Goal: Task Accomplishment & Management: Manage account settings

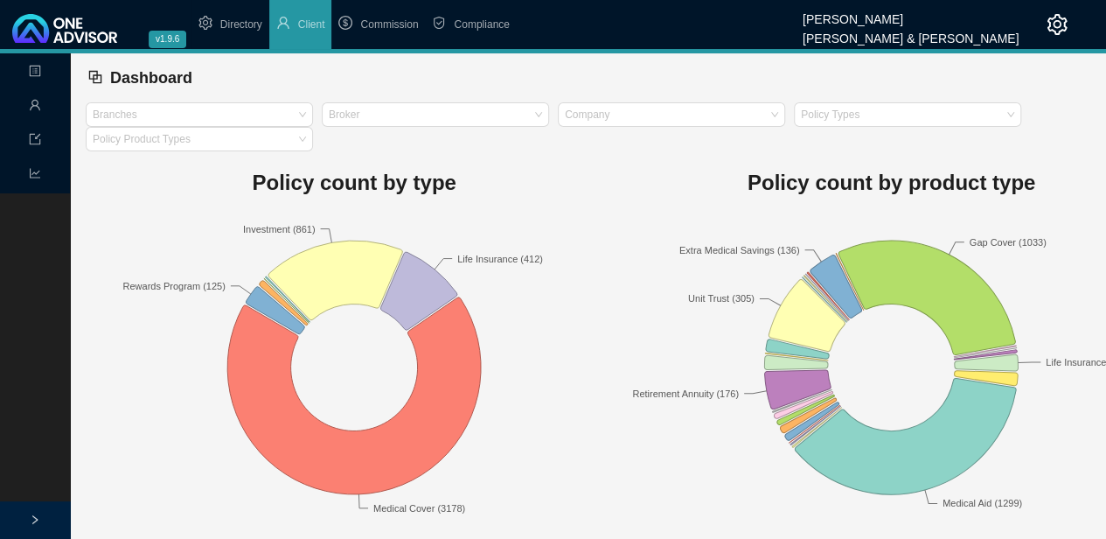
click at [35, 143] on icon "import" at bounding box center [35, 139] width 12 height 12
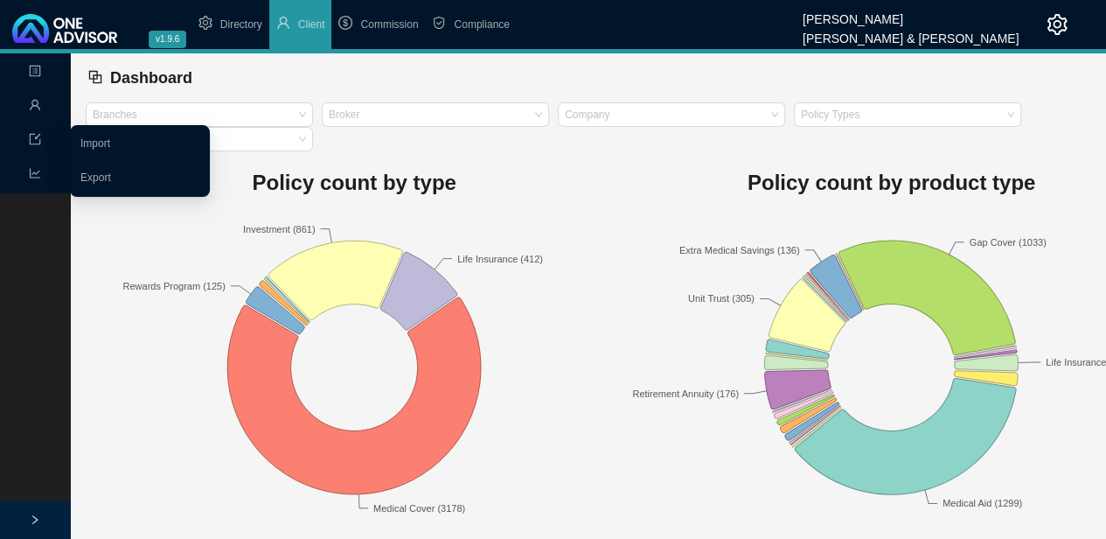
click at [38, 105] on icon "user" at bounding box center [35, 105] width 12 height 12
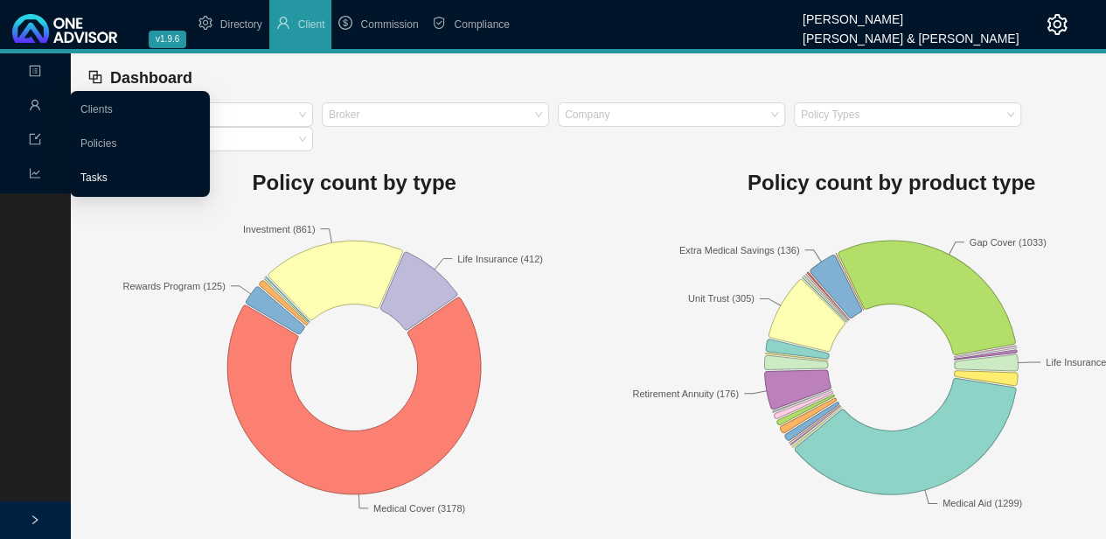
click at [105, 183] on link "Tasks" at bounding box center [93, 177] width 27 height 12
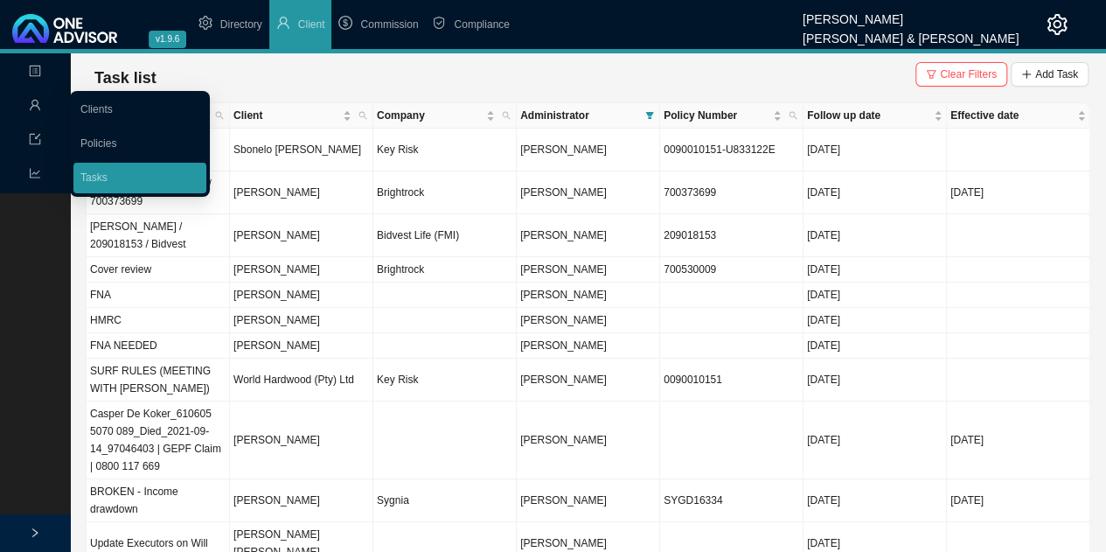
click at [465, 78] on div "Task list Clear Filters Add Task" at bounding box center [587, 77] width 1001 height 35
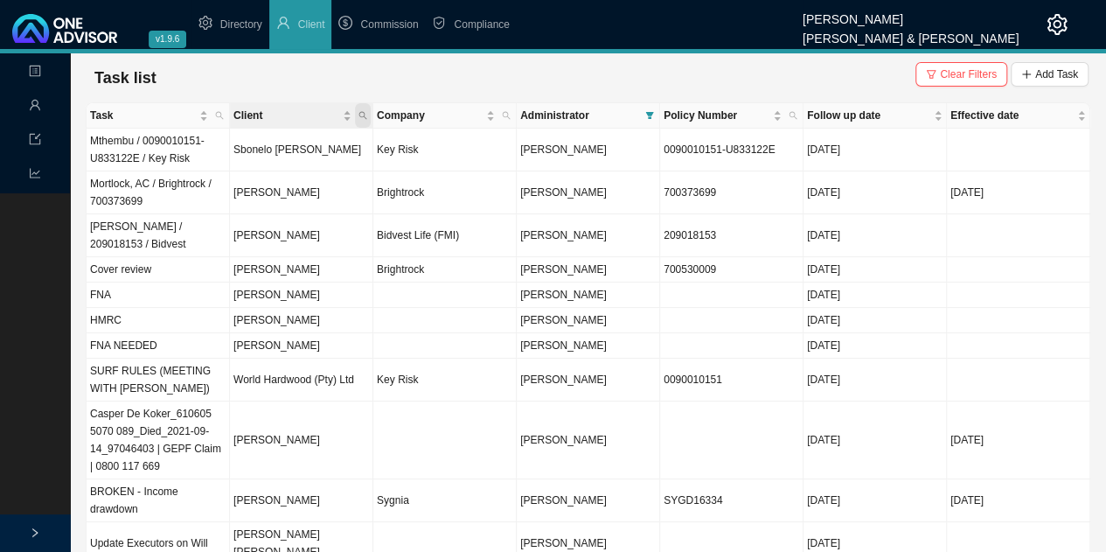
click at [362, 115] on icon "search" at bounding box center [363, 115] width 9 height 9
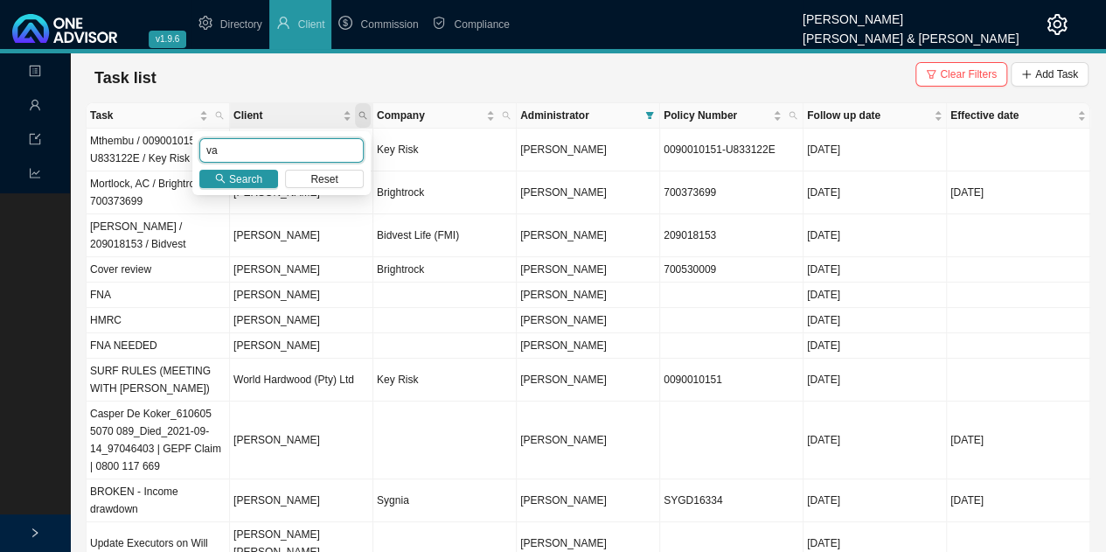
type input "v"
click at [649, 115] on icon "filter" at bounding box center [650, 115] width 8 height 7
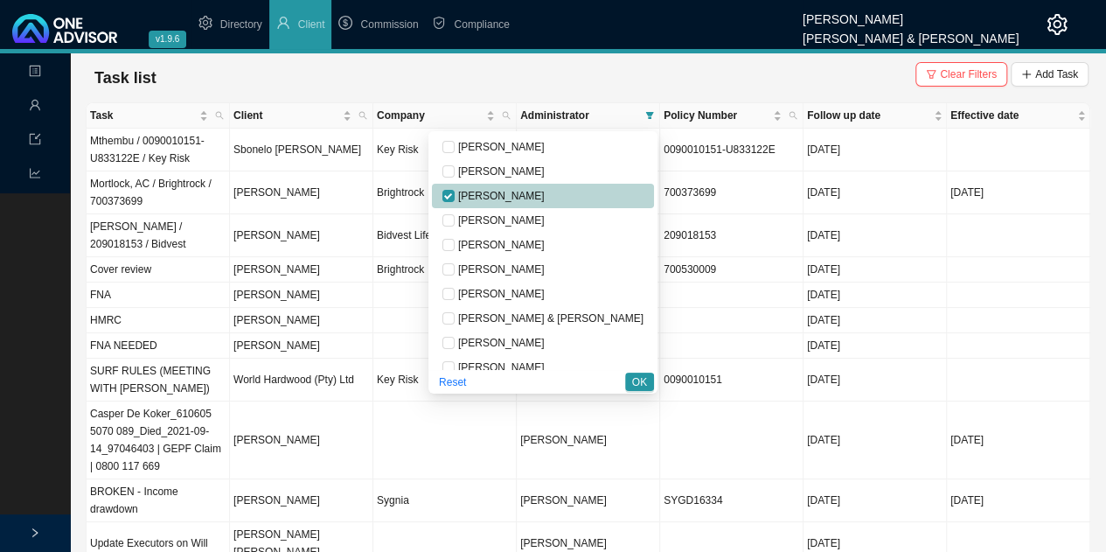
click at [545, 196] on span "[PERSON_NAME]" at bounding box center [500, 196] width 90 height 12
checkbox input "false"
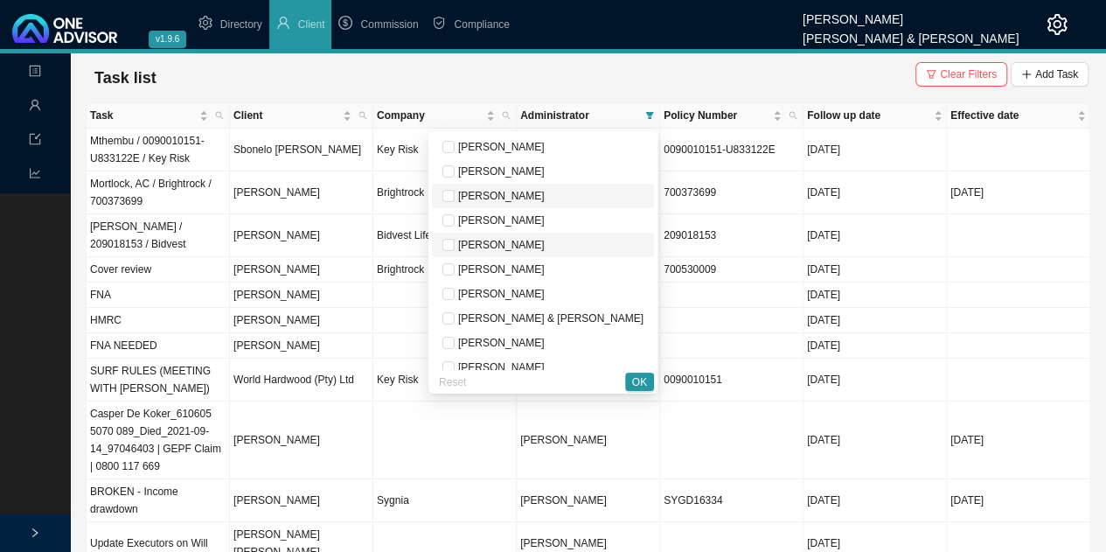
click at [545, 245] on span "[PERSON_NAME]" at bounding box center [500, 245] width 90 height 12
checkbox input "true"
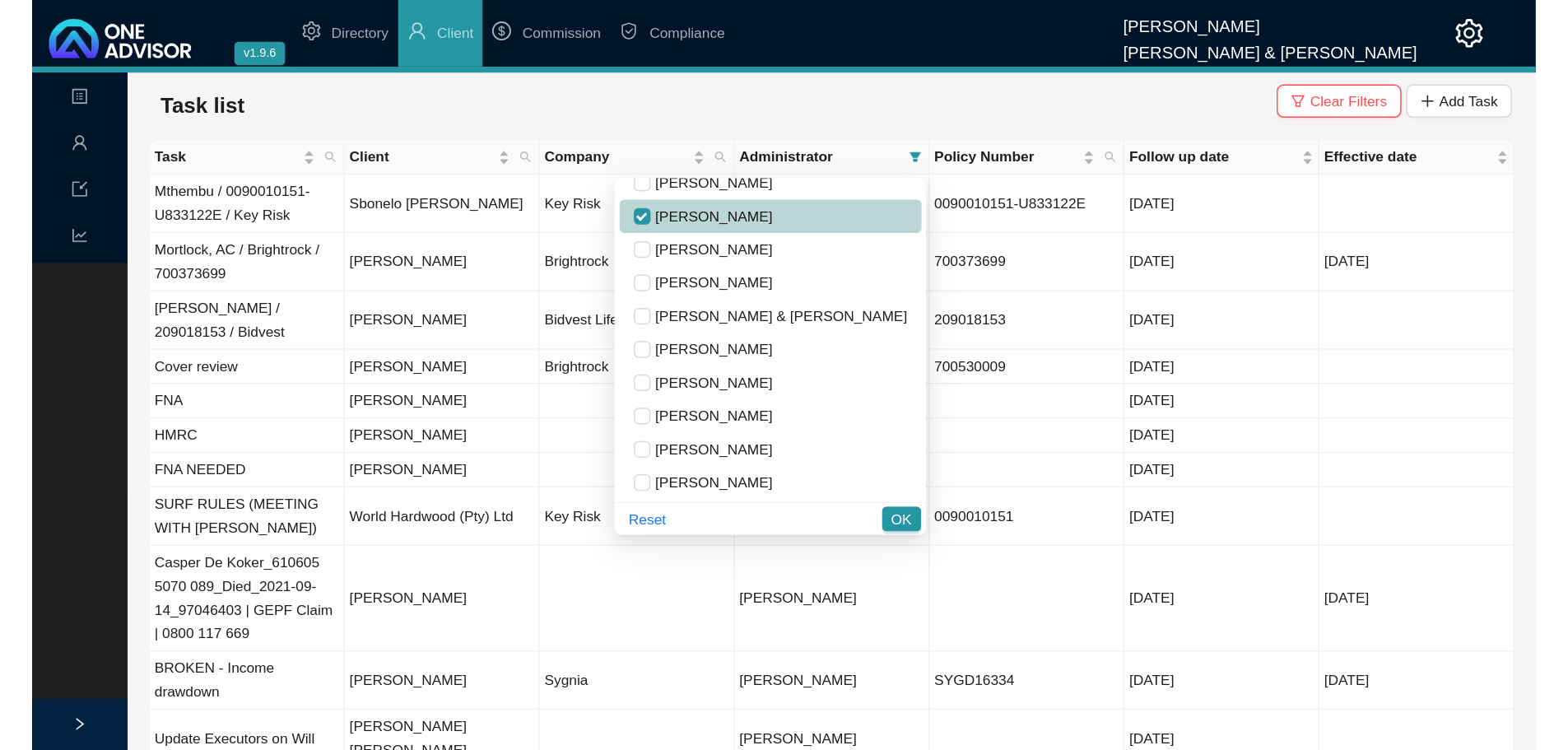
scroll to position [82, 0]
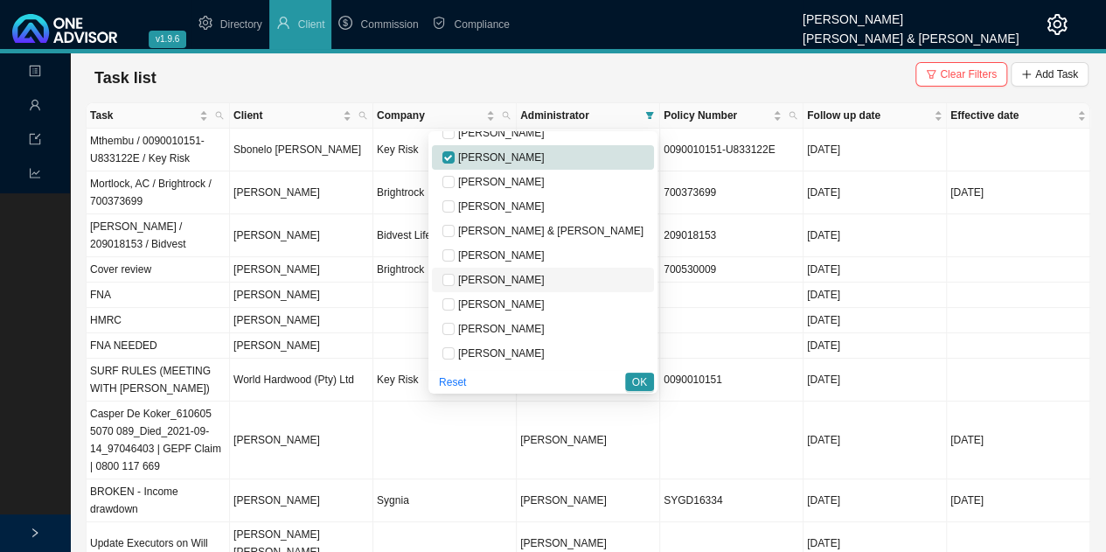
click at [545, 280] on span "[PERSON_NAME]" at bounding box center [500, 280] width 90 height 12
checkbox input "true"
click at [635, 385] on span "OK" at bounding box center [639, 381] width 15 height 17
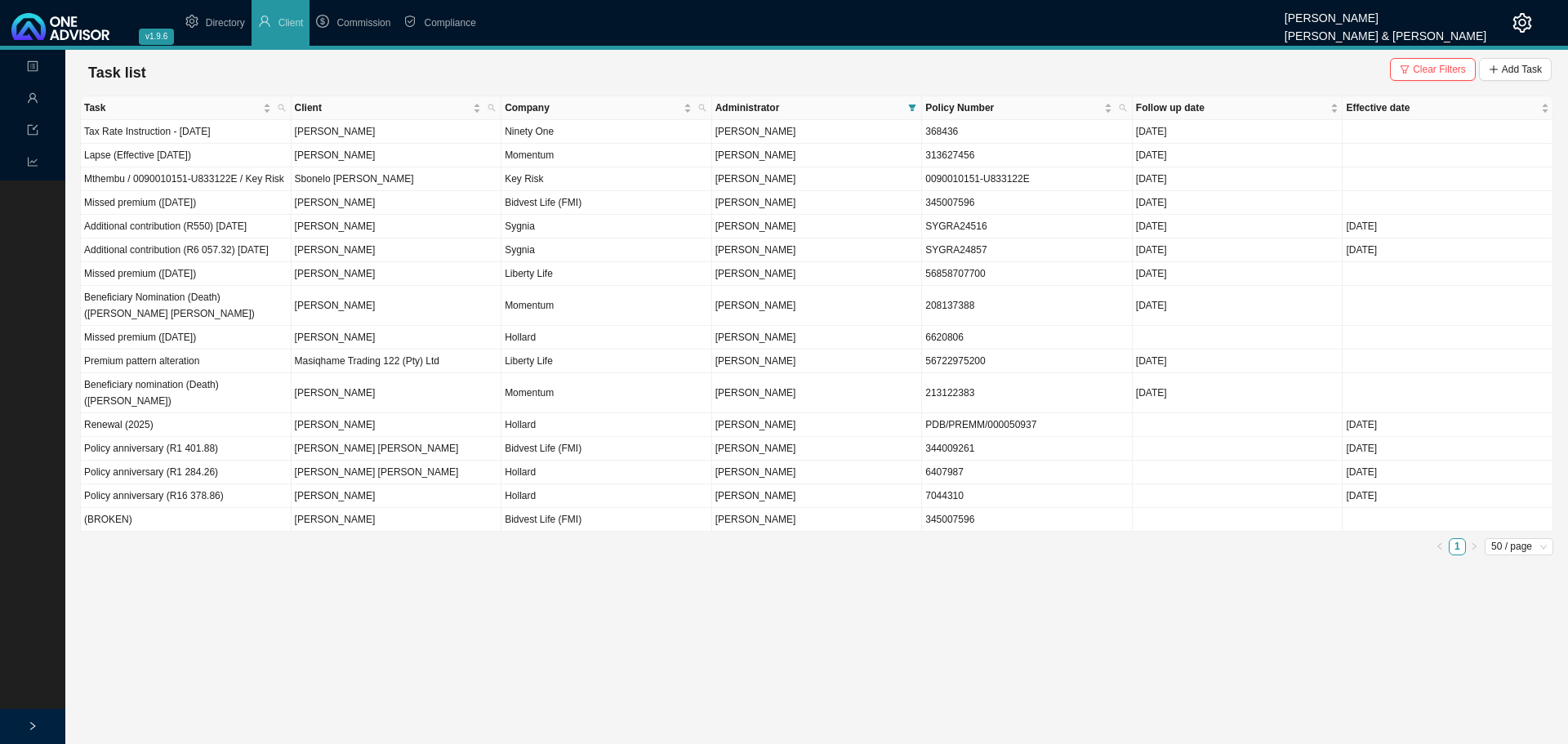
click at [601, 514] on main "Landing Management Data Reports Task list Clear Filters Add Task Task Client Co…" at bounding box center [784, 396] width 1568 height 694
drag, startPoint x: 160, startPoint y: 367, endPoint x: 175, endPoint y: 368, distance: 15.0
click at [165, 349] on td "Missed premium ([DATE])" at bounding box center [187, 337] width 211 height 23
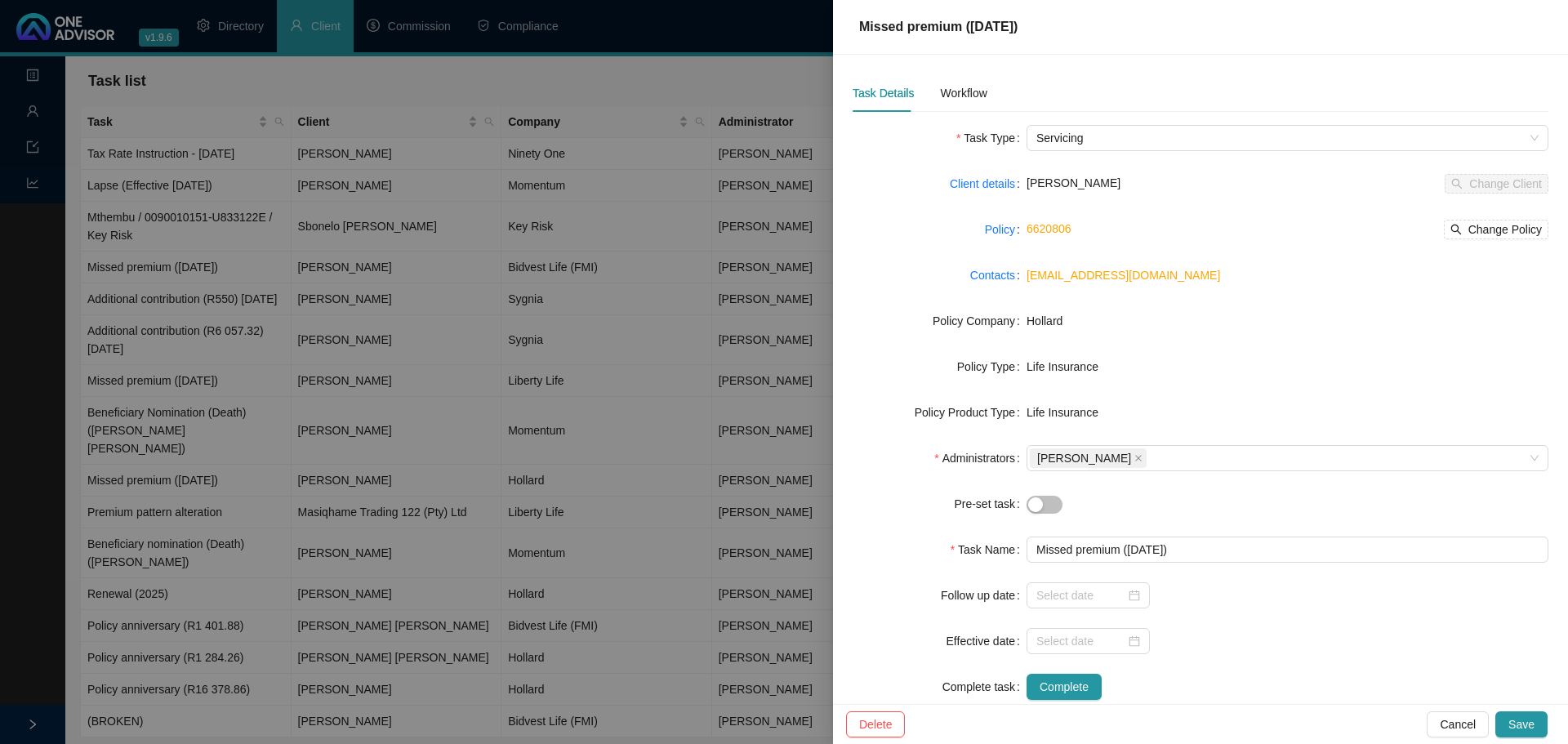
click at [489, 417] on div at bounding box center [784, 372] width 1568 height 744
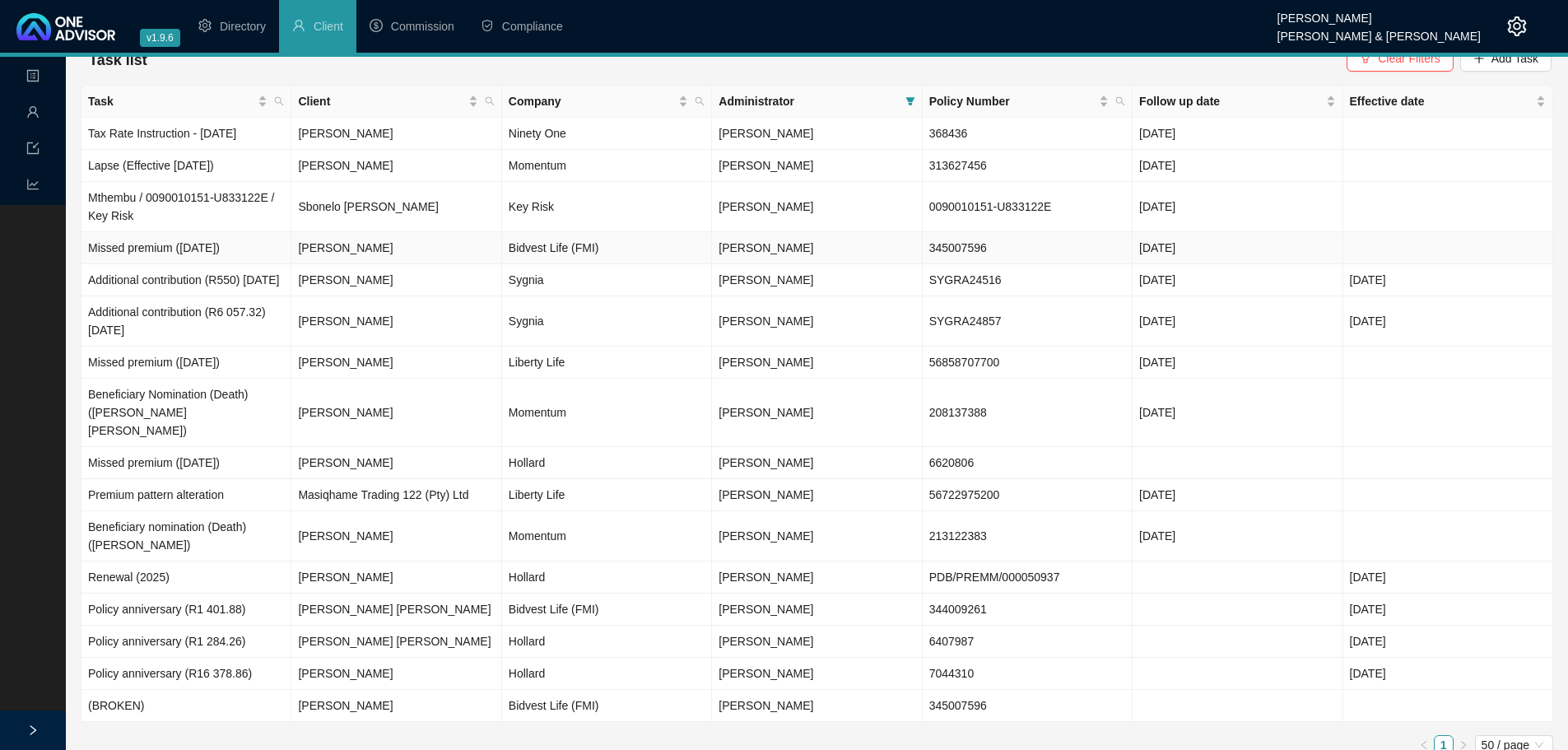
scroll to position [40, 0]
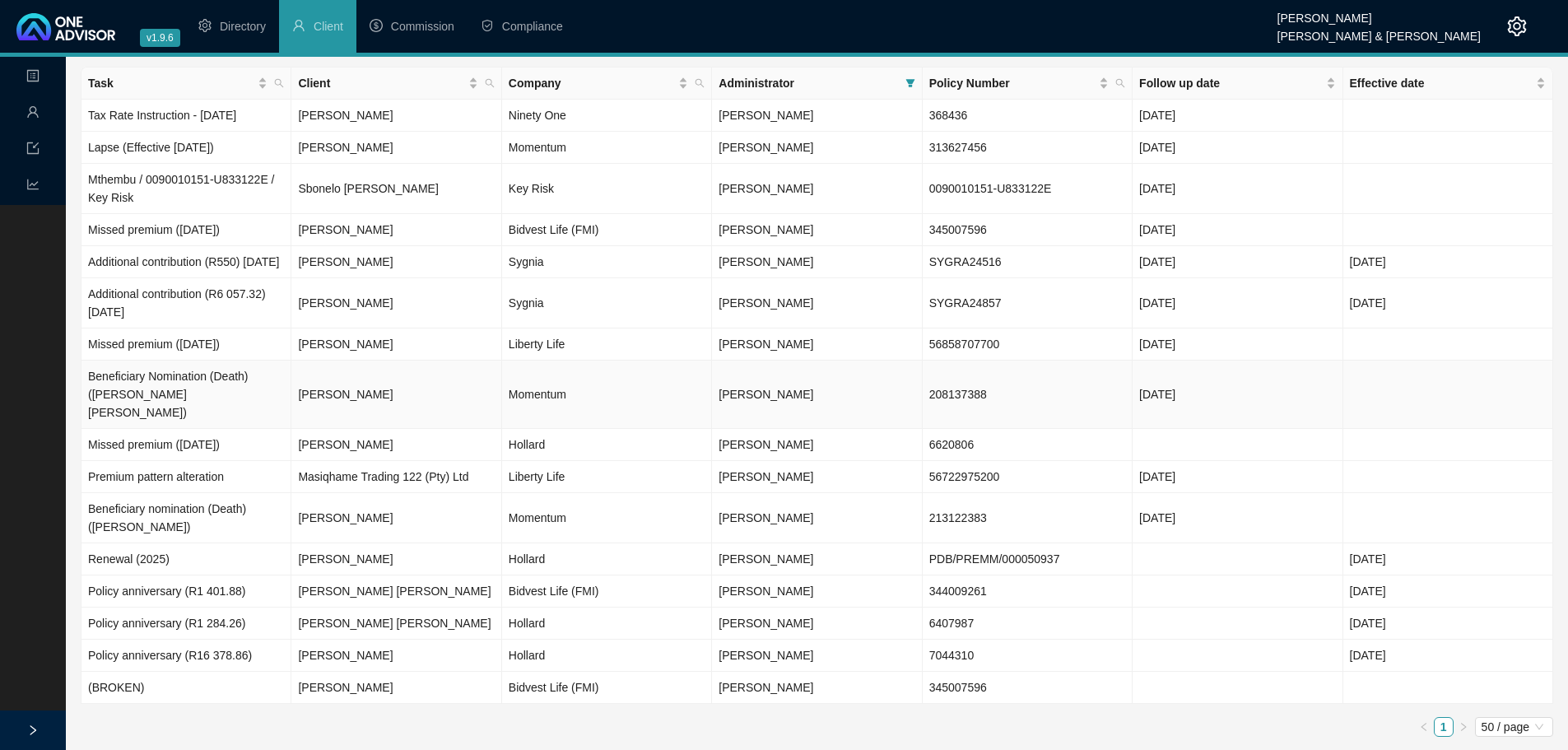
click at [386, 397] on td "[PERSON_NAME]" at bounding box center [396, 394] width 210 height 69
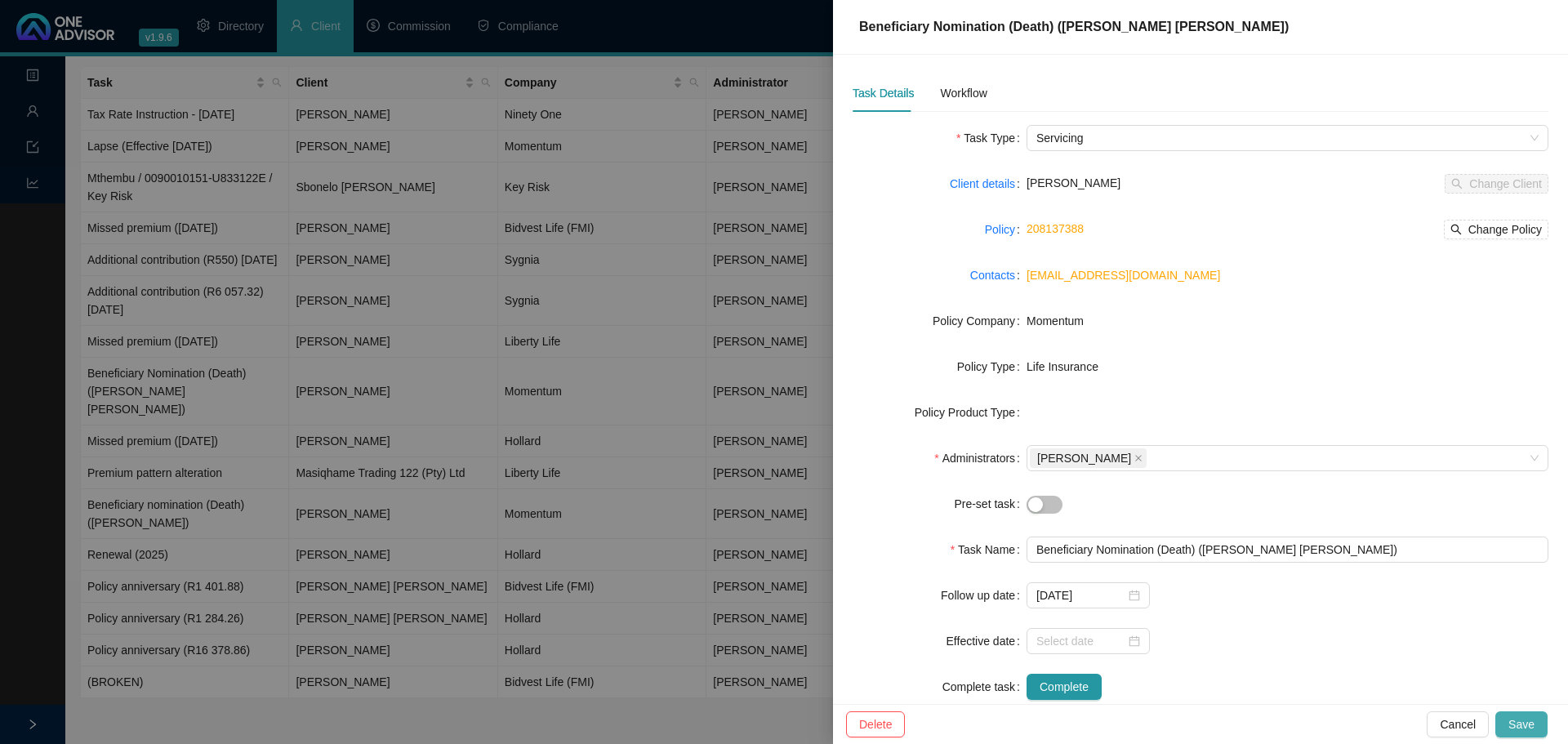
click at [1045, 514] on span "Save" at bounding box center [1521, 723] width 26 height 18
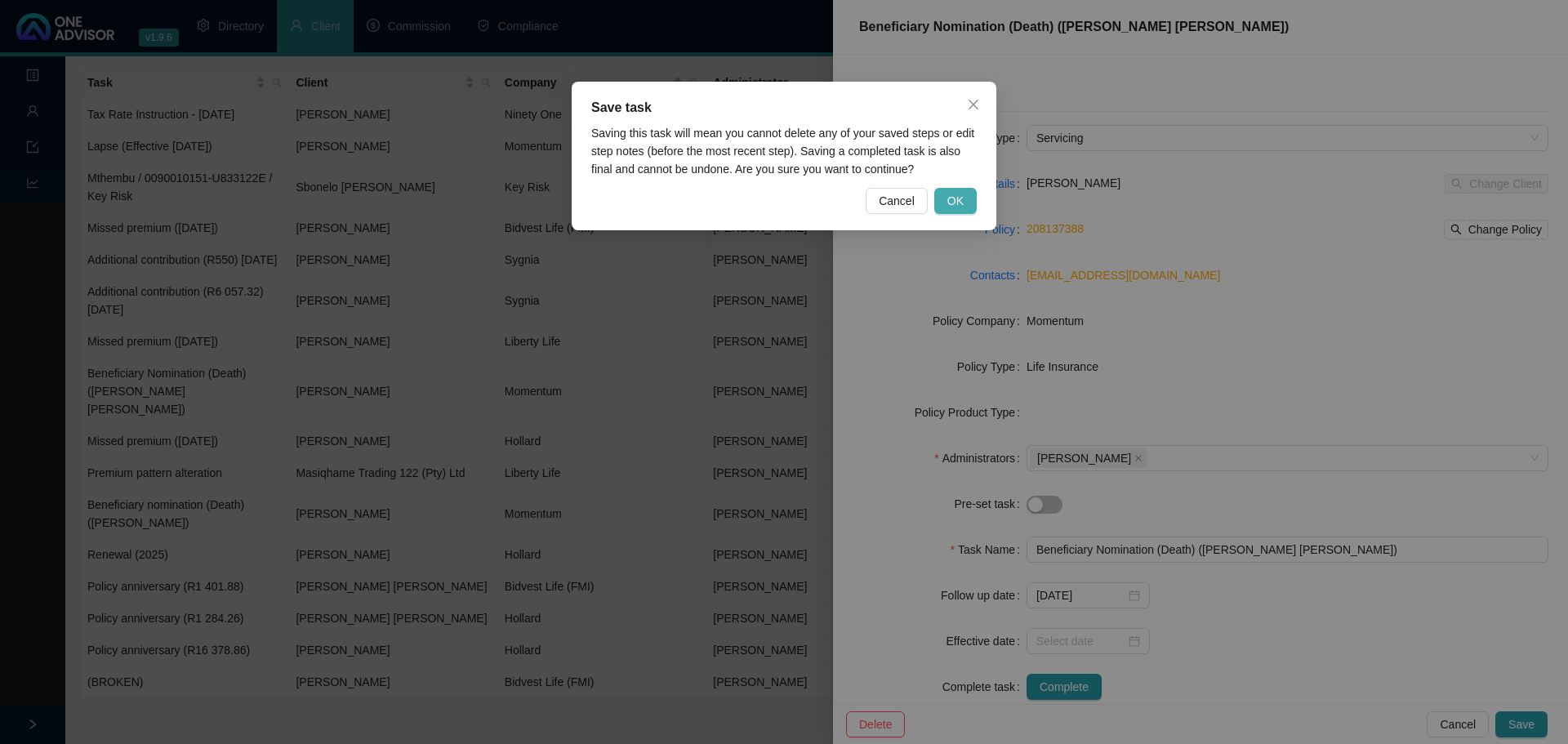
click at [954, 194] on span "OK" at bounding box center [955, 201] width 16 height 18
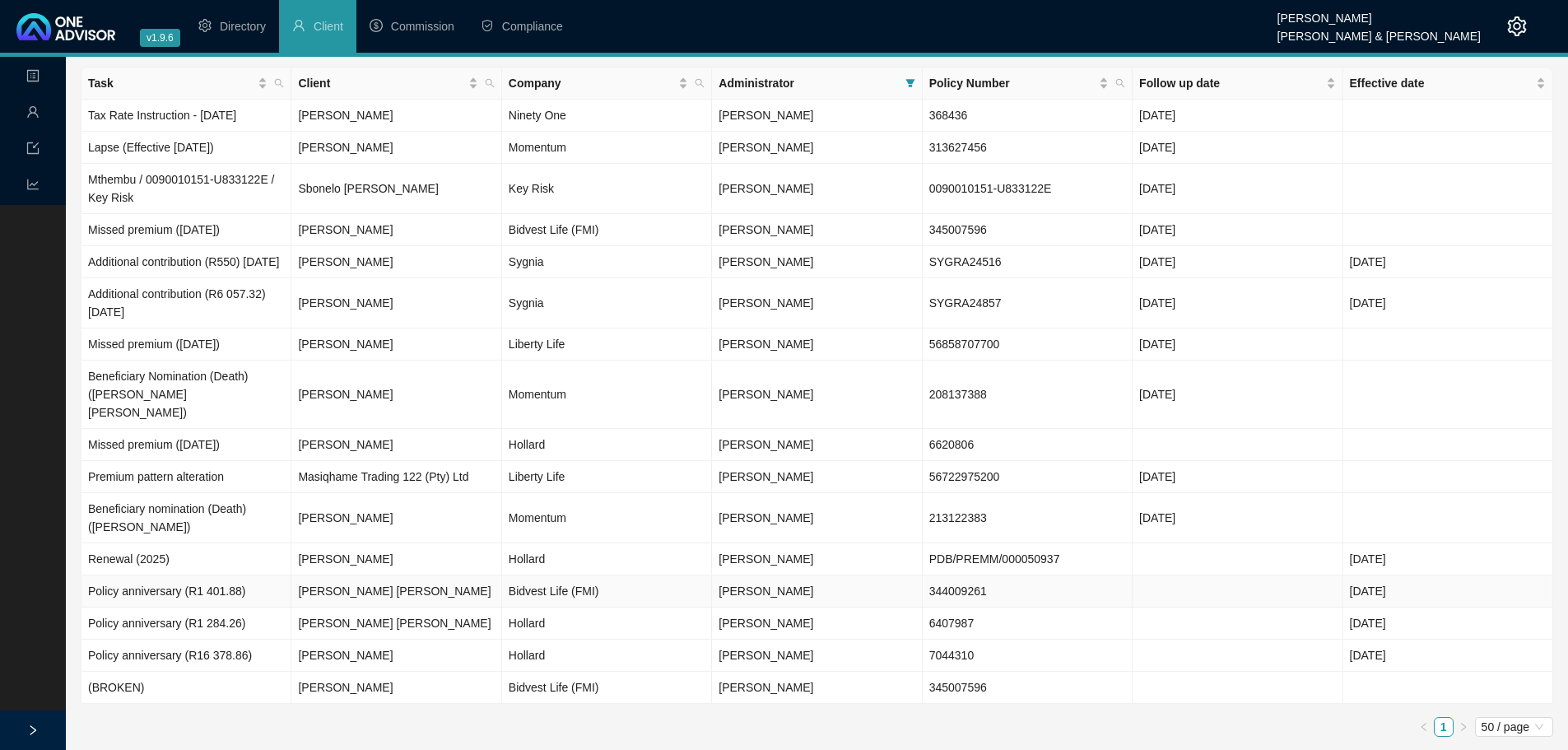
click at [181, 519] on td "Policy anniversary (R1 401.88)" at bounding box center [186, 591] width 210 height 32
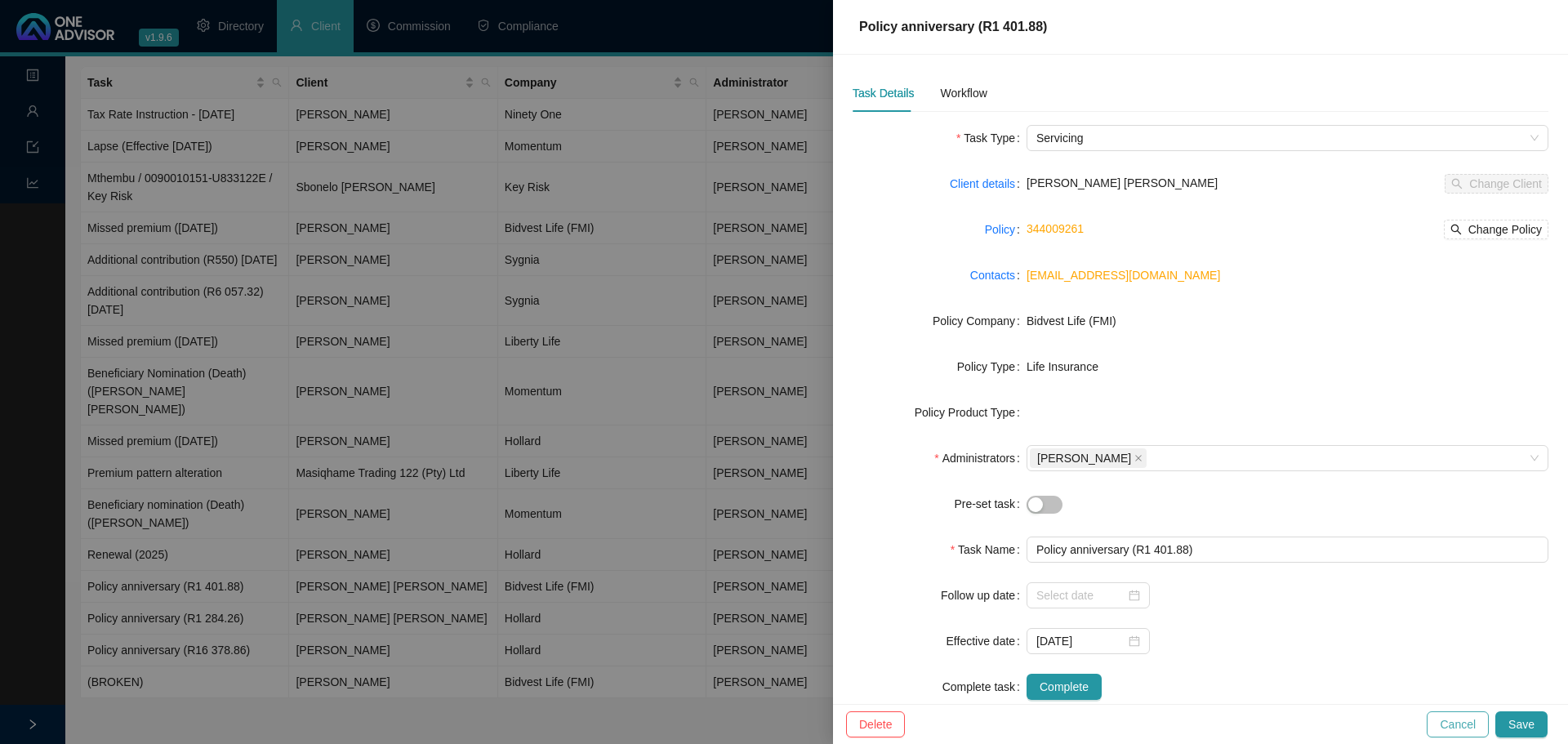
click at [1045, 514] on span "Cancel" at bounding box center [1458, 723] width 35 height 18
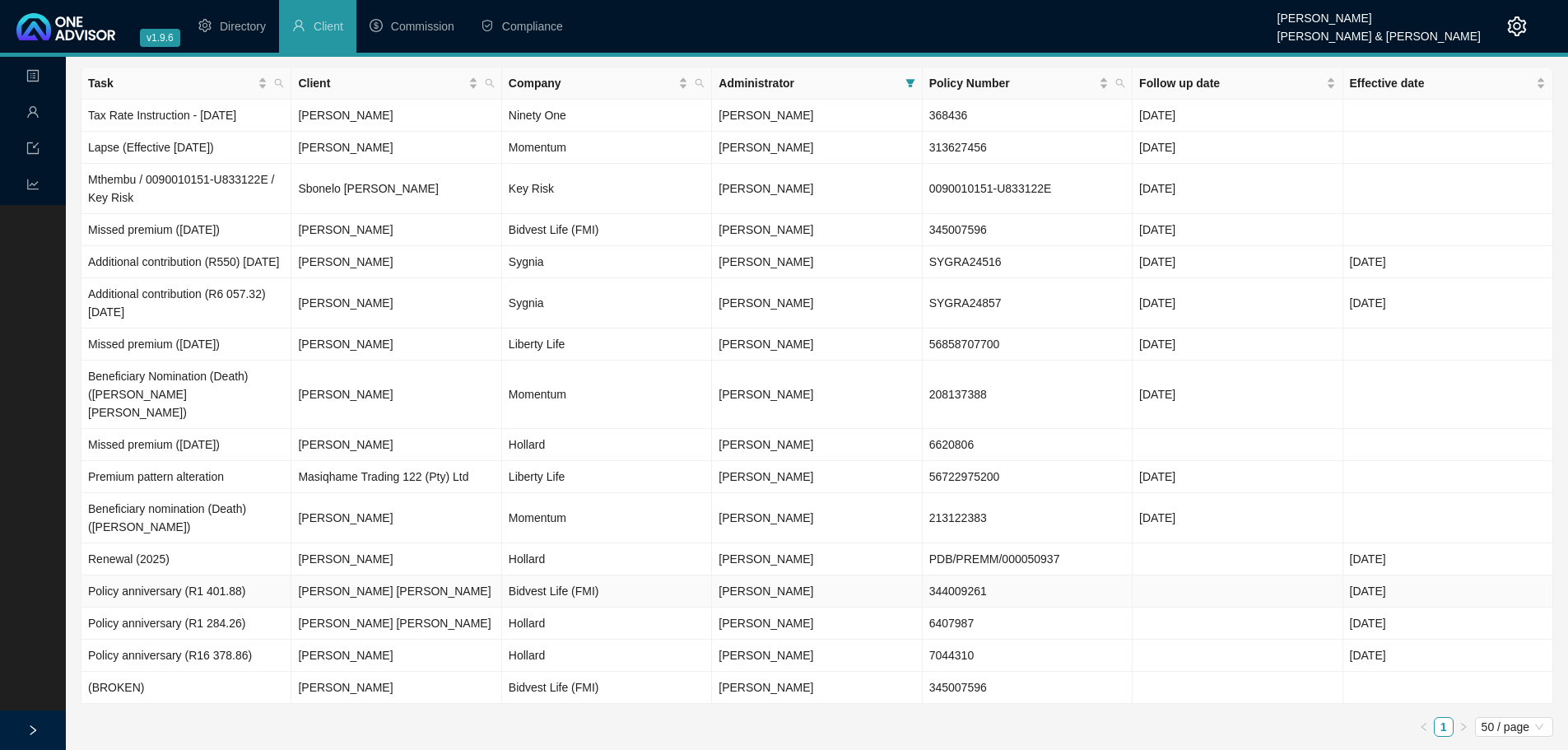
click at [203, 519] on td "Policy anniversary (R1 401.88)" at bounding box center [186, 591] width 210 height 32
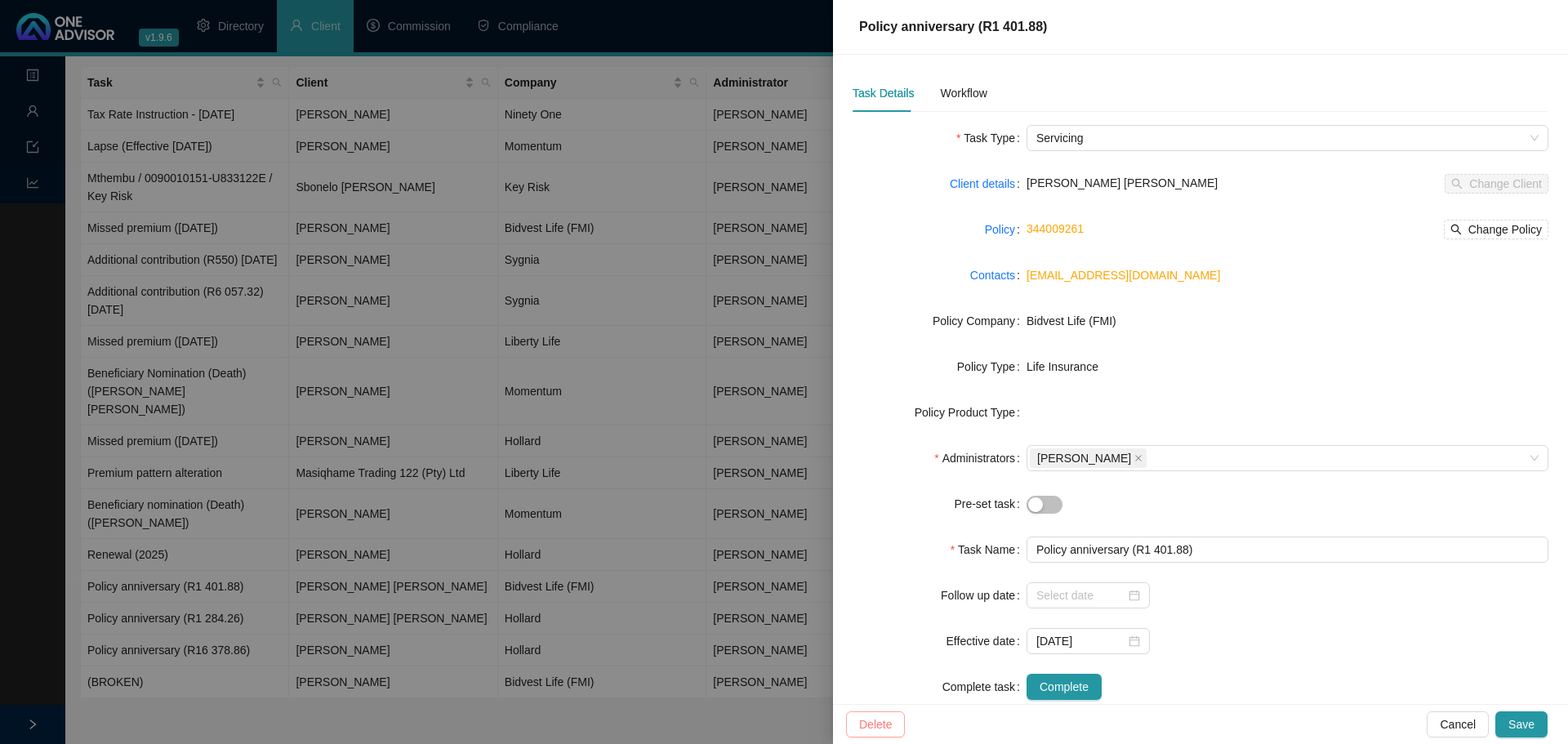
click at [1045, 514] on span "Cancel" at bounding box center [1458, 723] width 35 height 18
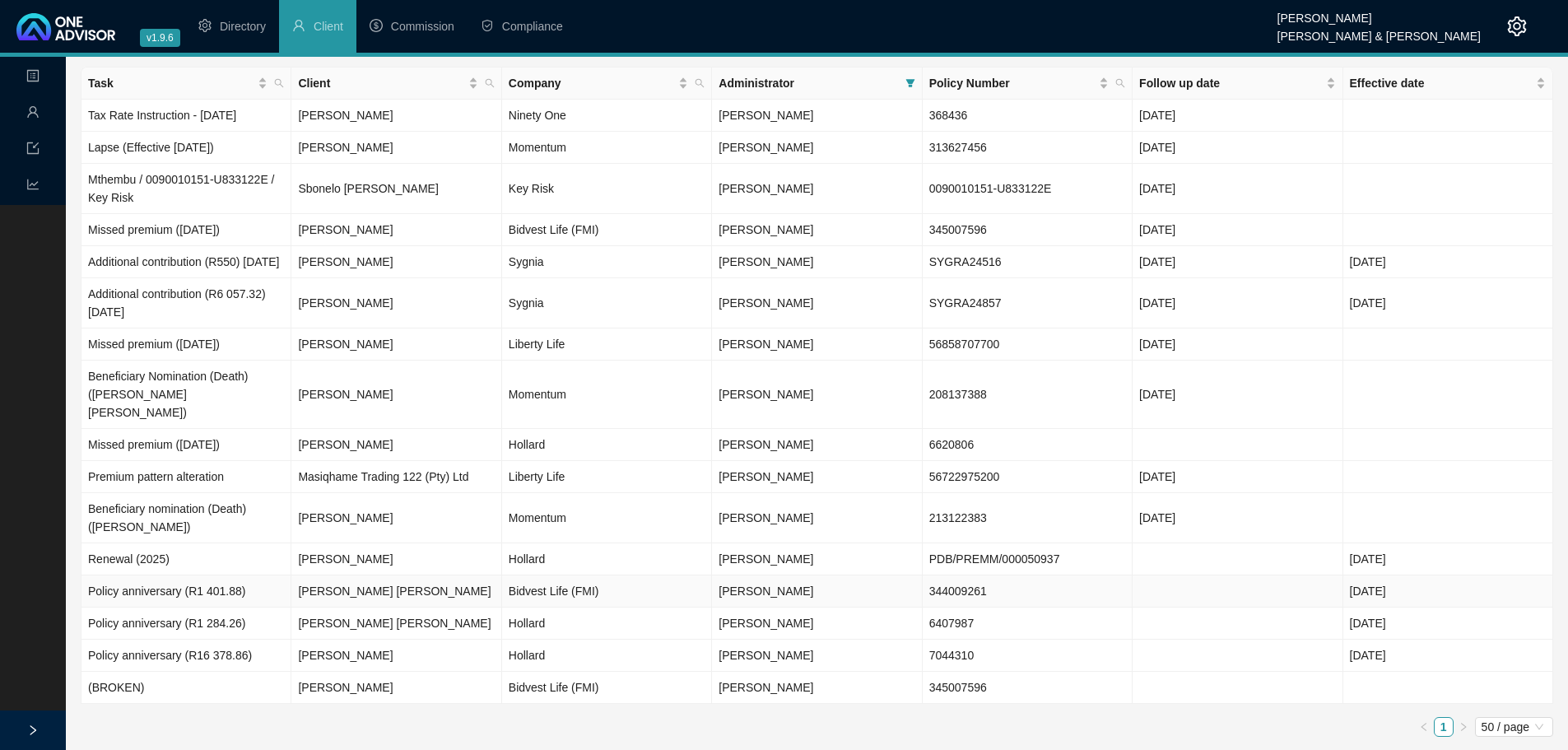
click at [231, 519] on td "Policy anniversary (R1 401.88)" at bounding box center [186, 591] width 210 height 32
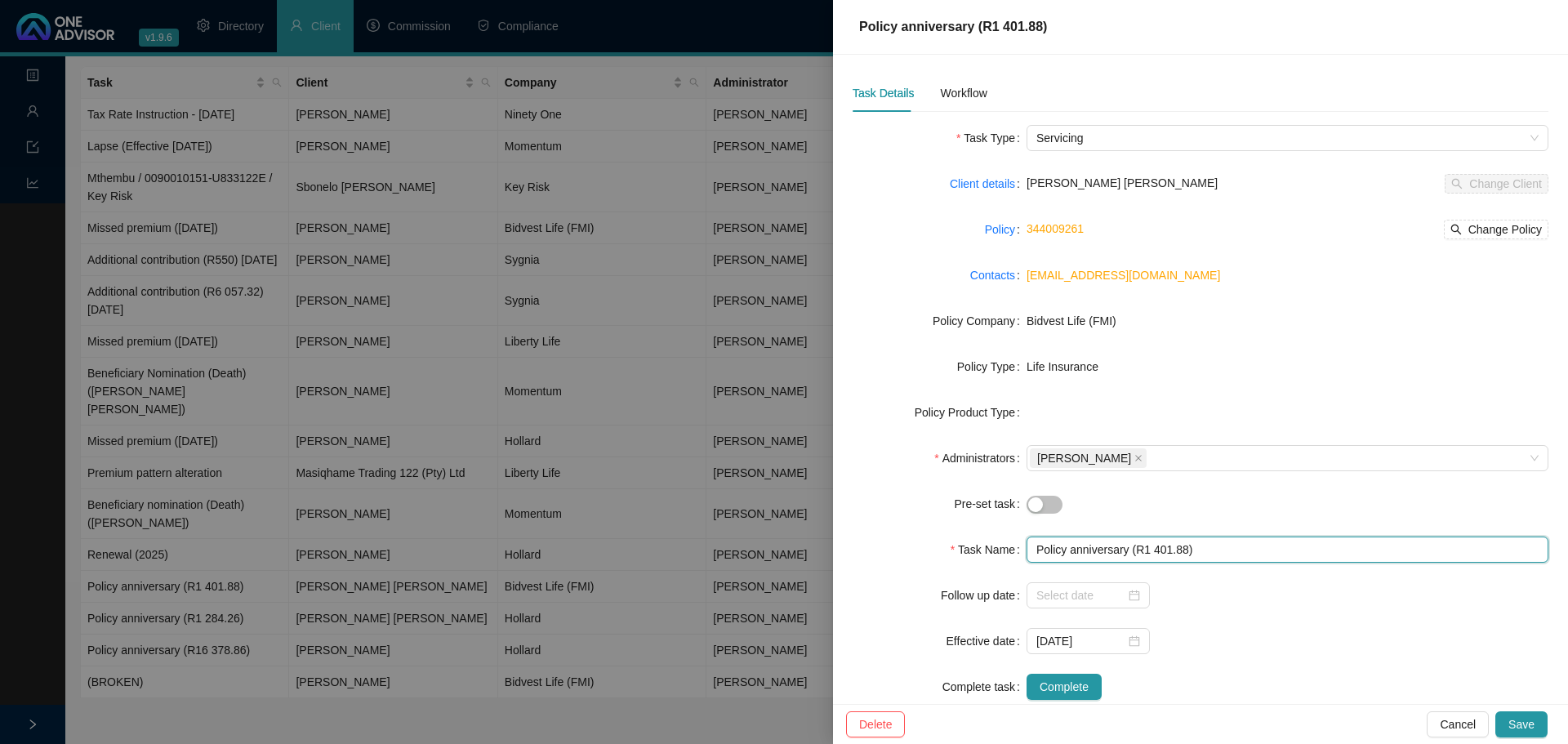
click at [1033, 514] on input "Policy anniversary (R1 401.88)" at bounding box center [1287, 550] width 522 height 26
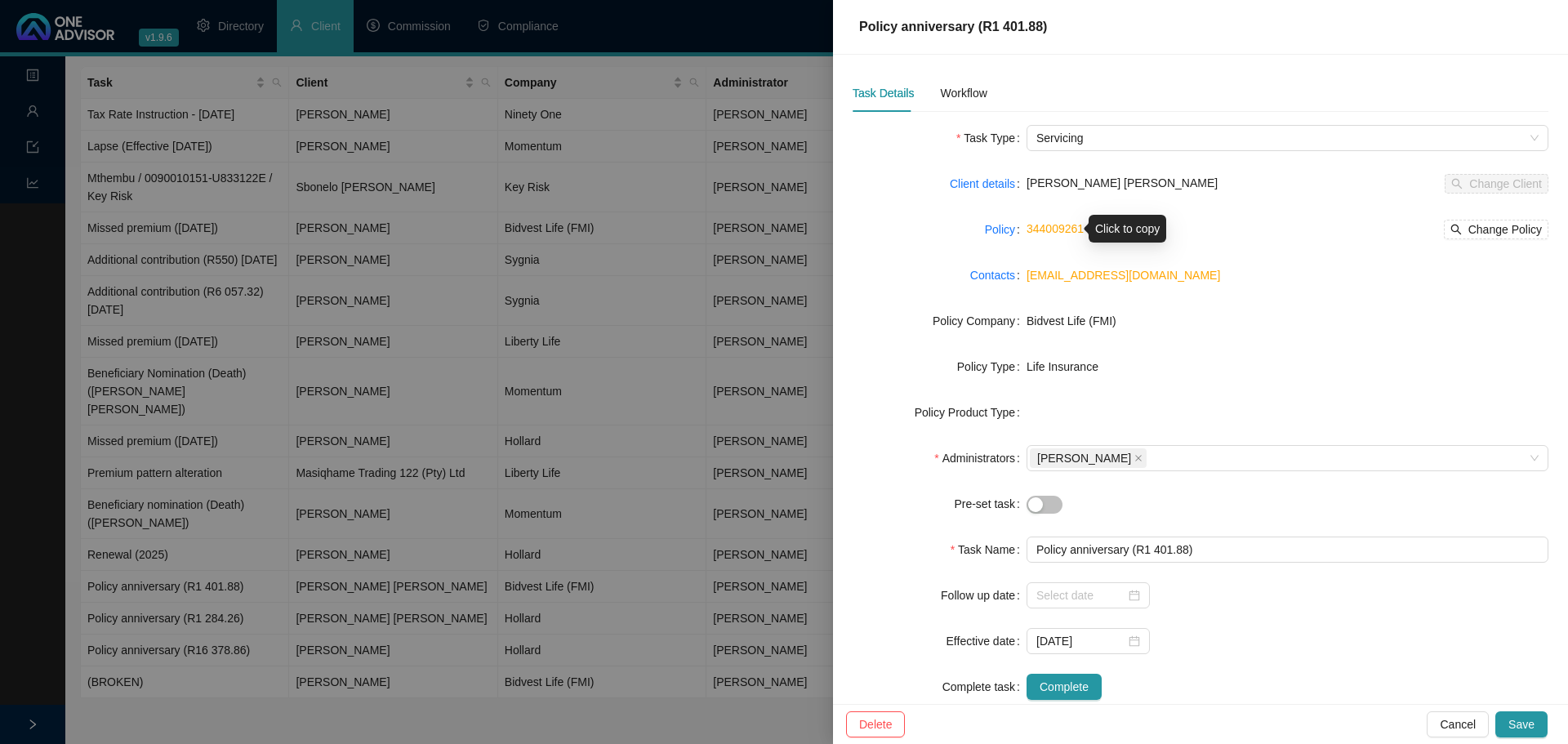
click at [1045, 225] on link "344009261" at bounding box center [1054, 229] width 57 height 13
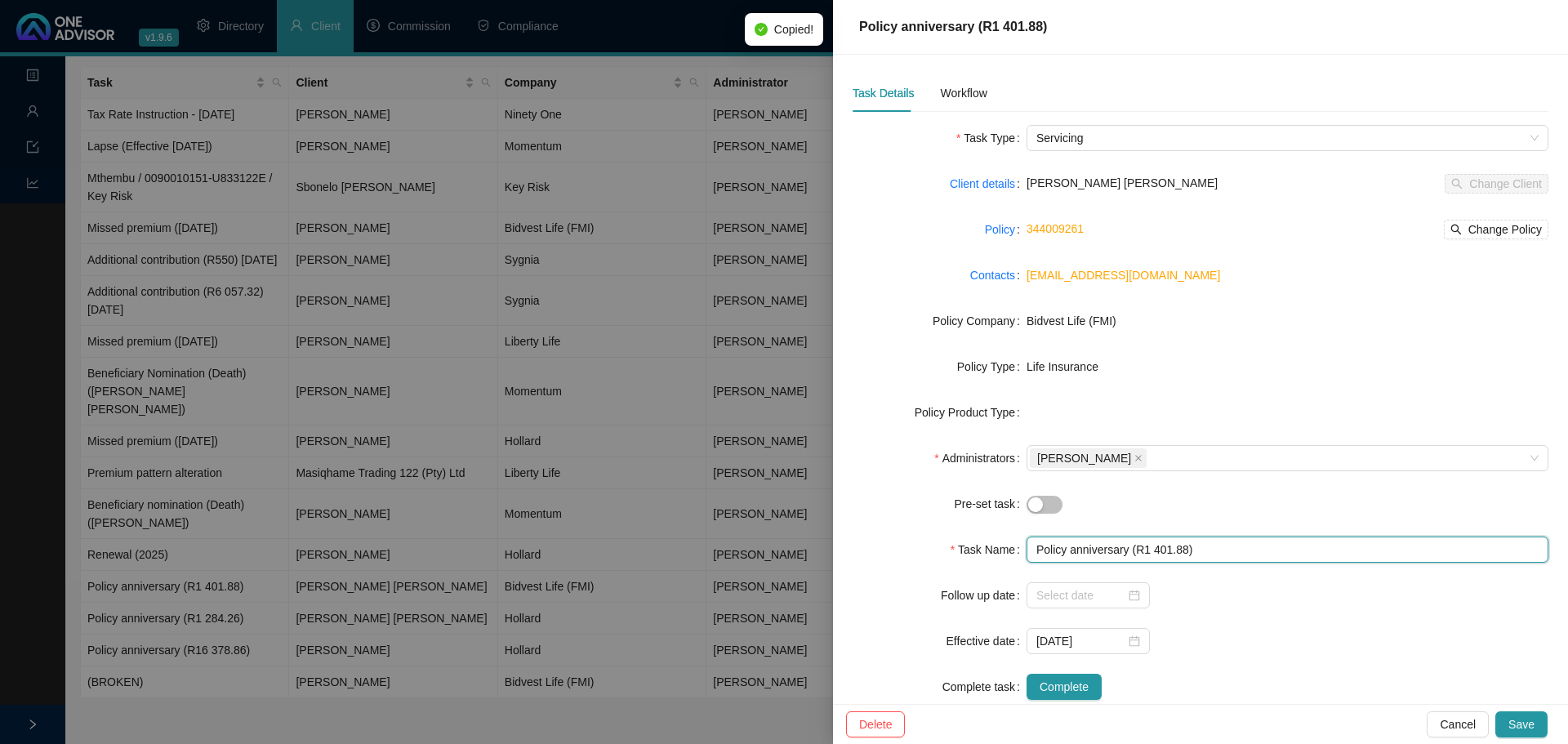
click at [1033, 514] on input "Policy anniversary (R1 401.88)" at bounding box center [1287, 550] width 522 height 26
click at [1045, 514] on input "[PERSON_NAME], M | V | Policy anniversary (R1 401.88)" at bounding box center [1287, 550] width 522 height 26
paste input "344009261"
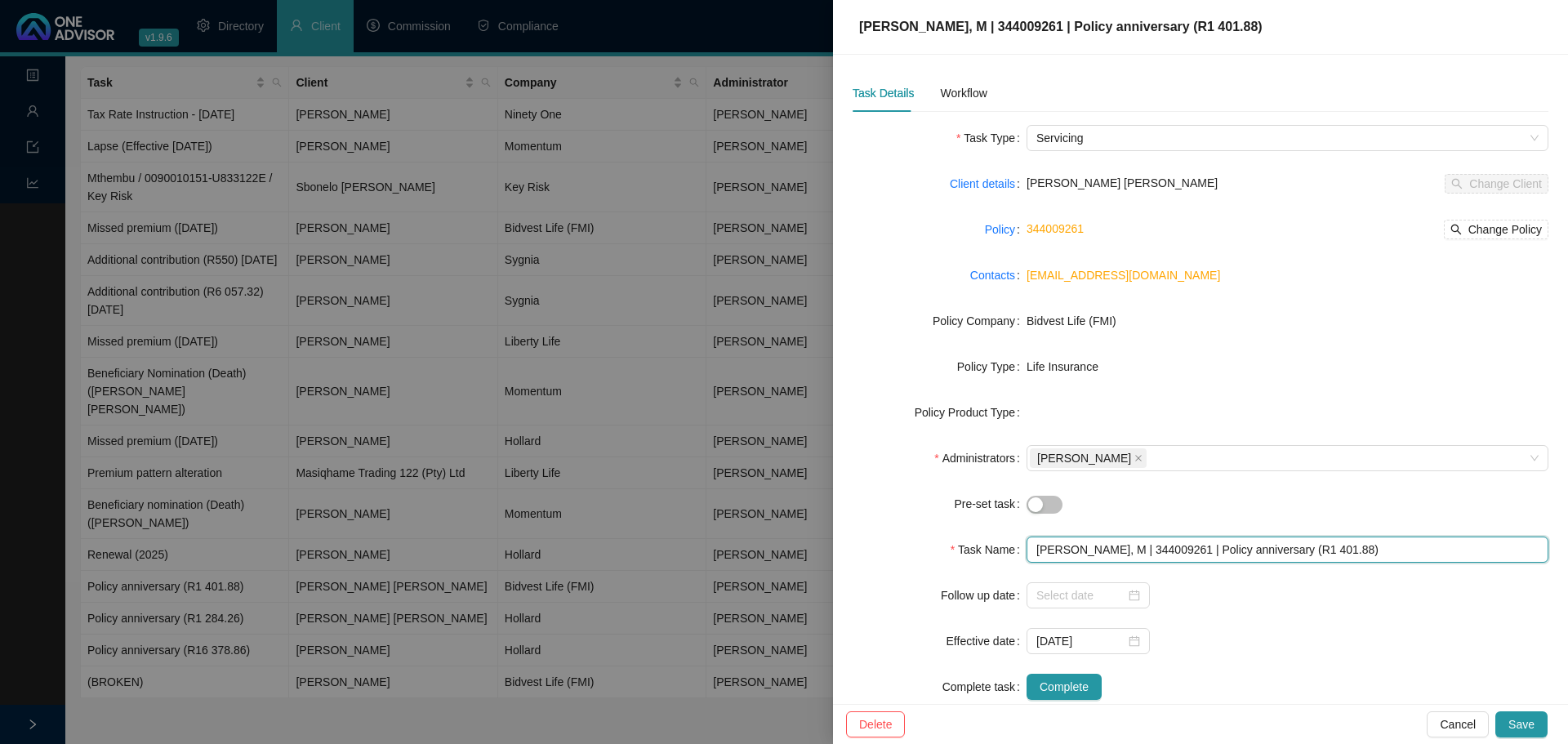
click at [1045, 514] on input "[PERSON_NAME], M | 344009261 | Policy anniversary (R1 401.88)" at bounding box center [1287, 550] width 522 height 26
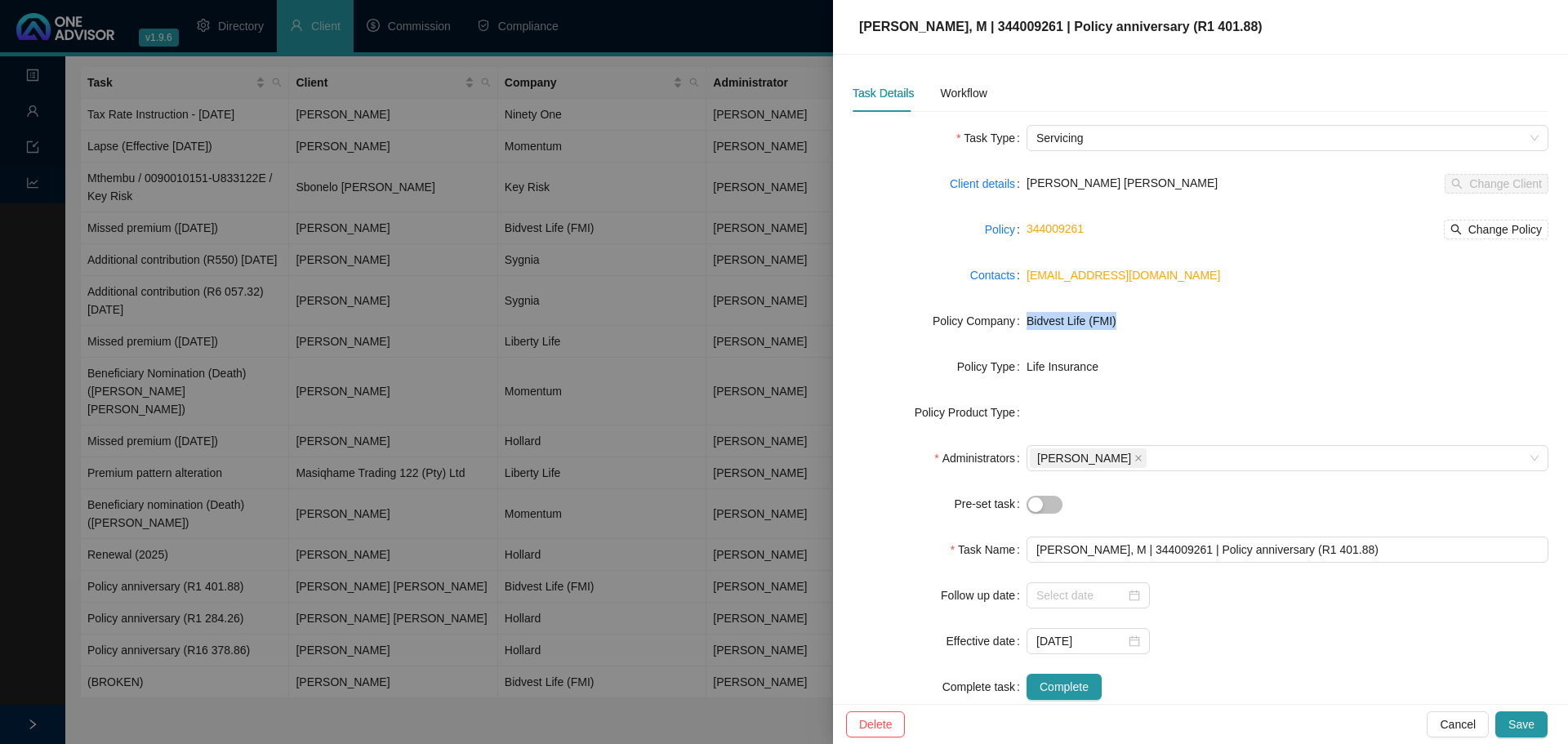
drag, startPoint x: 1109, startPoint y: 320, endPoint x: 1018, endPoint y: 324, distance: 91.1
click at [1018, 324] on div "Policy Company Bidvest Life (FMI)" at bounding box center [1200, 321] width 696 height 26
copy div "Bidvest Life (FMI)"
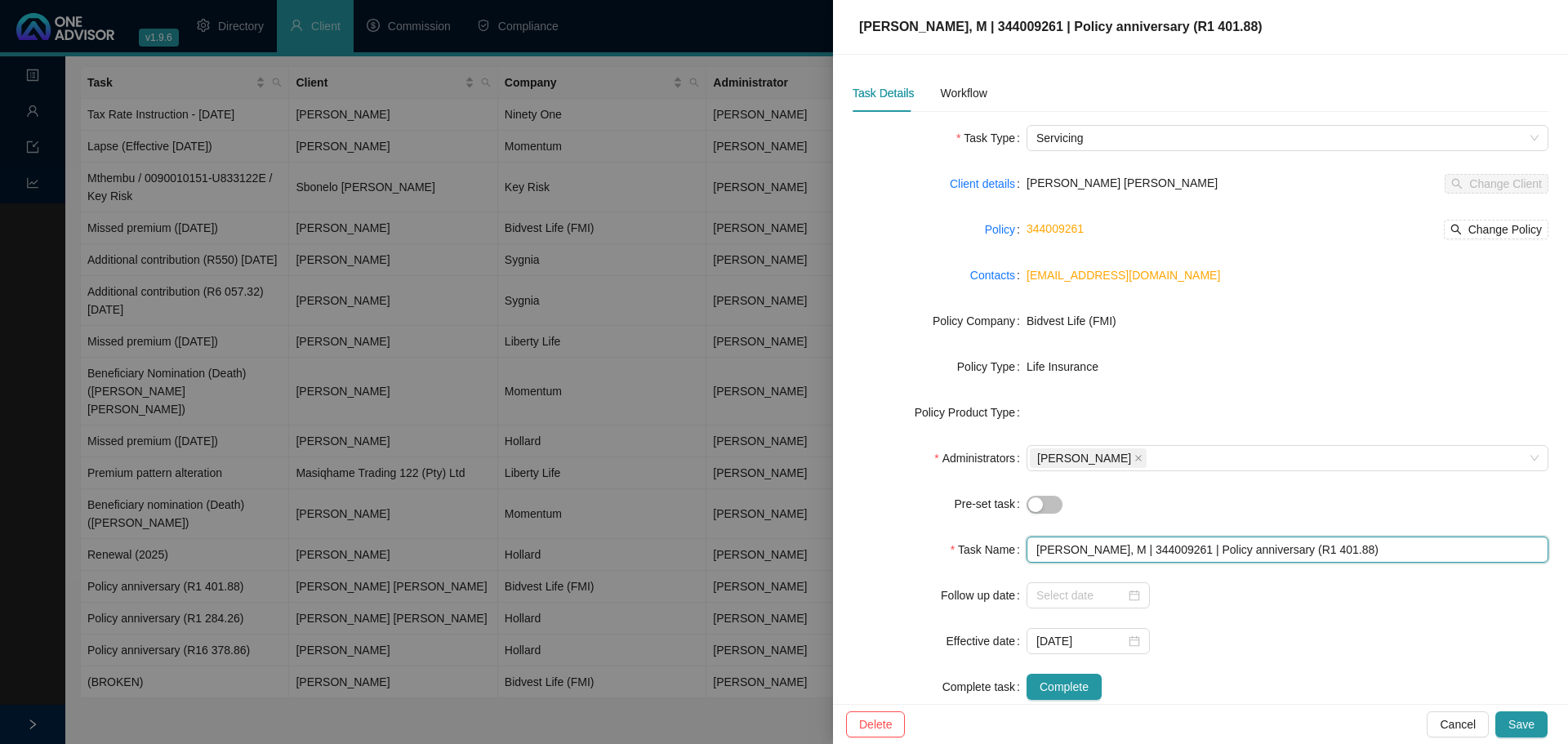
click at [1045, 514] on input "[PERSON_NAME], M | 344009261 | Policy anniversary (R1 401.88)" at bounding box center [1287, 550] width 522 height 26
paste input "Bidvest Life (FMI)"
drag, startPoint x: 1335, startPoint y: 546, endPoint x: 1027, endPoint y: 541, distance: 308.0
click at [1027, 514] on input "[PERSON_NAME], M | 344009261 | Bidvest Life (FMI) | Policy anniversary (R1 401.…" at bounding box center [1287, 550] width 522 height 26
type input "[PERSON_NAME], M | 344009261 | Bidvest Life (FMI) | Policy anniversary (R1 401.…"
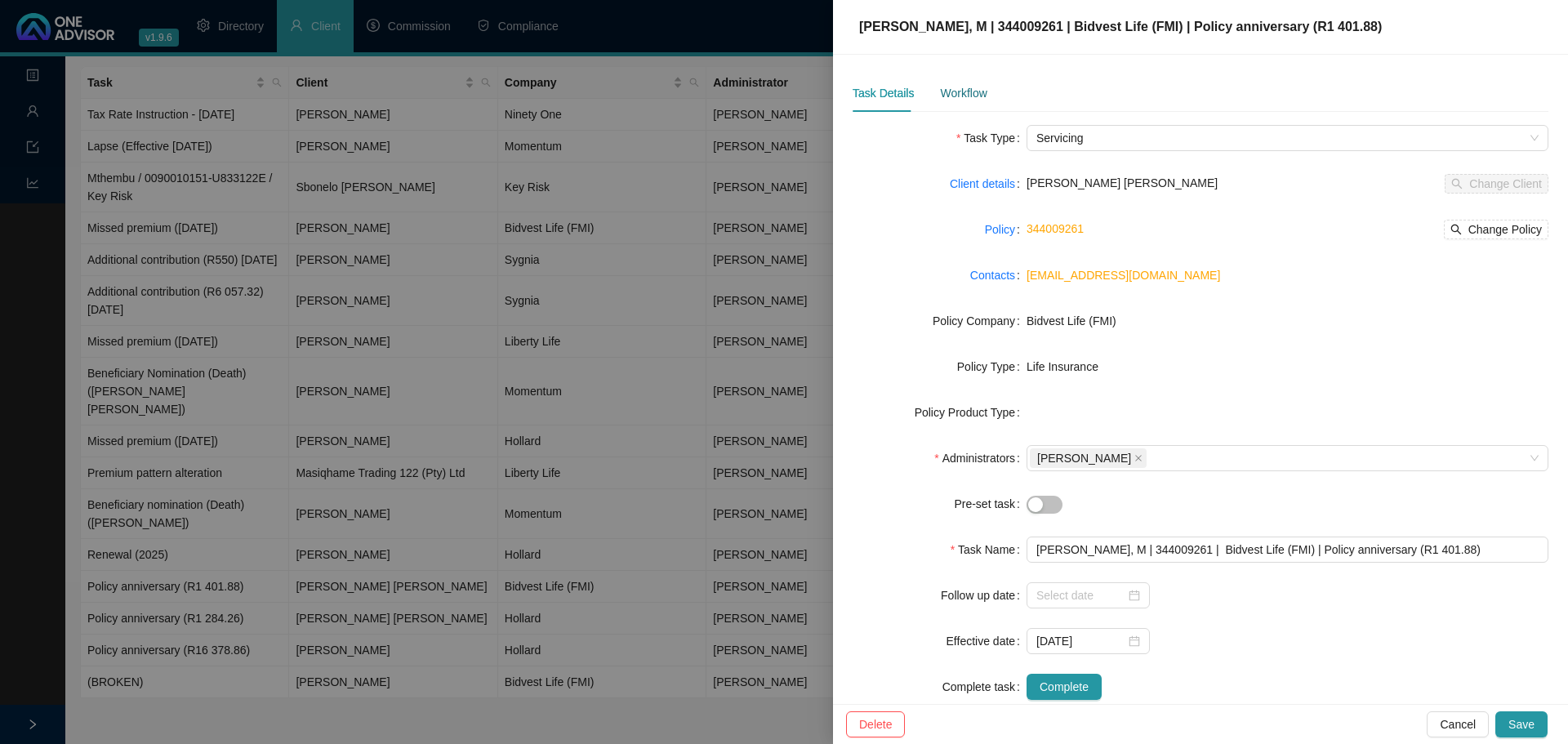
click at [961, 89] on div "Workflow" at bounding box center [964, 92] width 47 height 18
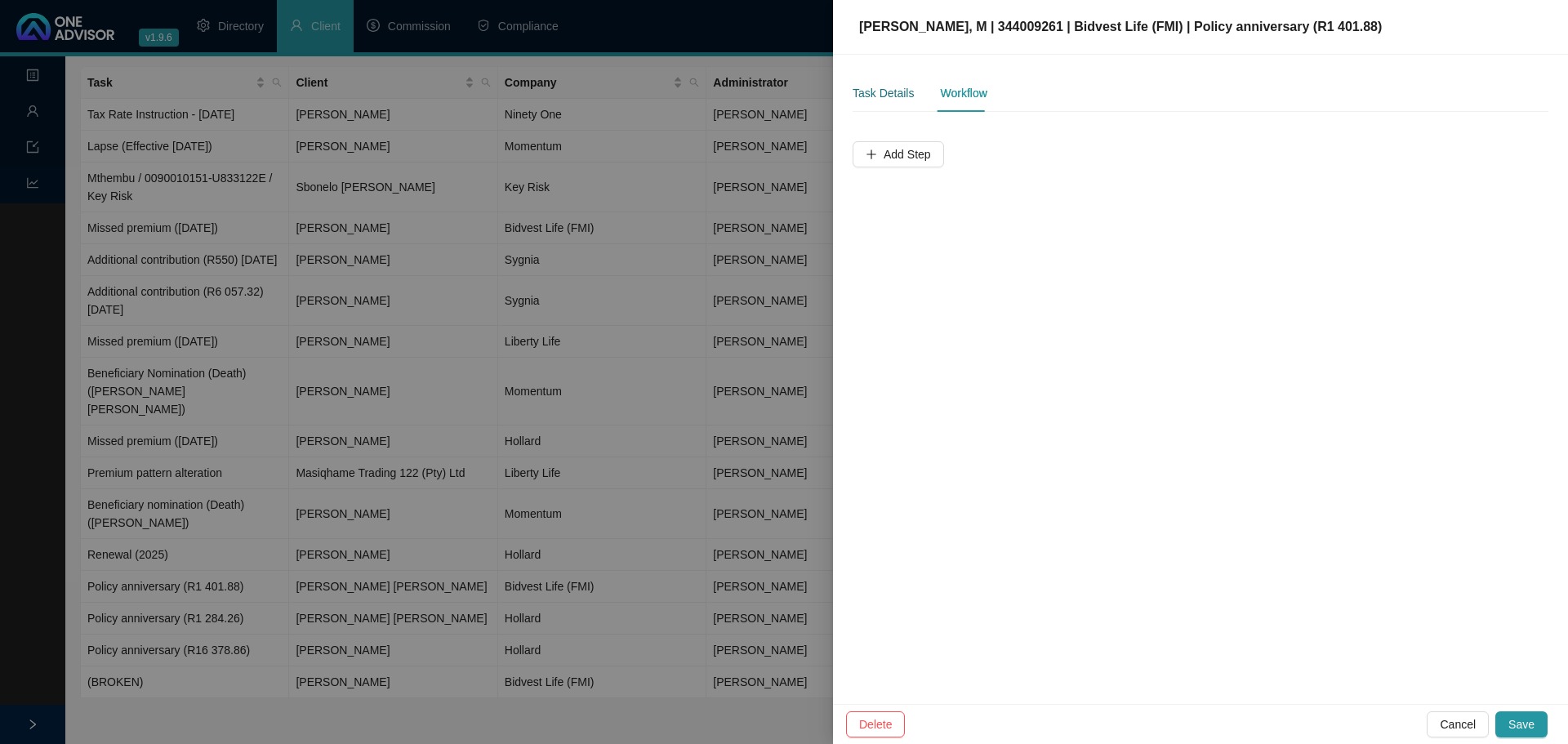
click at [895, 93] on div "Task Details" at bounding box center [883, 92] width 62 height 18
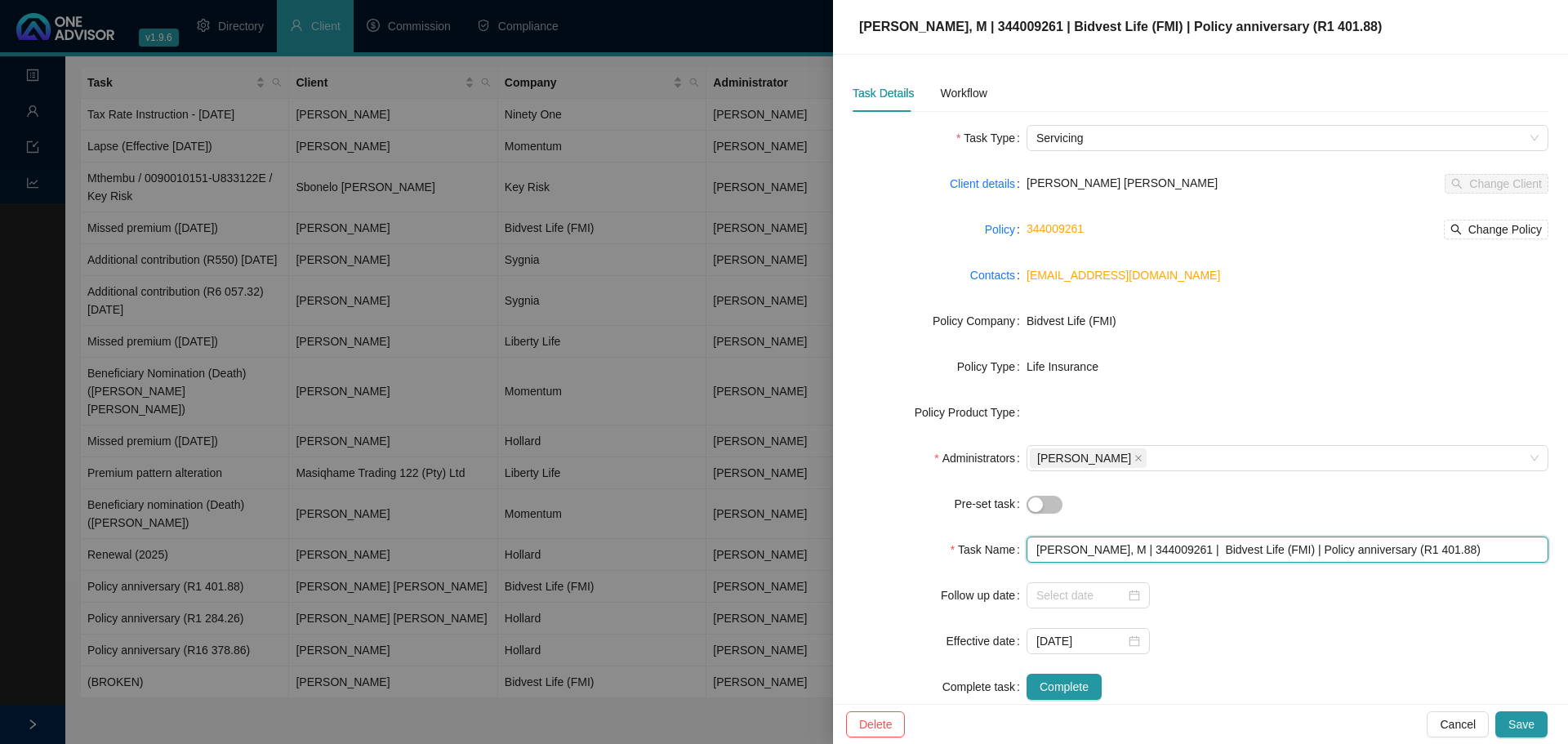
drag, startPoint x: 1333, startPoint y: 551, endPoint x: 1026, endPoint y: 526, distance: 308.0
click at [1026, 514] on form "Task Type Servicing Client details [PERSON_NAME] [PERSON_NAME] Change Client Po…" at bounding box center [1200, 413] width 696 height 575
click at [1045, 514] on div at bounding box center [1287, 596] width 522 height 26
drag, startPoint x: 1248, startPoint y: 544, endPoint x: 1194, endPoint y: 553, distance: 54.7
click at [1045, 514] on input "[PERSON_NAME], M | 344009261 | Bidvest Life (FMI) | Policy anniversary (R1 401.…" at bounding box center [1287, 550] width 522 height 26
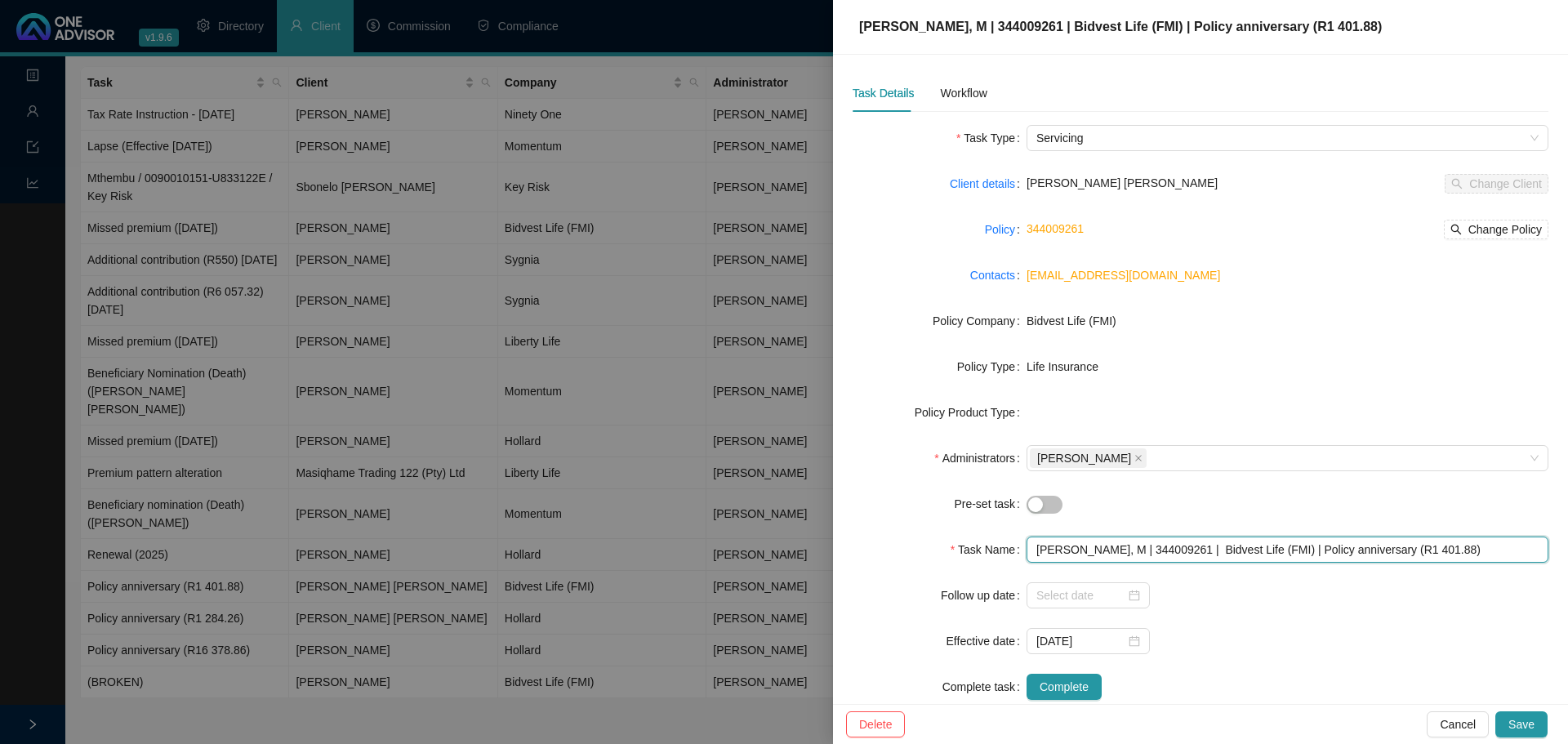
click at [1045, 514] on input "[PERSON_NAME], M | 344009261 | Bidvest Life (FMI) | Policy anniversary (R1 401.…" at bounding box center [1287, 550] width 522 height 26
drag, startPoint x: 1244, startPoint y: 548, endPoint x: 1024, endPoint y: 557, distance: 220.2
click at [1026, 514] on input "[PERSON_NAME], M | 344009261 | Bidvest Life (FMI) | Policy anniversary (R1 401.…" at bounding box center [1287, 550] width 522 height 26
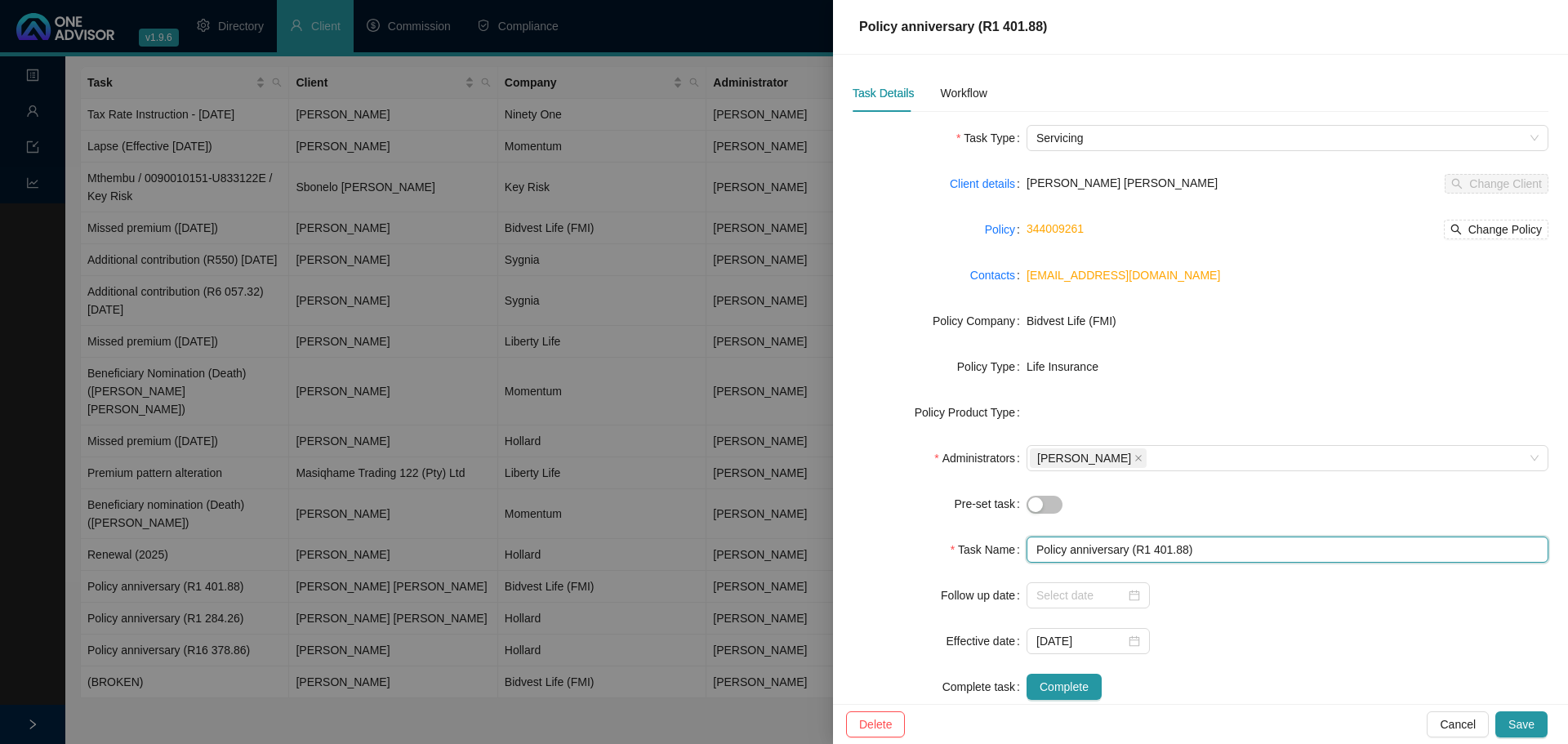
type input "Policy anniversary (R1 401.88)"
click at [1045, 514] on div at bounding box center [1287, 596] width 522 height 26
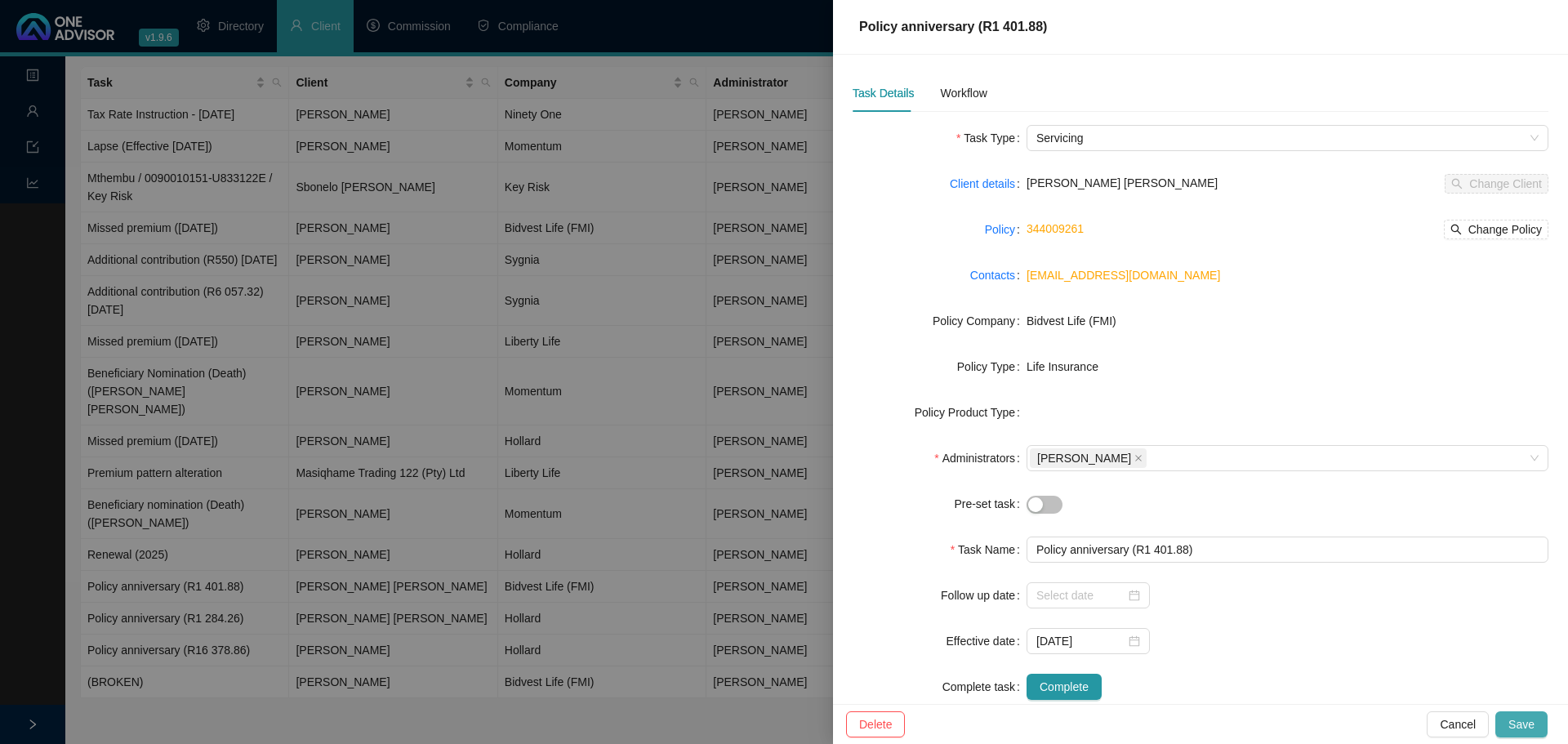
click at [1045, 514] on span "Save" at bounding box center [1521, 723] width 26 height 18
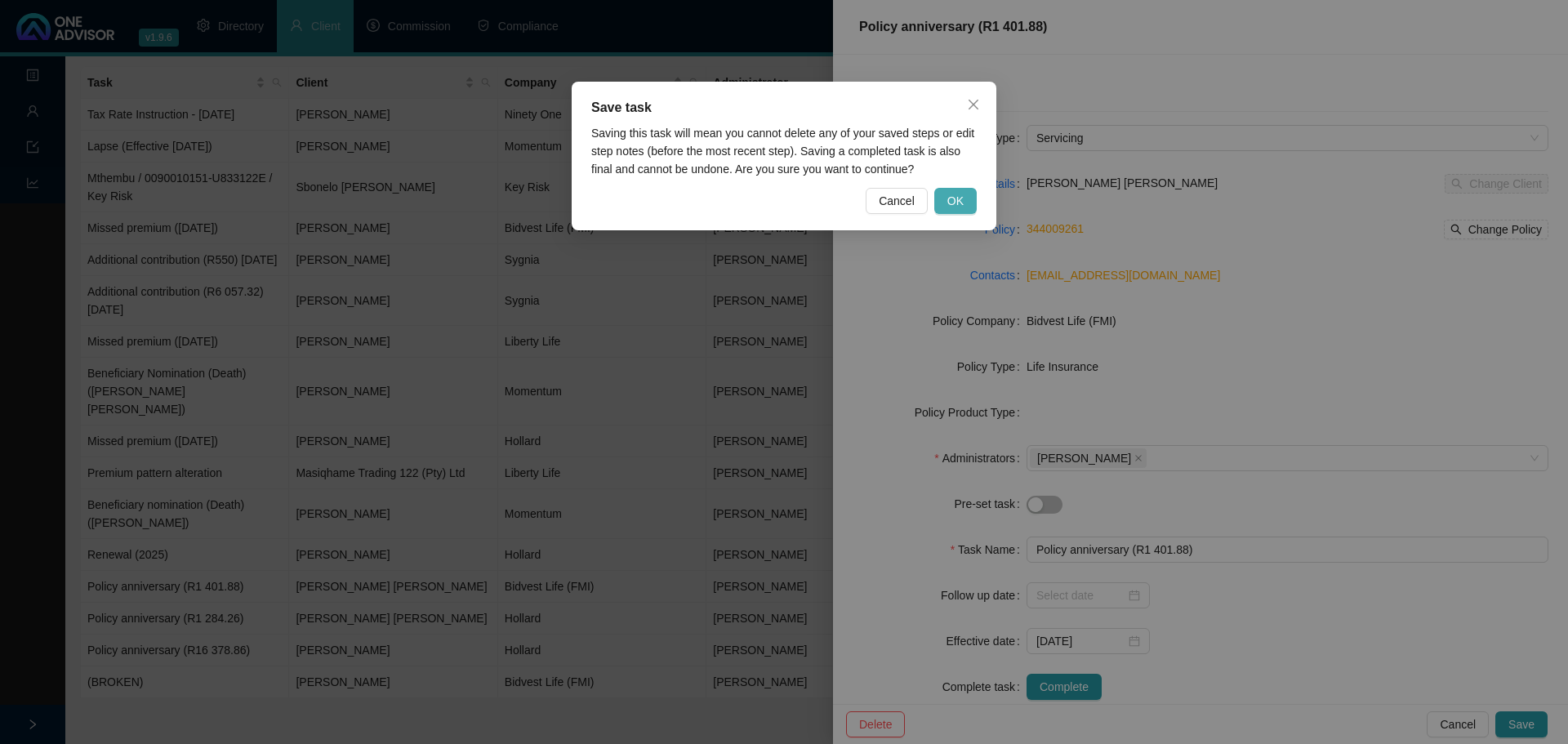
click at [972, 194] on button "OK" at bounding box center [955, 201] width 42 height 26
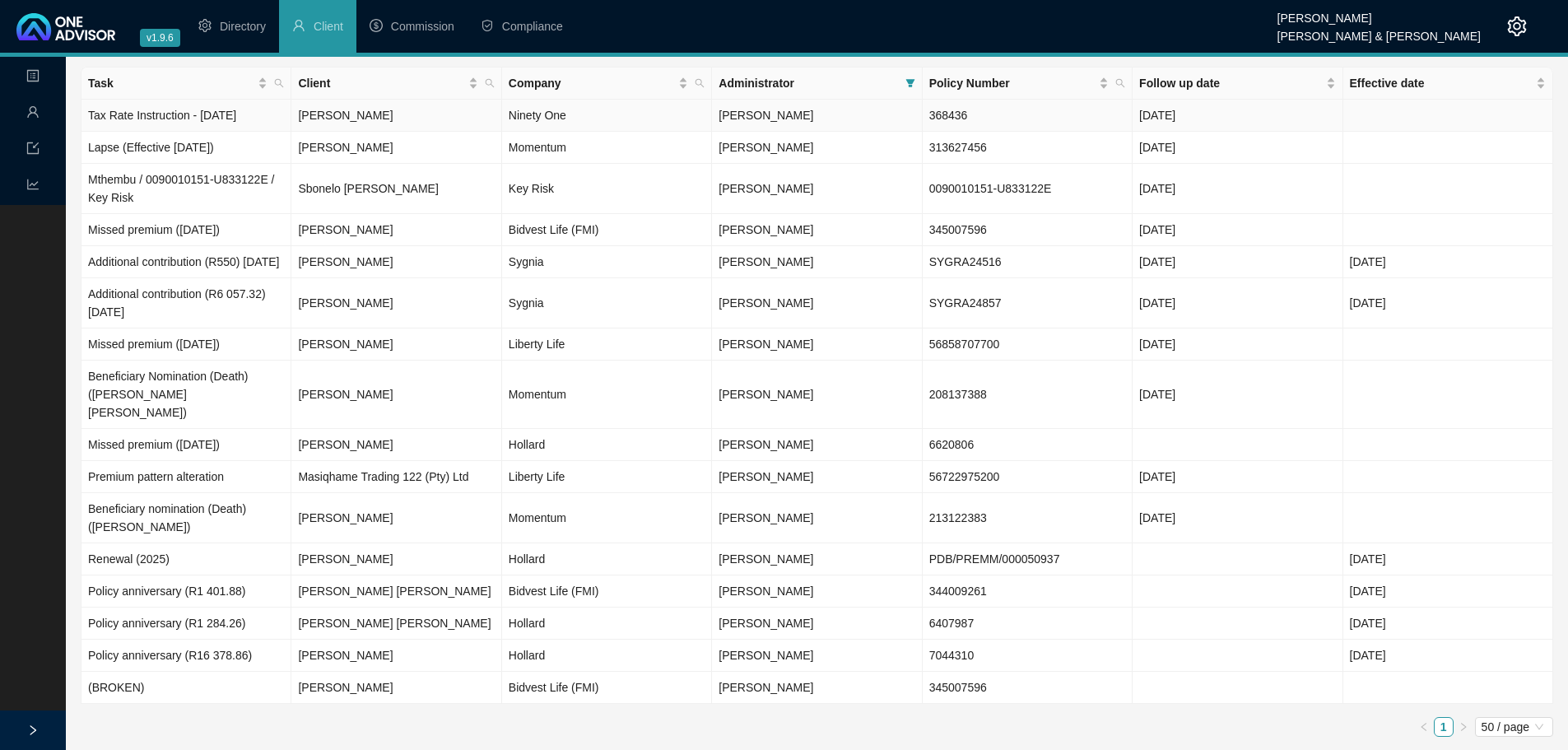
click at [200, 115] on td "Tax Rate Instruction - [DATE]" at bounding box center [186, 116] width 210 height 32
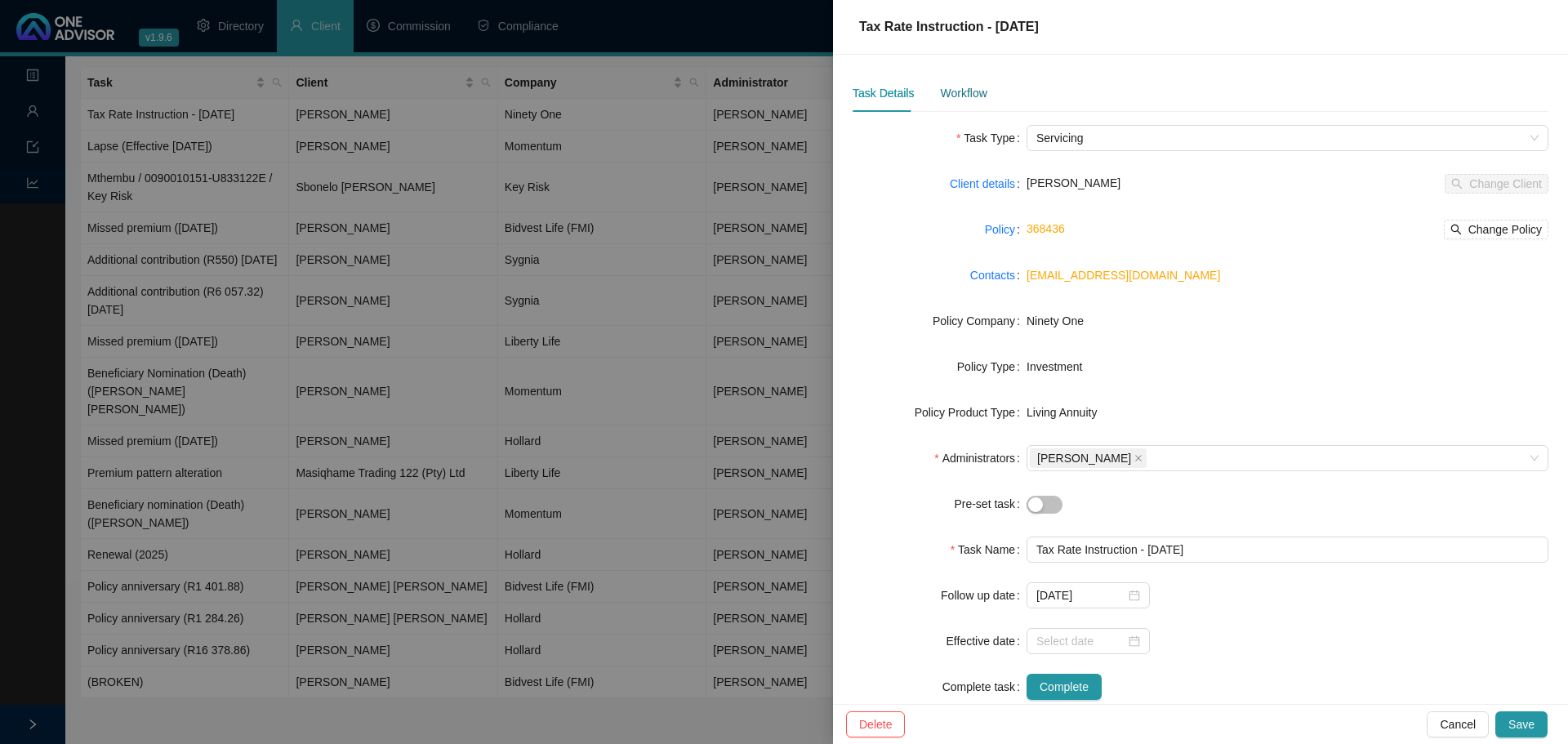
click at [974, 85] on div "Workflow" at bounding box center [964, 92] width 47 height 18
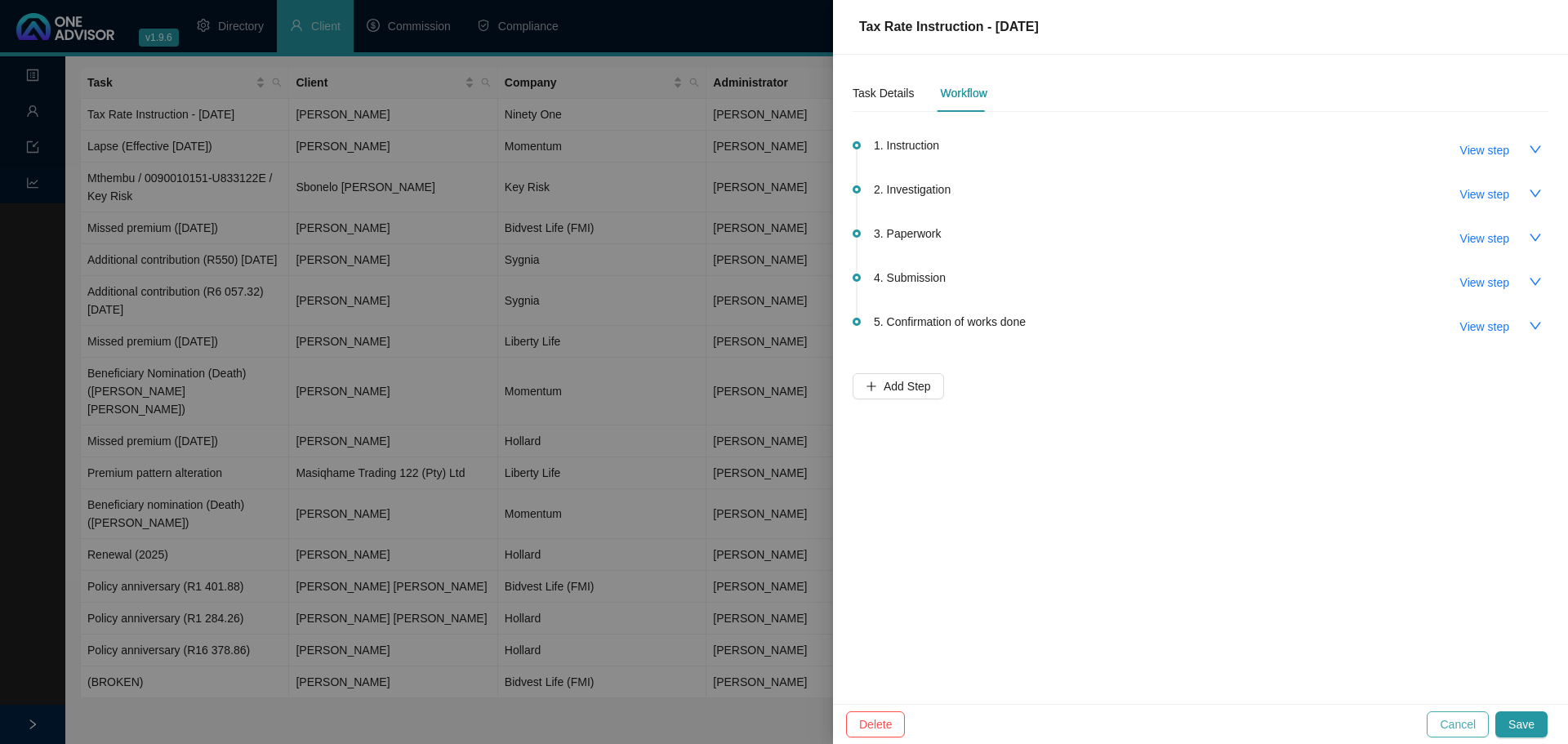
click at [1045, 514] on span "Cancel" at bounding box center [1458, 723] width 35 height 18
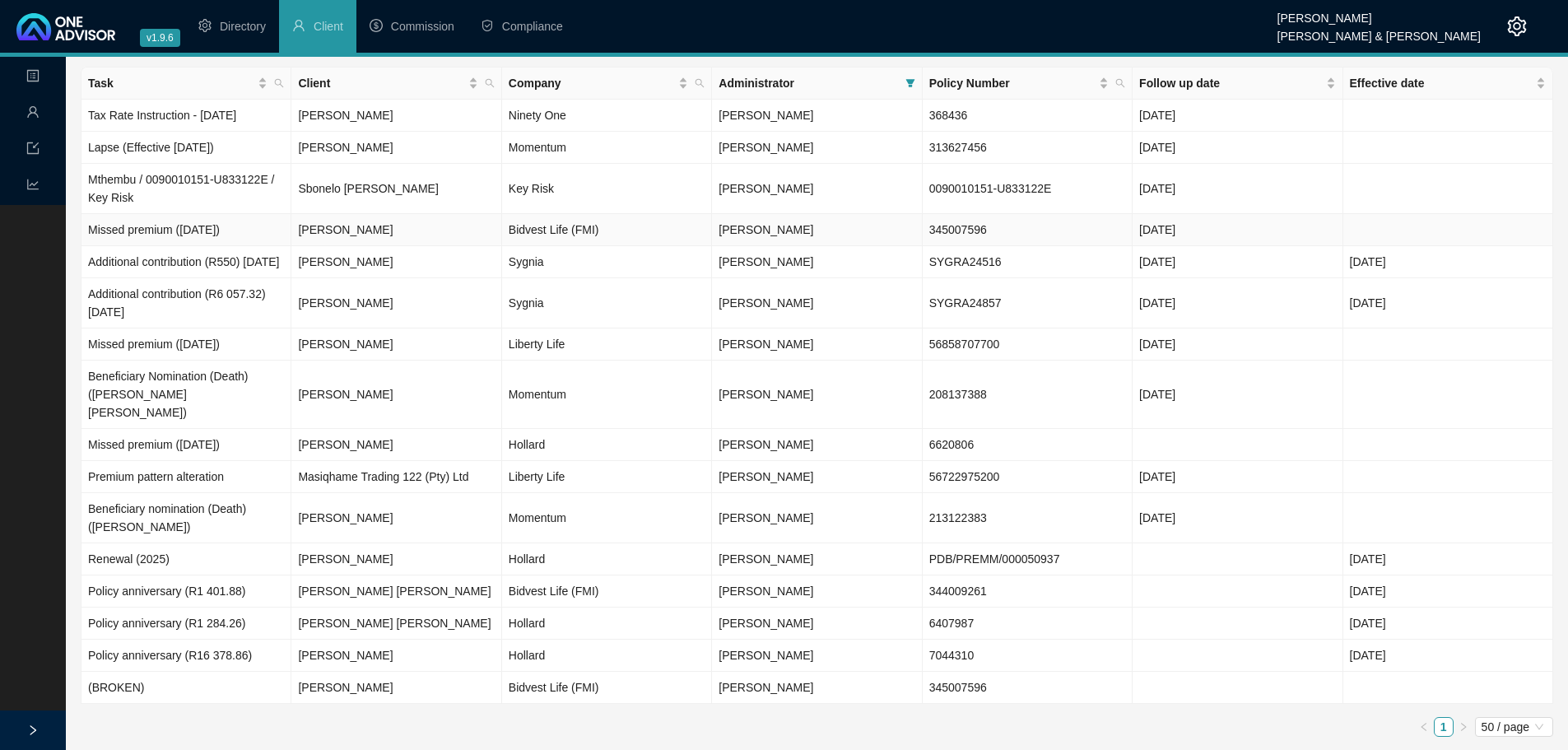
click at [220, 232] on td "Missed premium ([DATE])" at bounding box center [186, 230] width 210 height 32
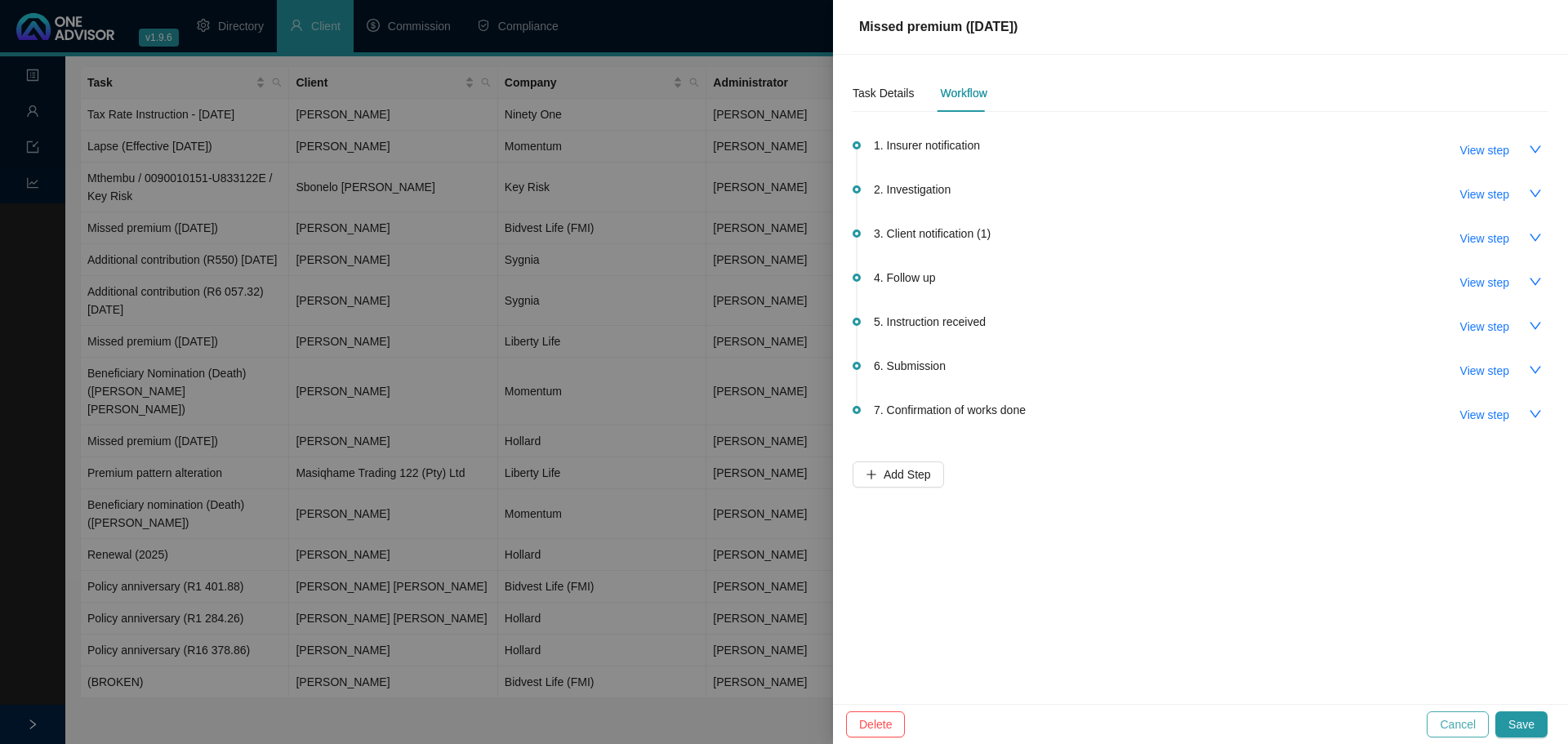
click at [1045, 514] on span "Cancel" at bounding box center [1458, 723] width 35 height 18
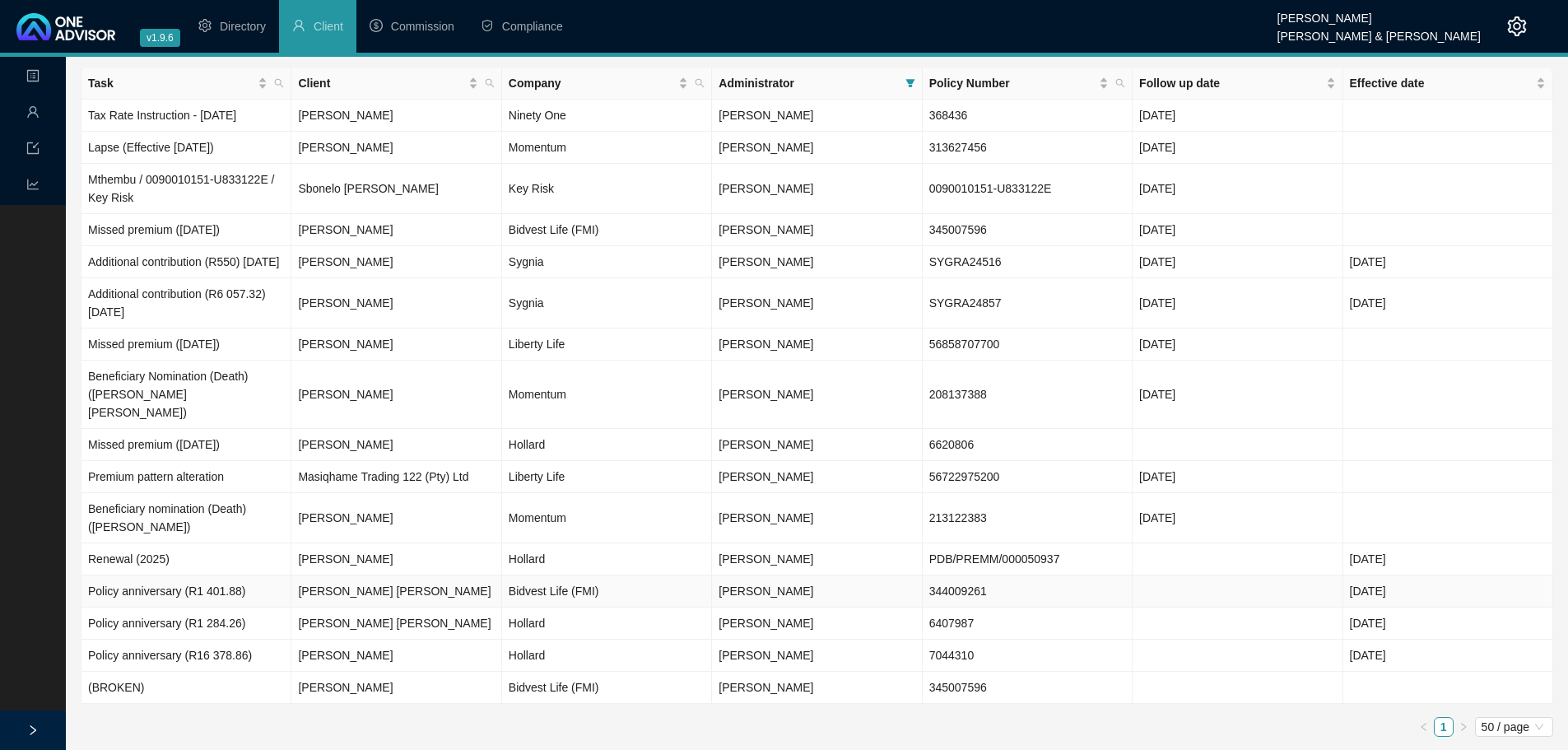
click at [183, 519] on td "Policy anniversary (R1 401.88)" at bounding box center [186, 591] width 210 height 32
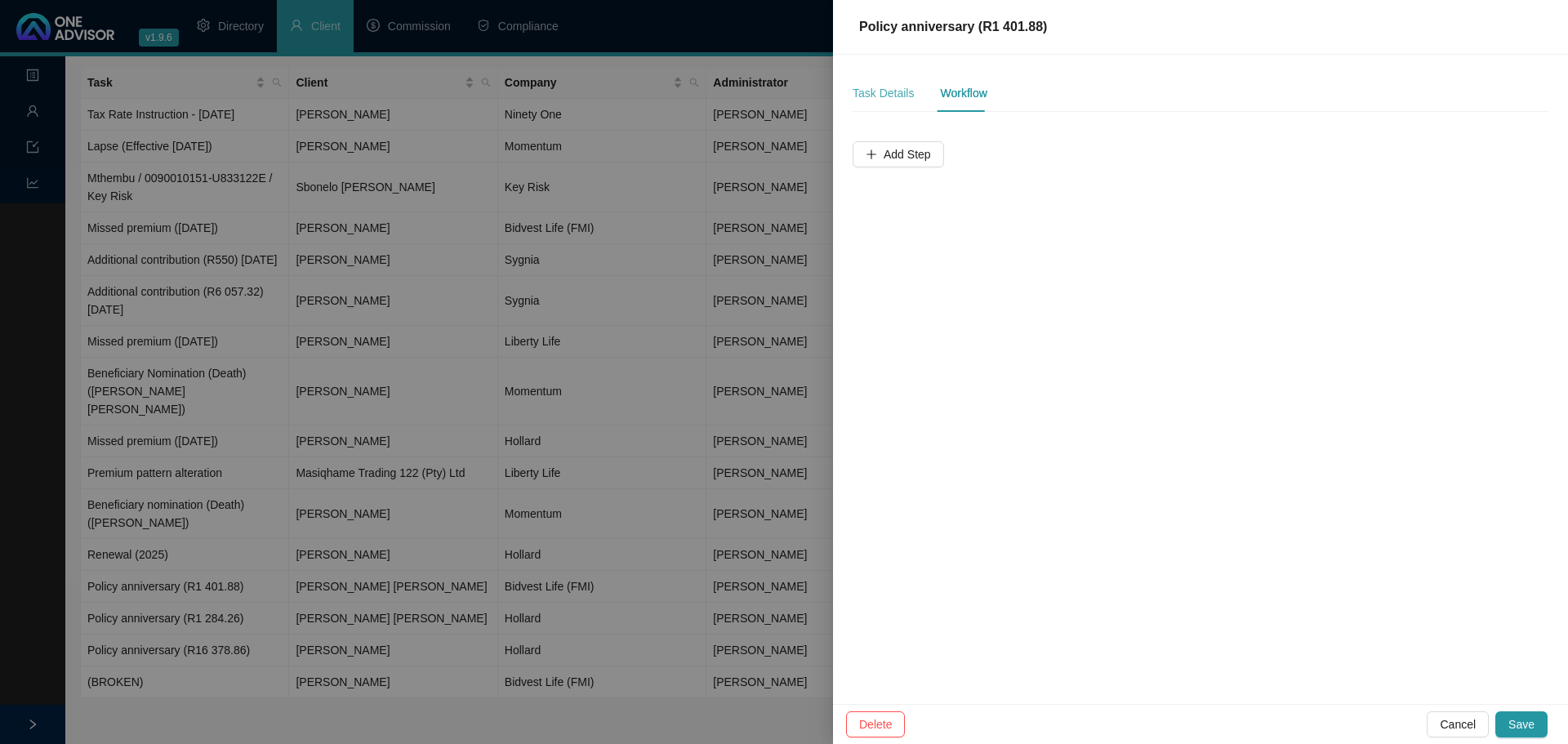
click at [887, 83] on div "Task Details" at bounding box center [883, 93] width 62 height 37
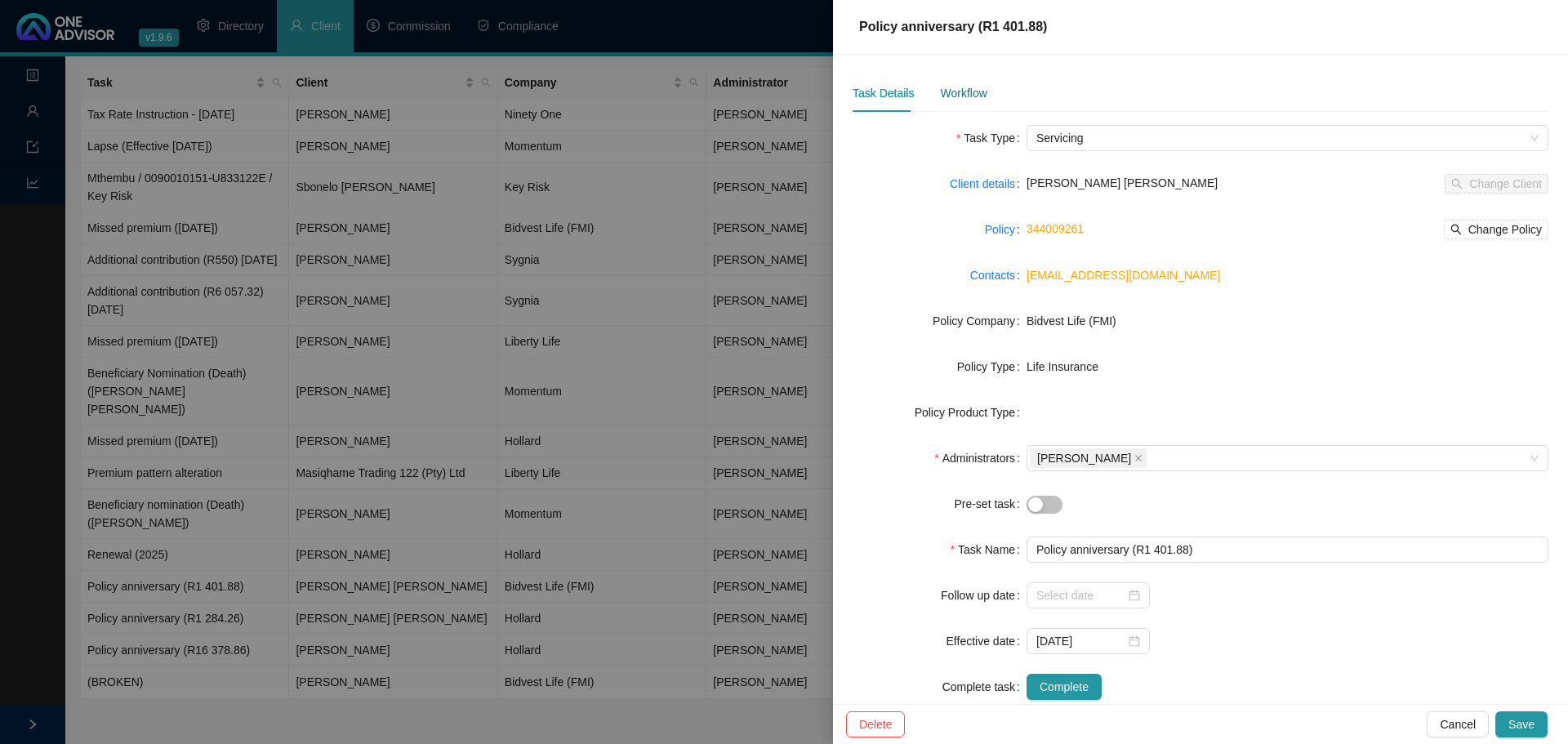
click at [980, 101] on div "Workflow" at bounding box center [964, 92] width 47 height 18
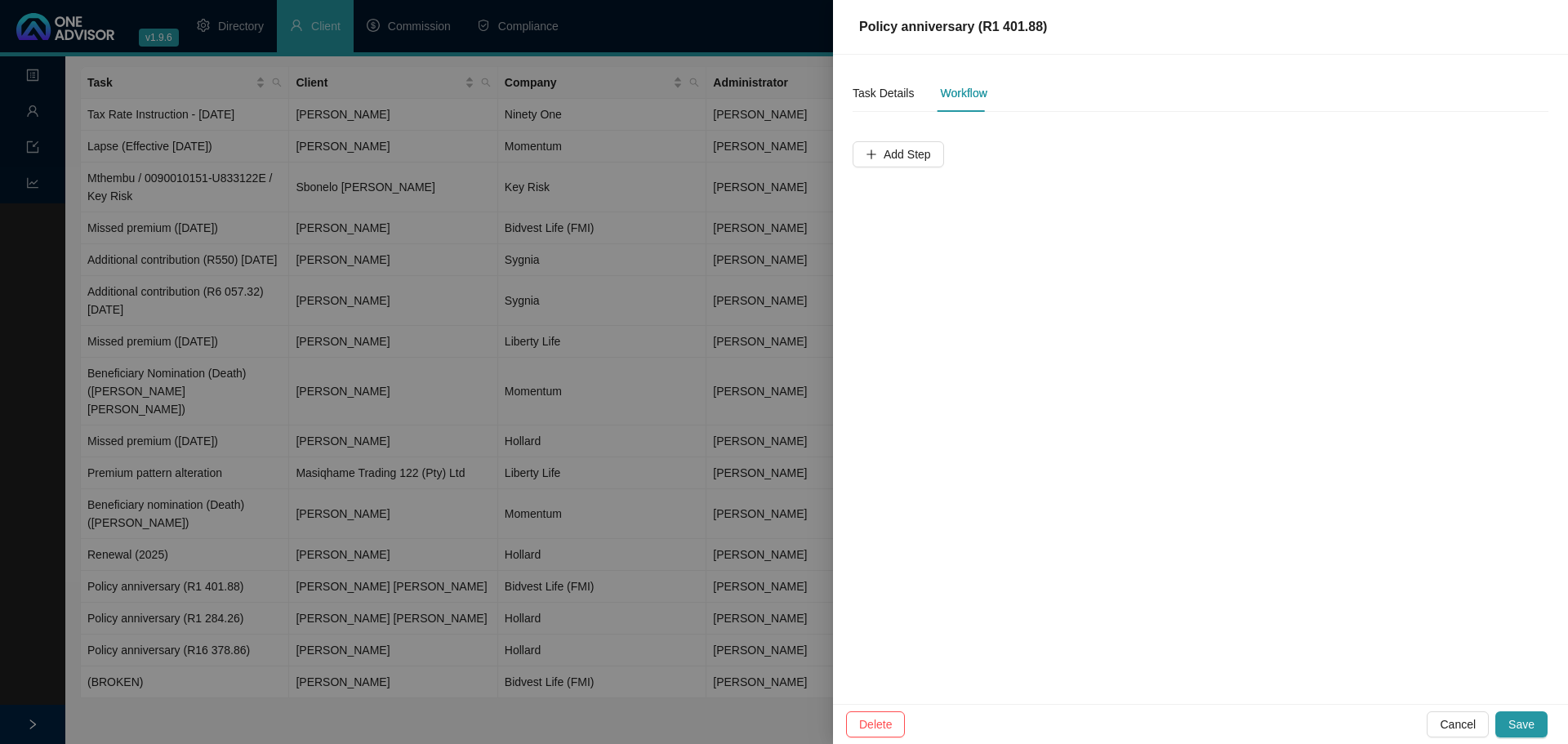
click at [654, 416] on div at bounding box center [784, 372] width 1568 height 744
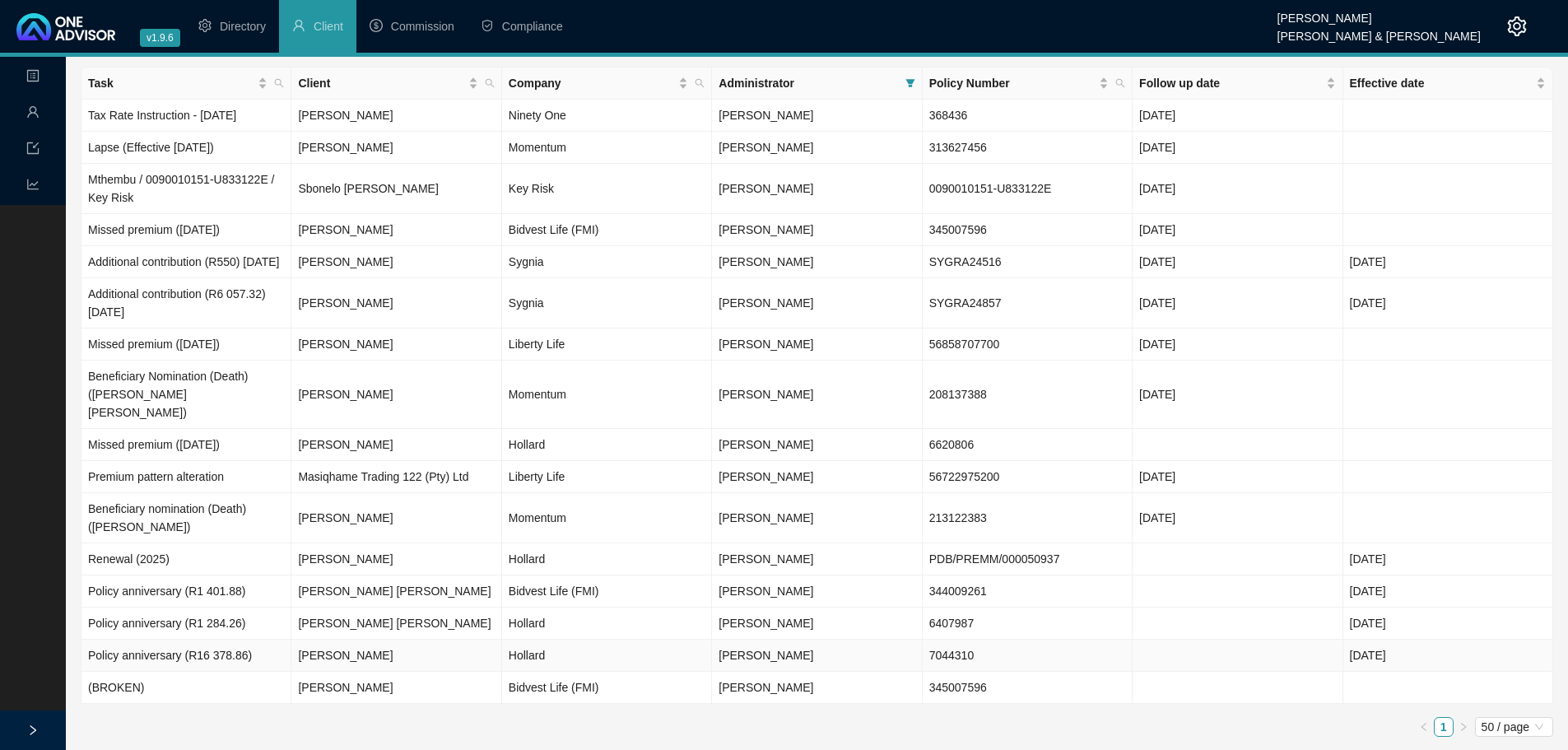
click at [203, 519] on td "Policy anniversary (R16 378.86)" at bounding box center [186, 656] width 210 height 32
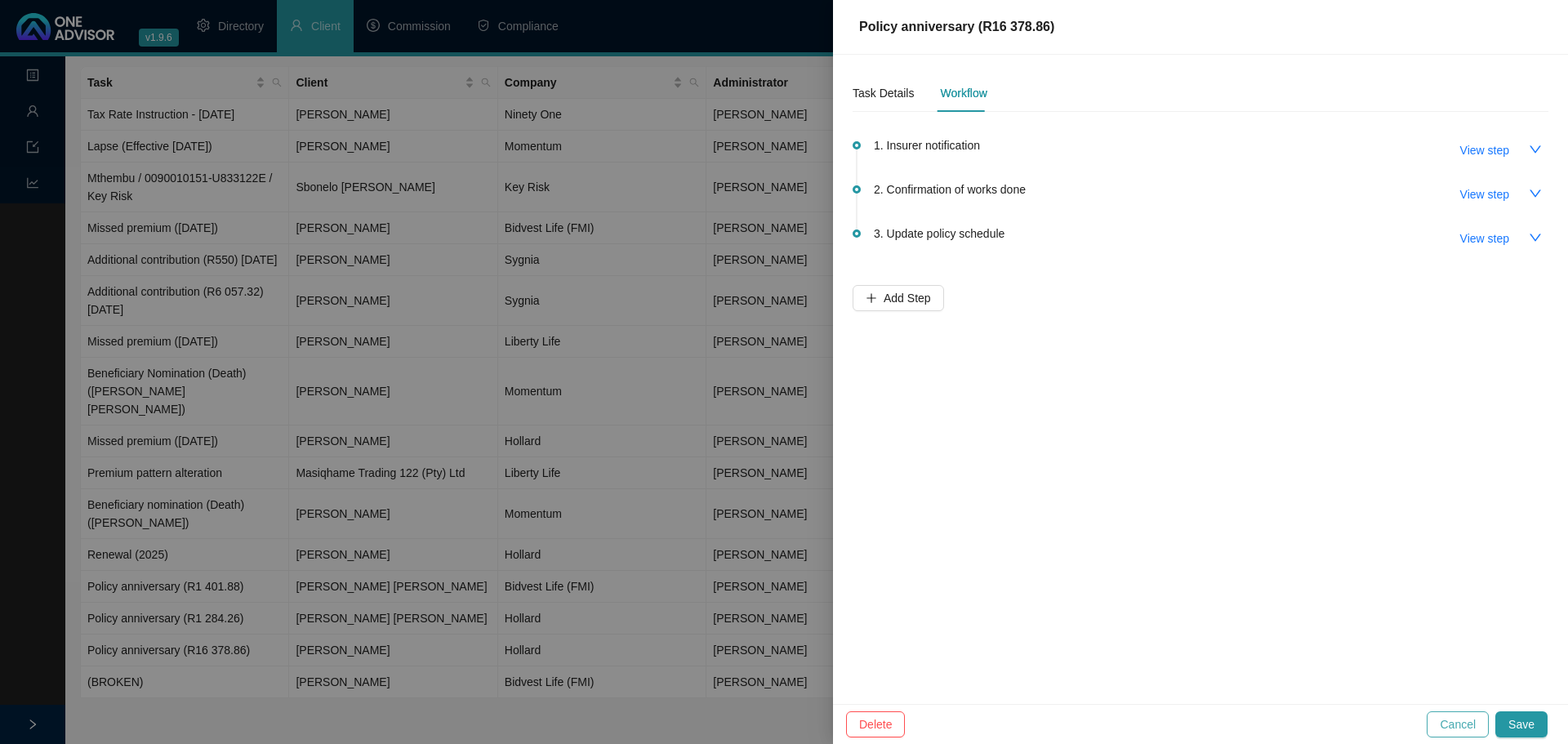
click at [1045, 514] on span "Cancel" at bounding box center [1458, 723] width 35 height 18
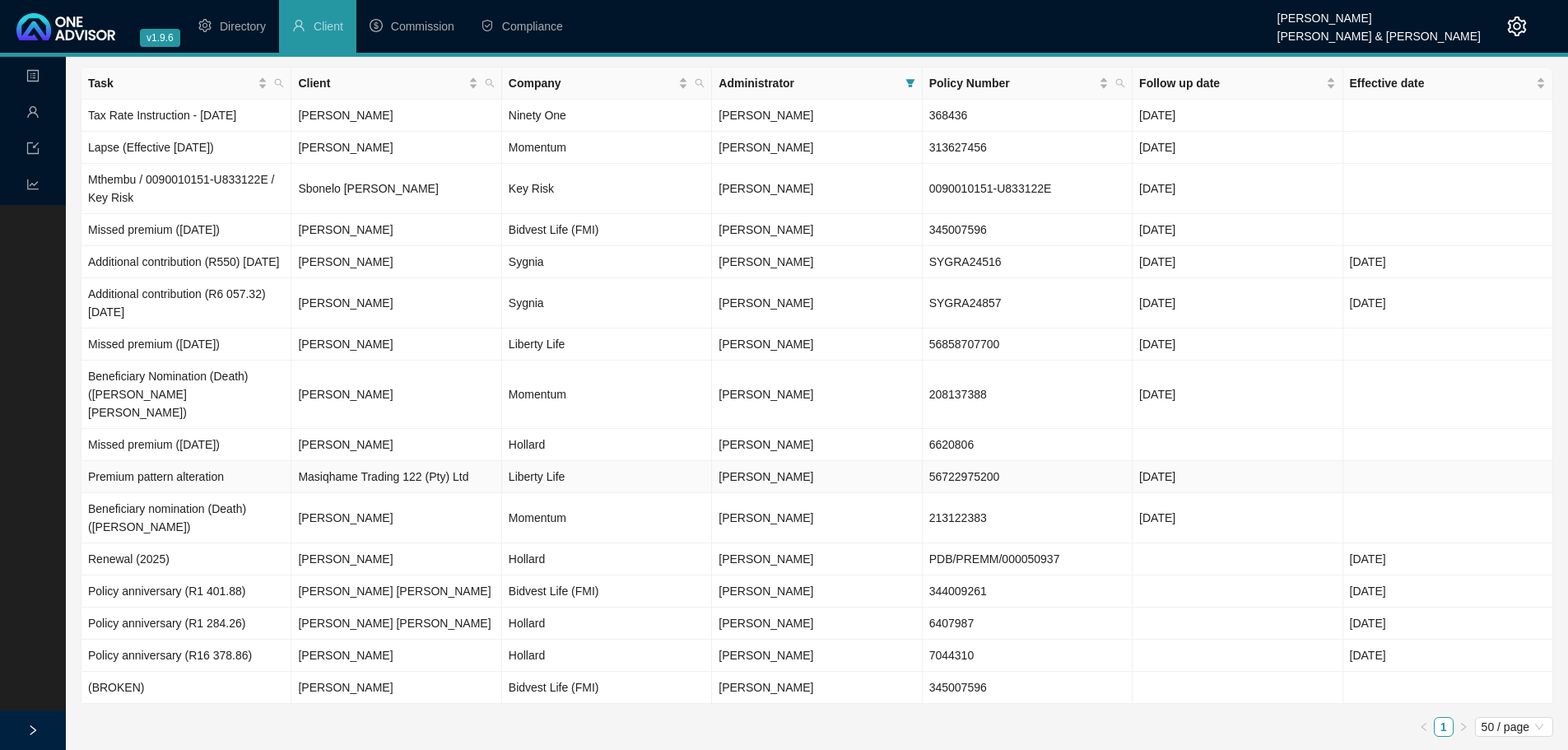
click at [170, 483] on td "Premium pattern alteration" at bounding box center [186, 477] width 210 height 32
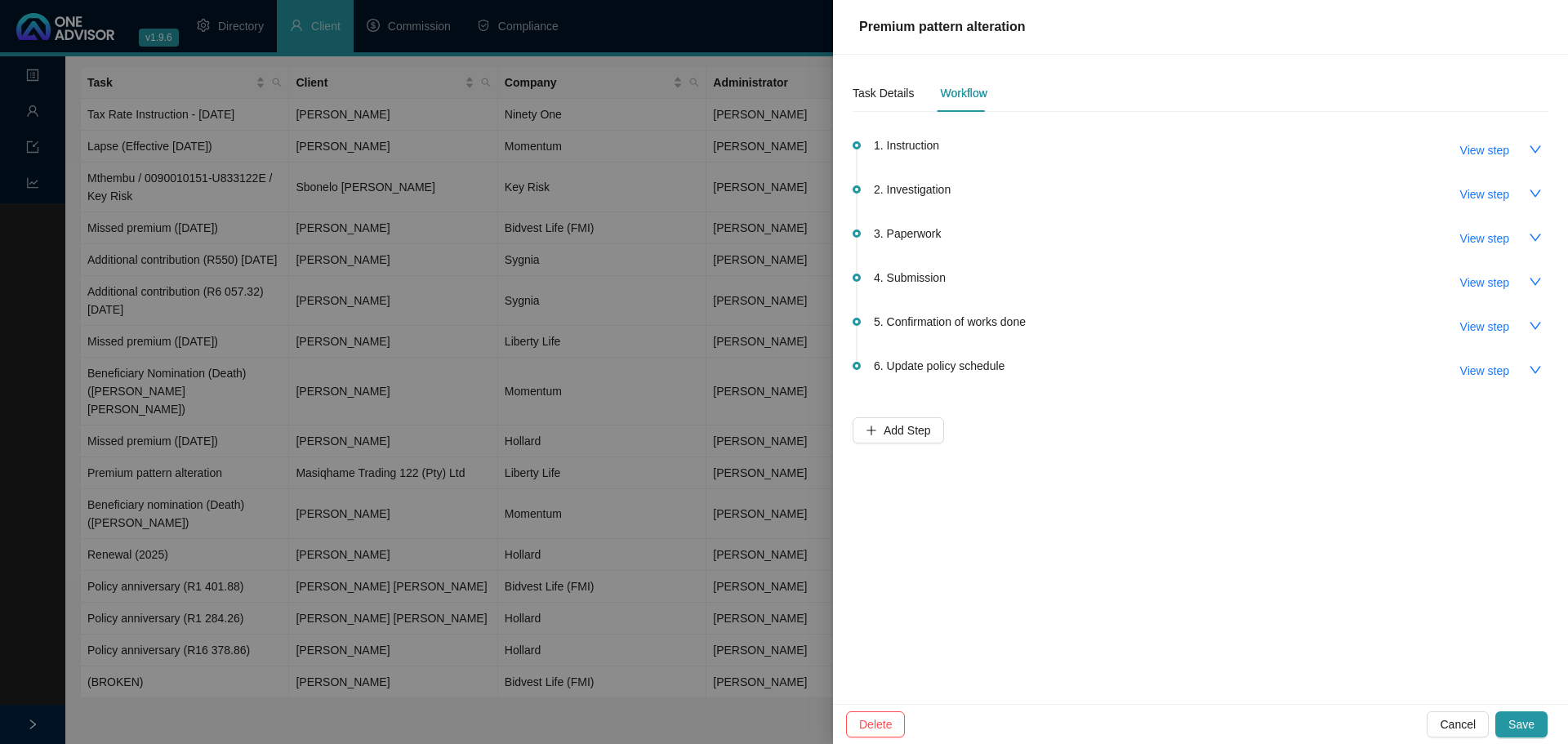
click at [1045, 514] on button "Cancel" at bounding box center [1458, 724] width 62 height 26
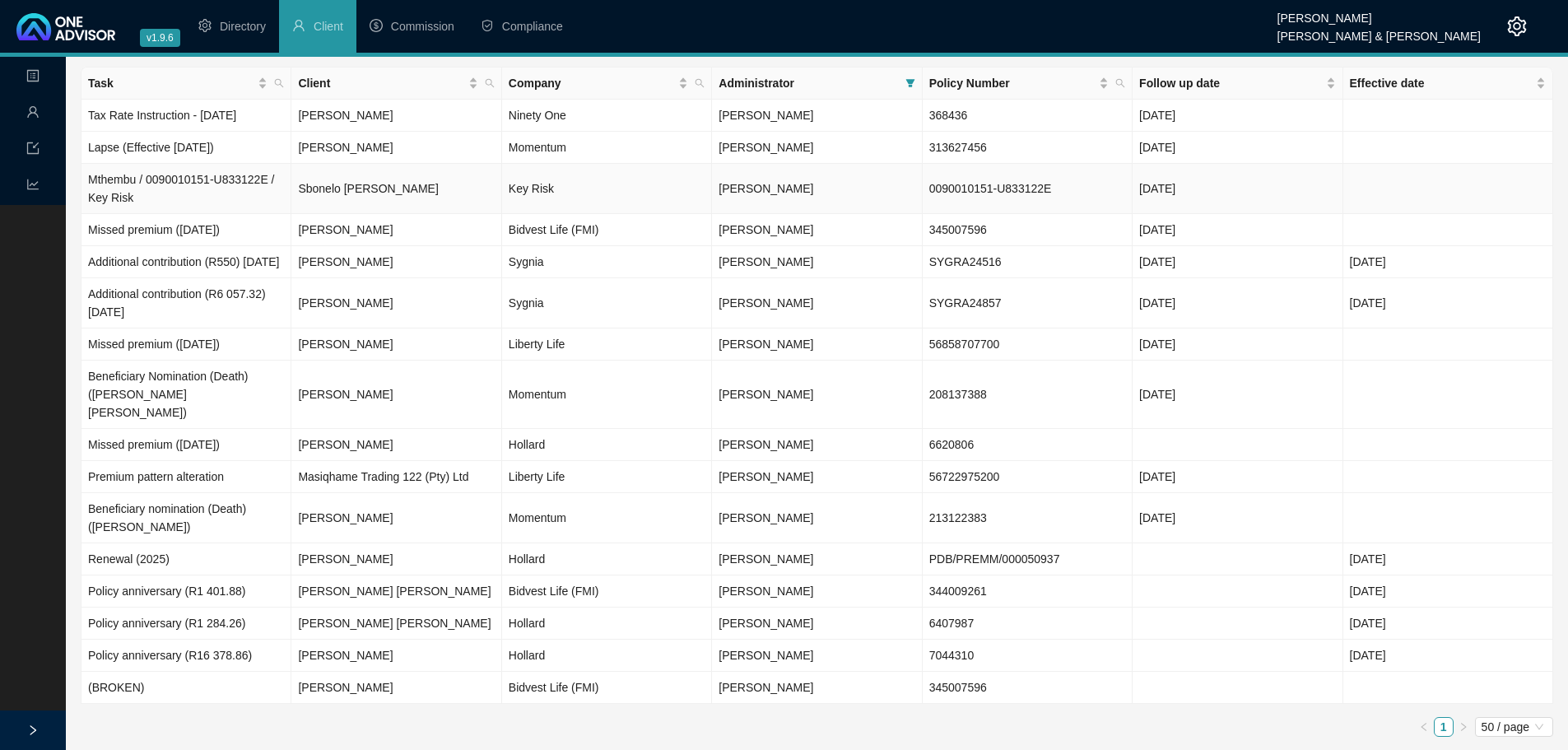
click at [257, 184] on td "Mthembu / 0090010151-U833122E / Key Risk" at bounding box center [186, 188] width 210 height 50
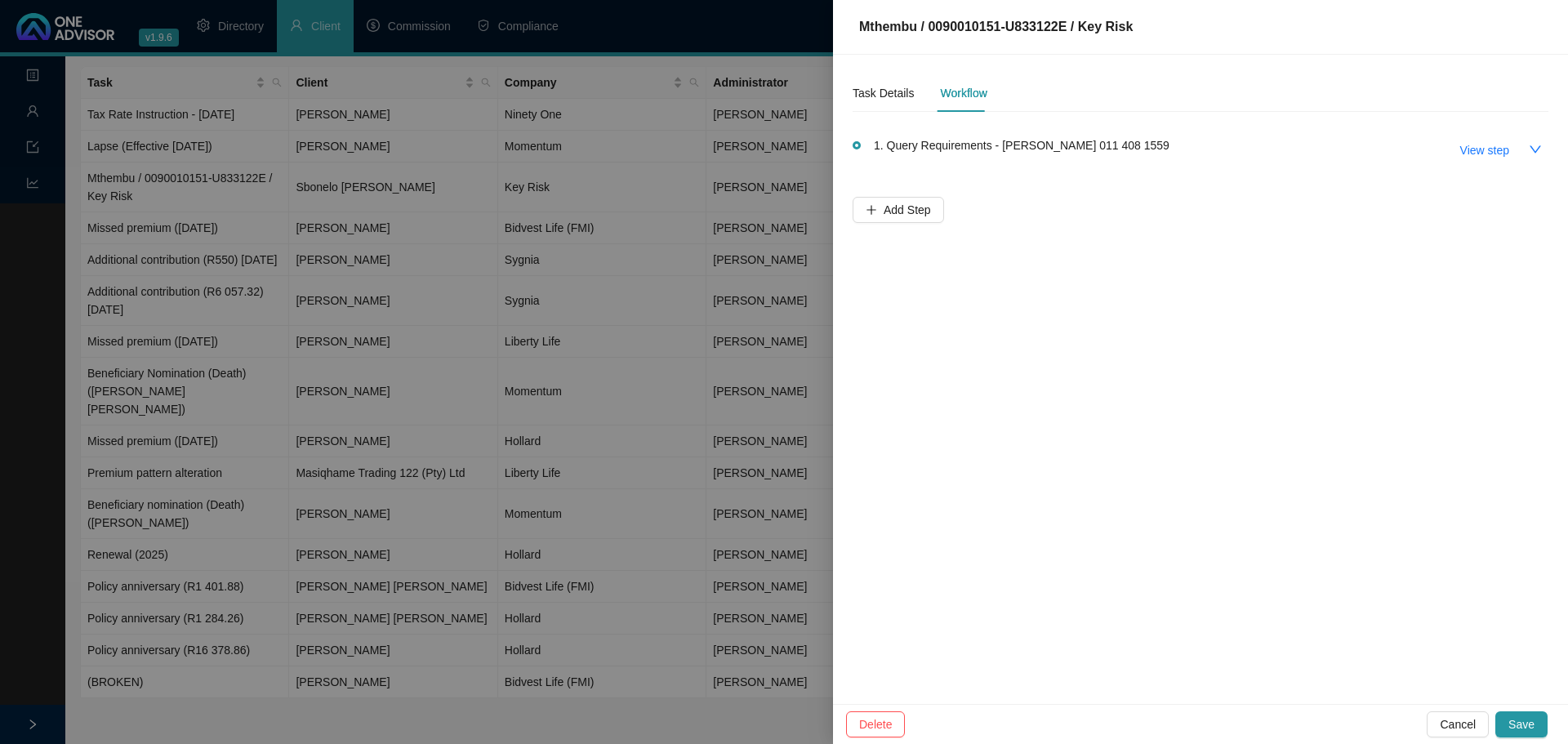
click at [577, 484] on div at bounding box center [784, 372] width 1568 height 744
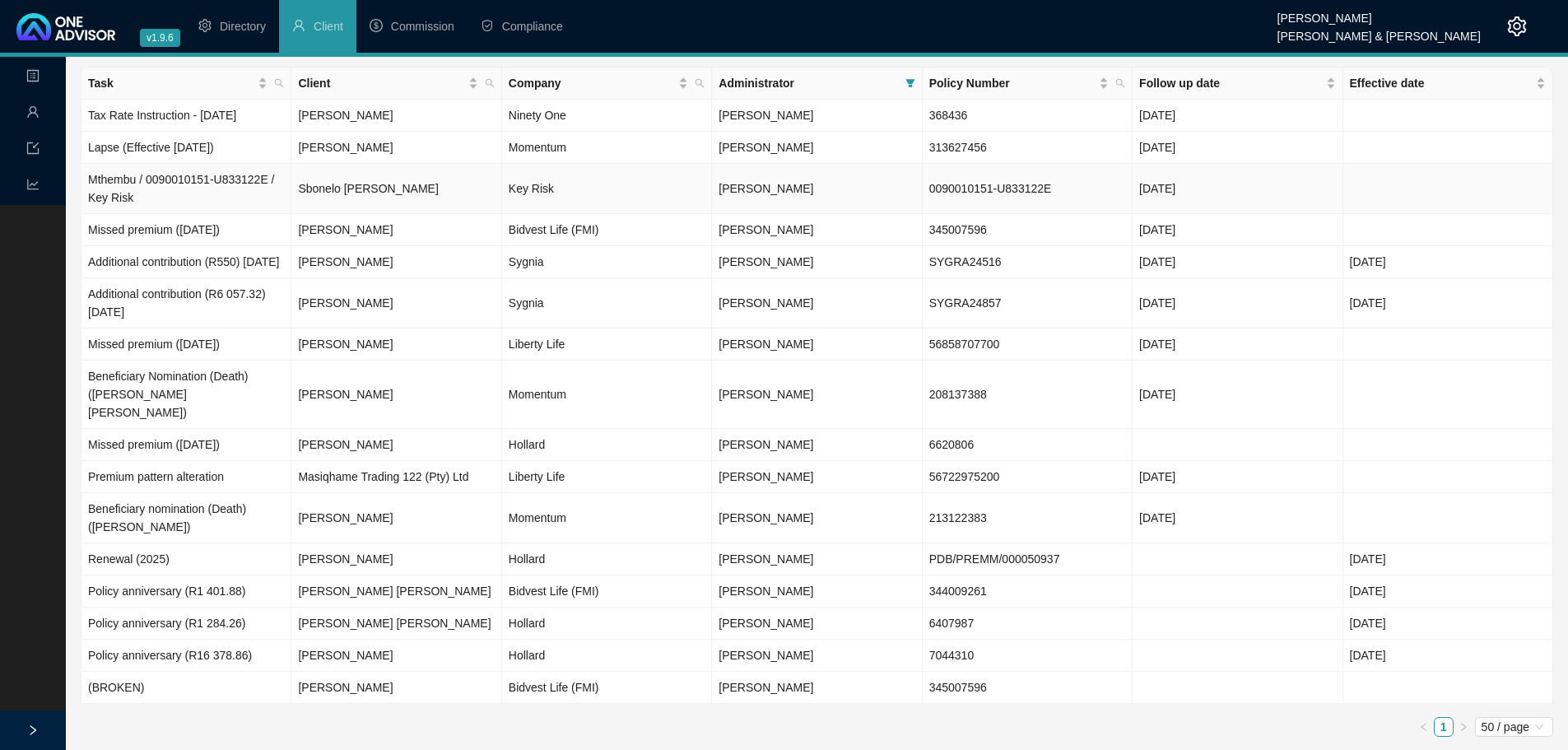
click at [210, 194] on td "Mthembu / 0090010151-U833122E / Key Risk" at bounding box center [186, 188] width 210 height 50
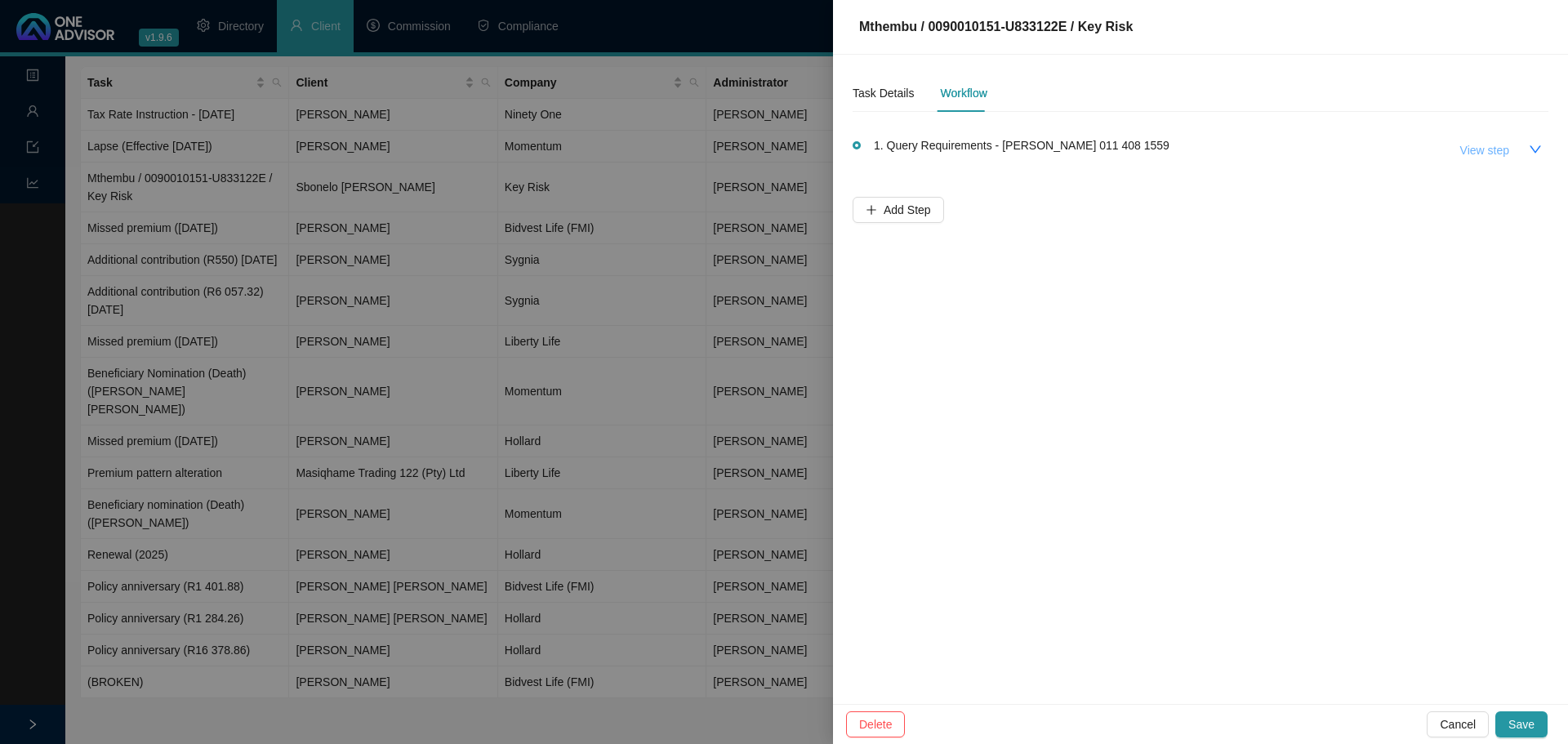
click at [1045, 148] on span "View step" at bounding box center [1485, 149] width 49 height 18
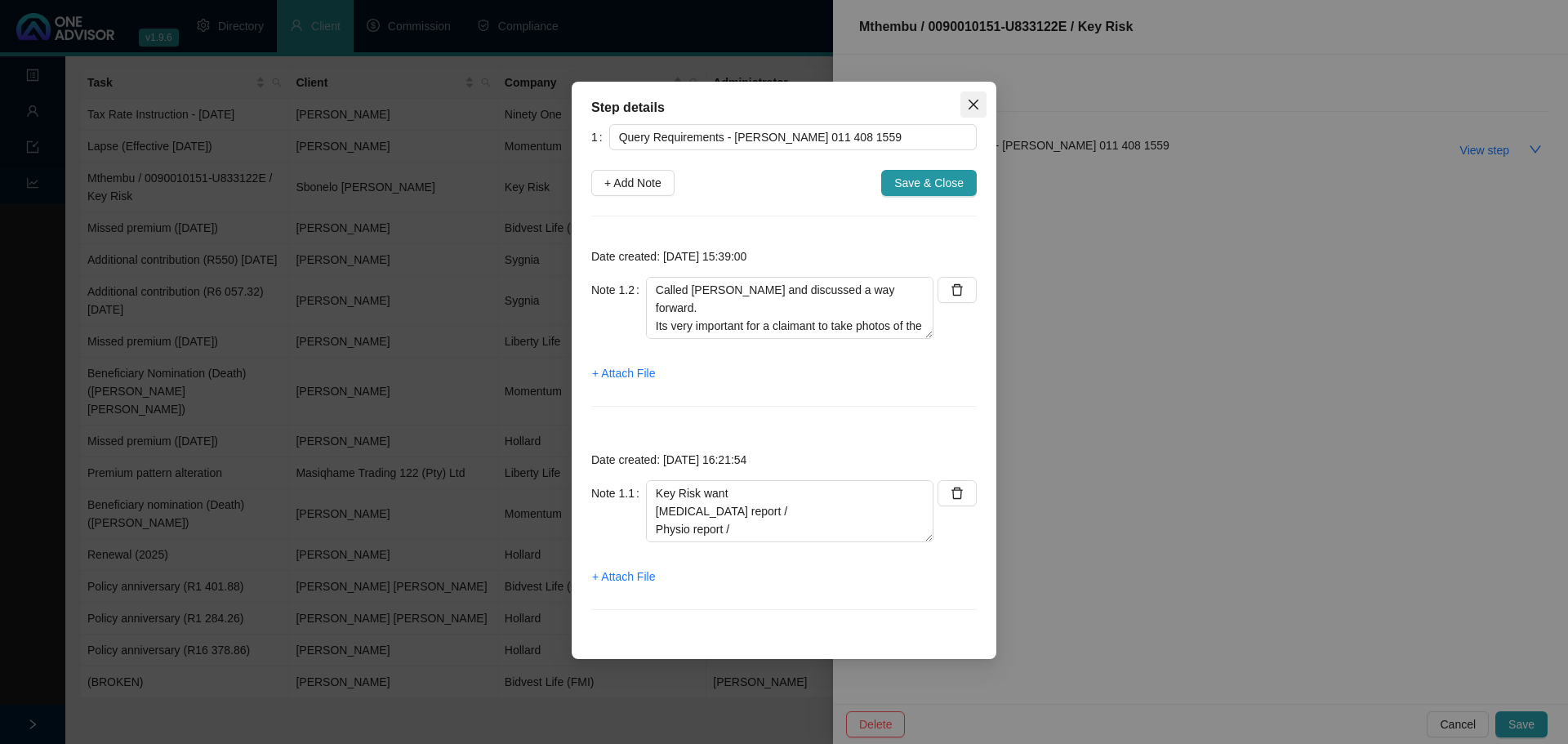
click at [968, 102] on icon "close" at bounding box center [974, 105] width 13 height 13
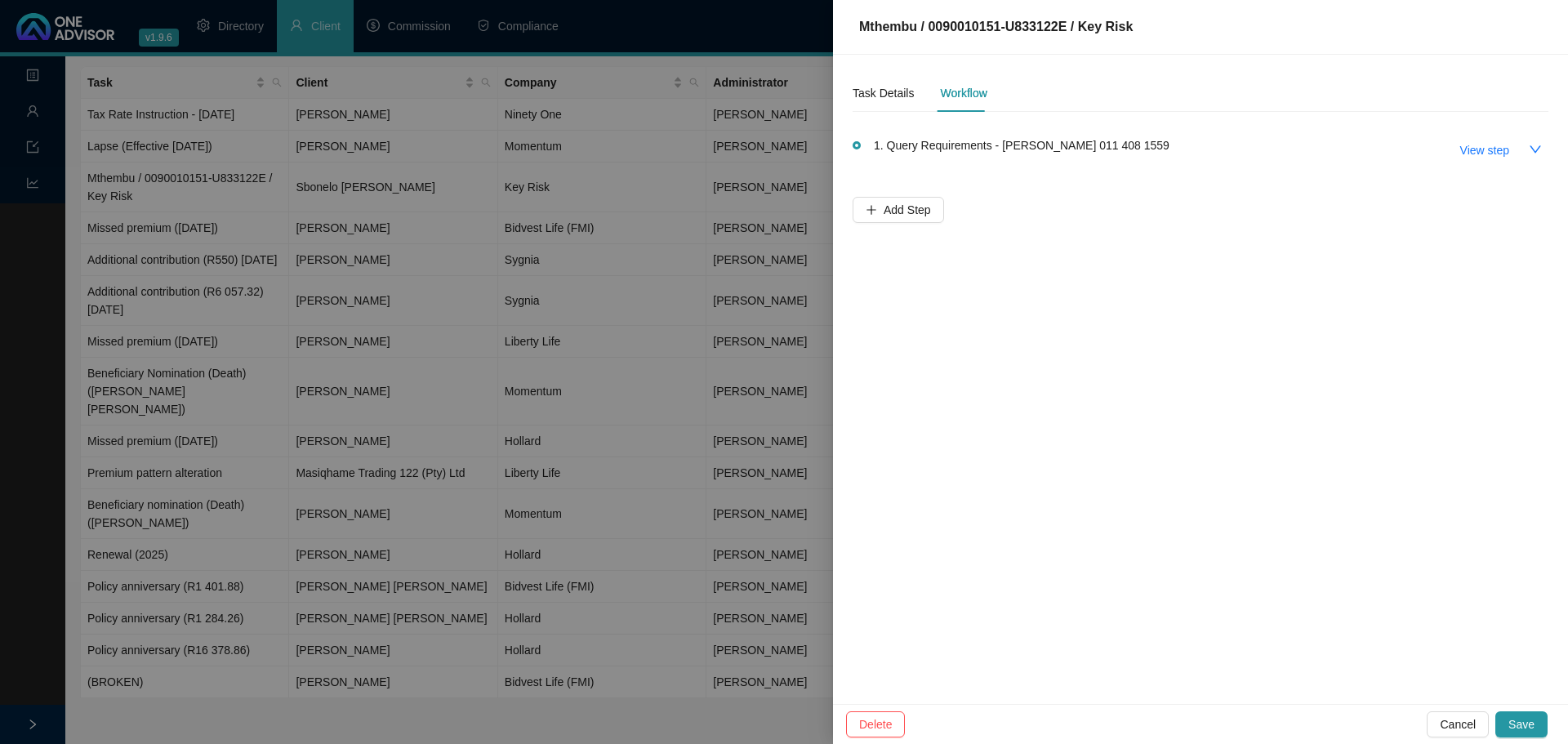
click at [462, 389] on div at bounding box center [784, 372] width 1568 height 744
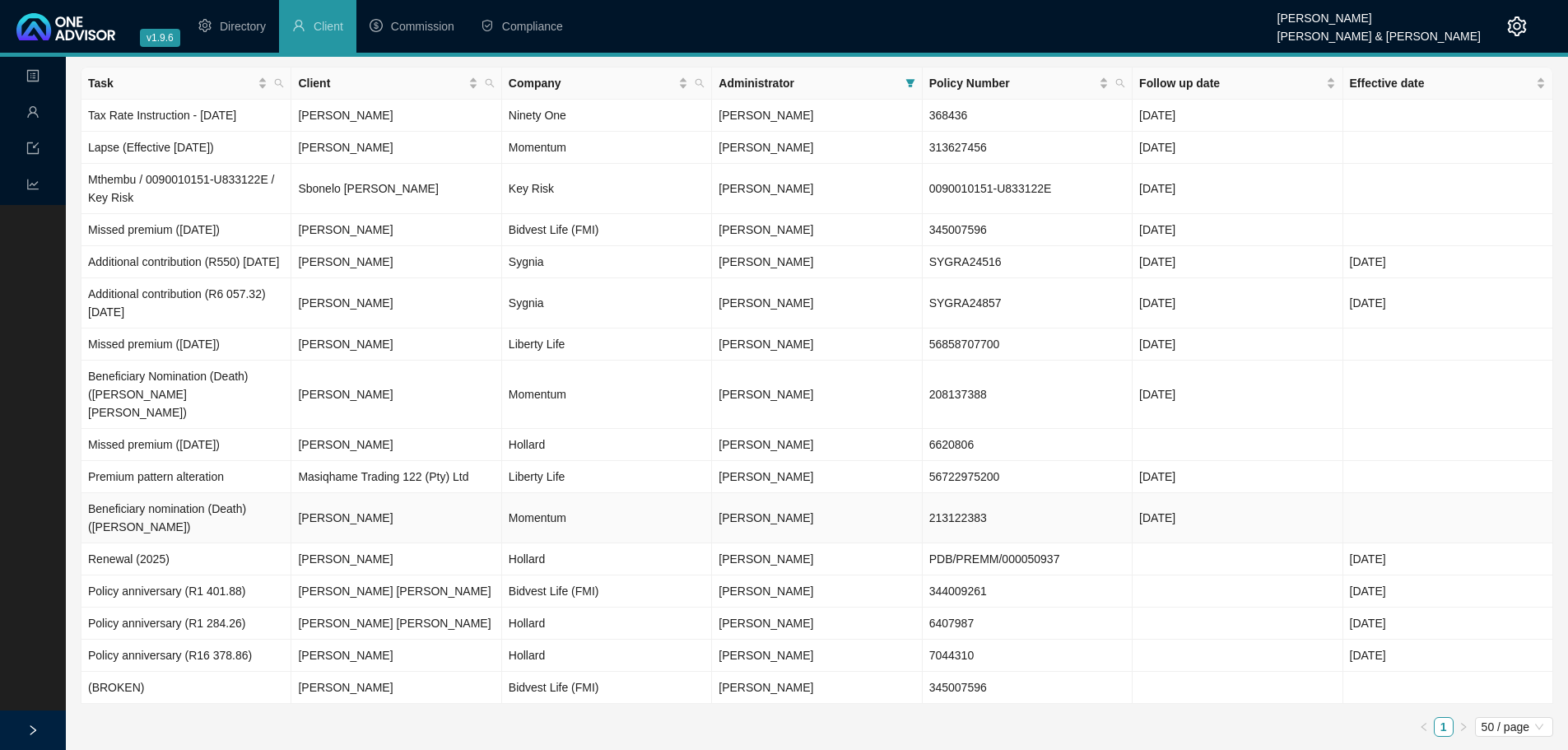
click at [394, 506] on td "[PERSON_NAME]" at bounding box center [396, 518] width 210 height 50
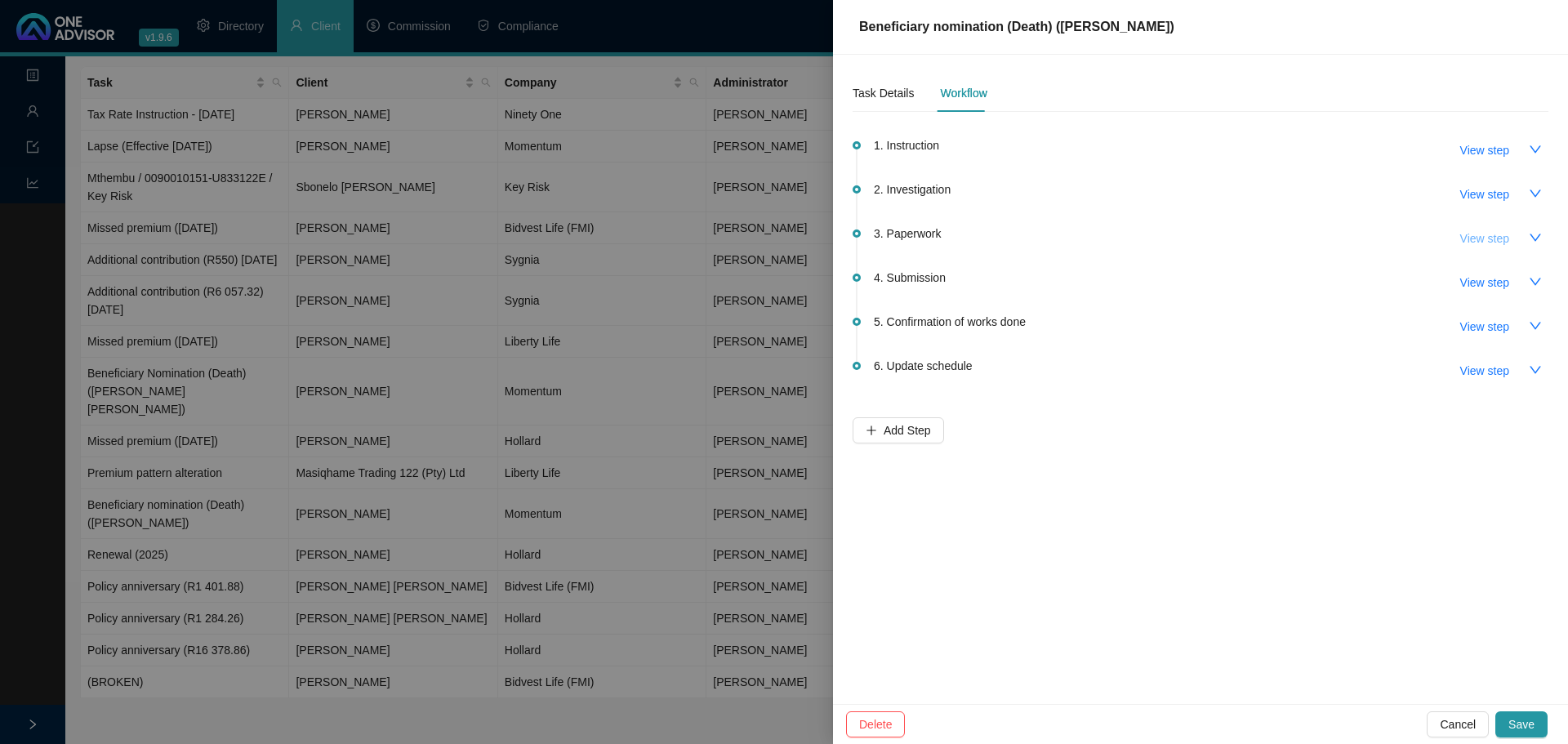
click at [1045, 238] on span "View step" at bounding box center [1485, 238] width 49 height 18
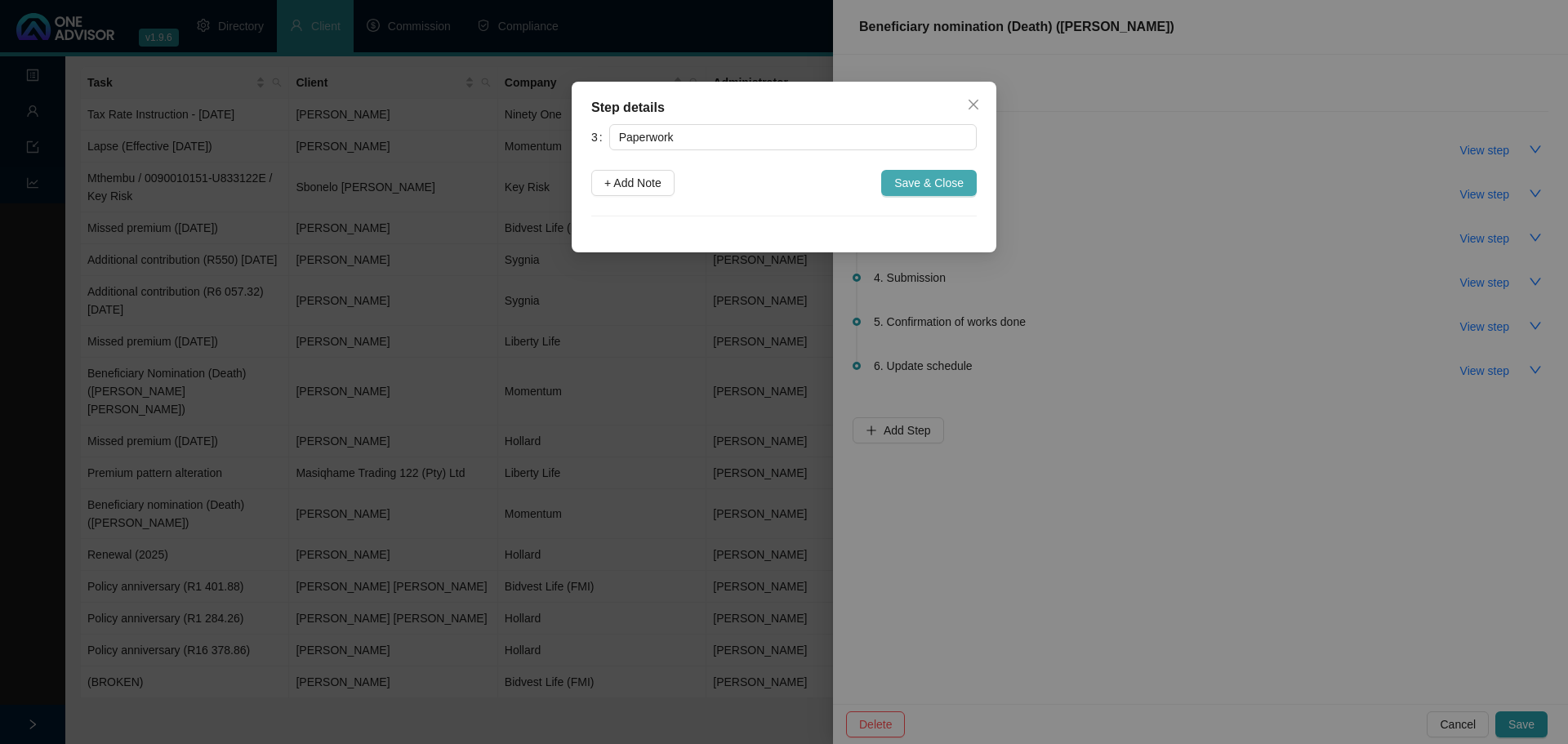
click at [937, 184] on span "Save & Close" at bounding box center [929, 182] width 69 height 18
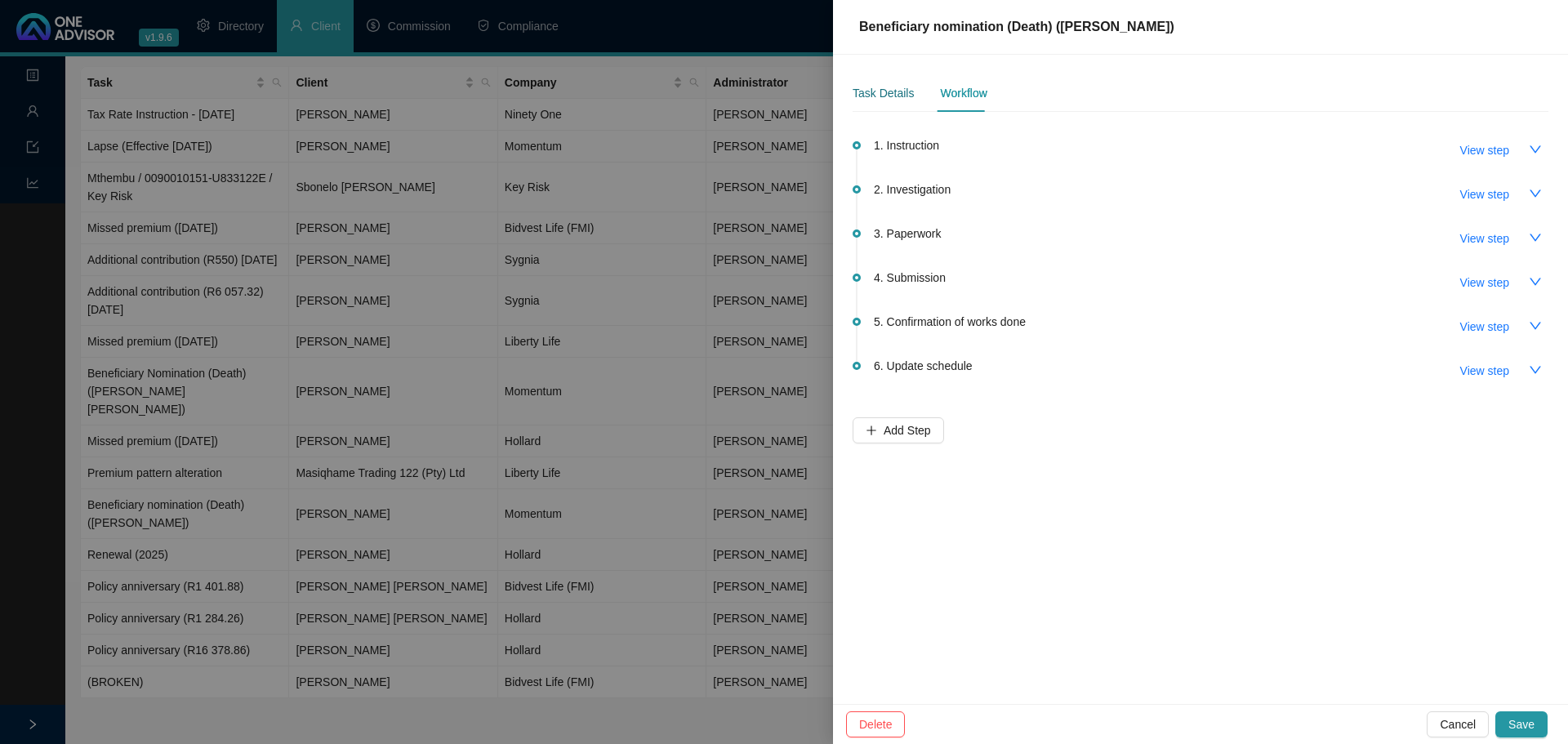
click at [889, 86] on div "Task Details" at bounding box center [883, 92] width 62 height 18
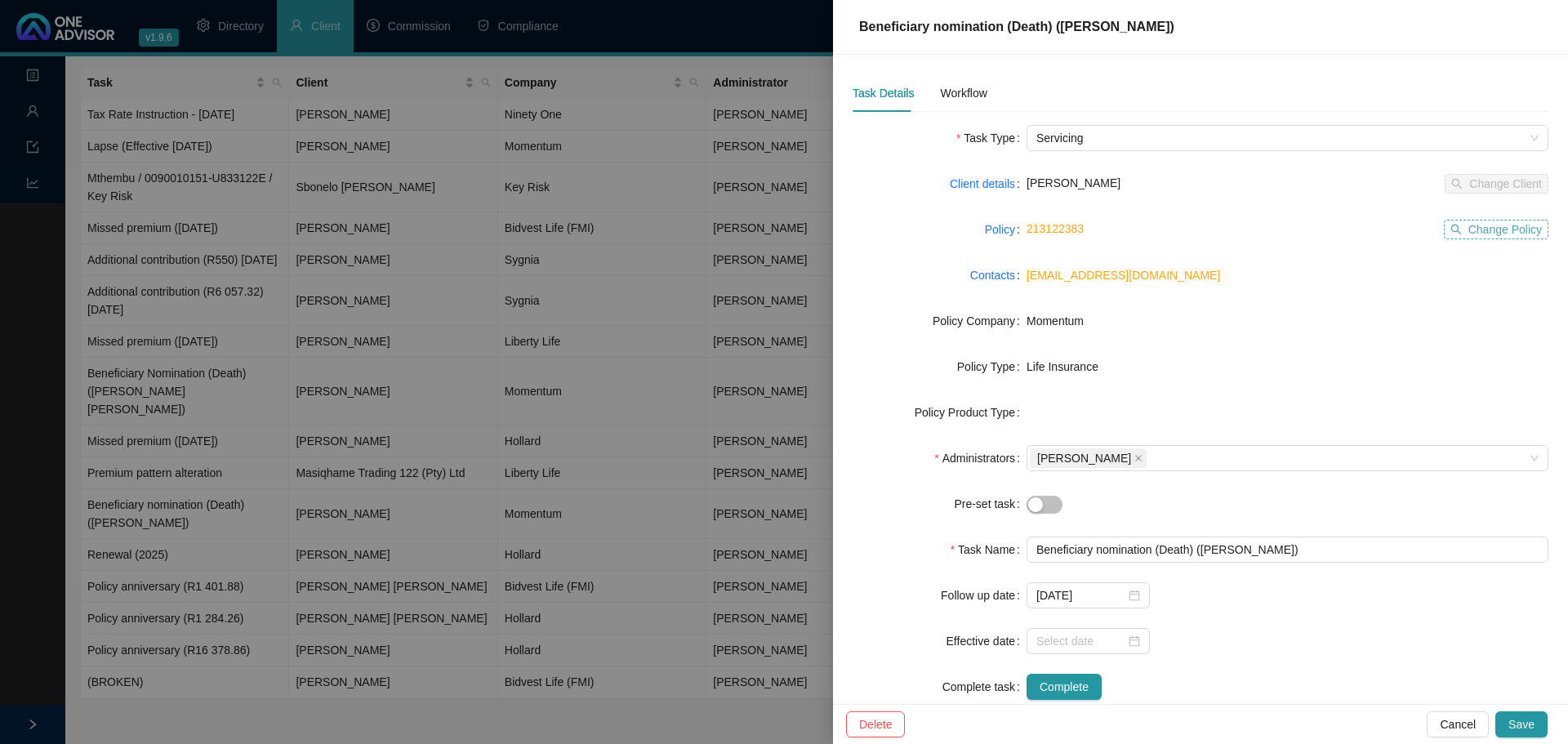
click at [1045, 228] on span "Change Policy" at bounding box center [1505, 229] width 74 height 18
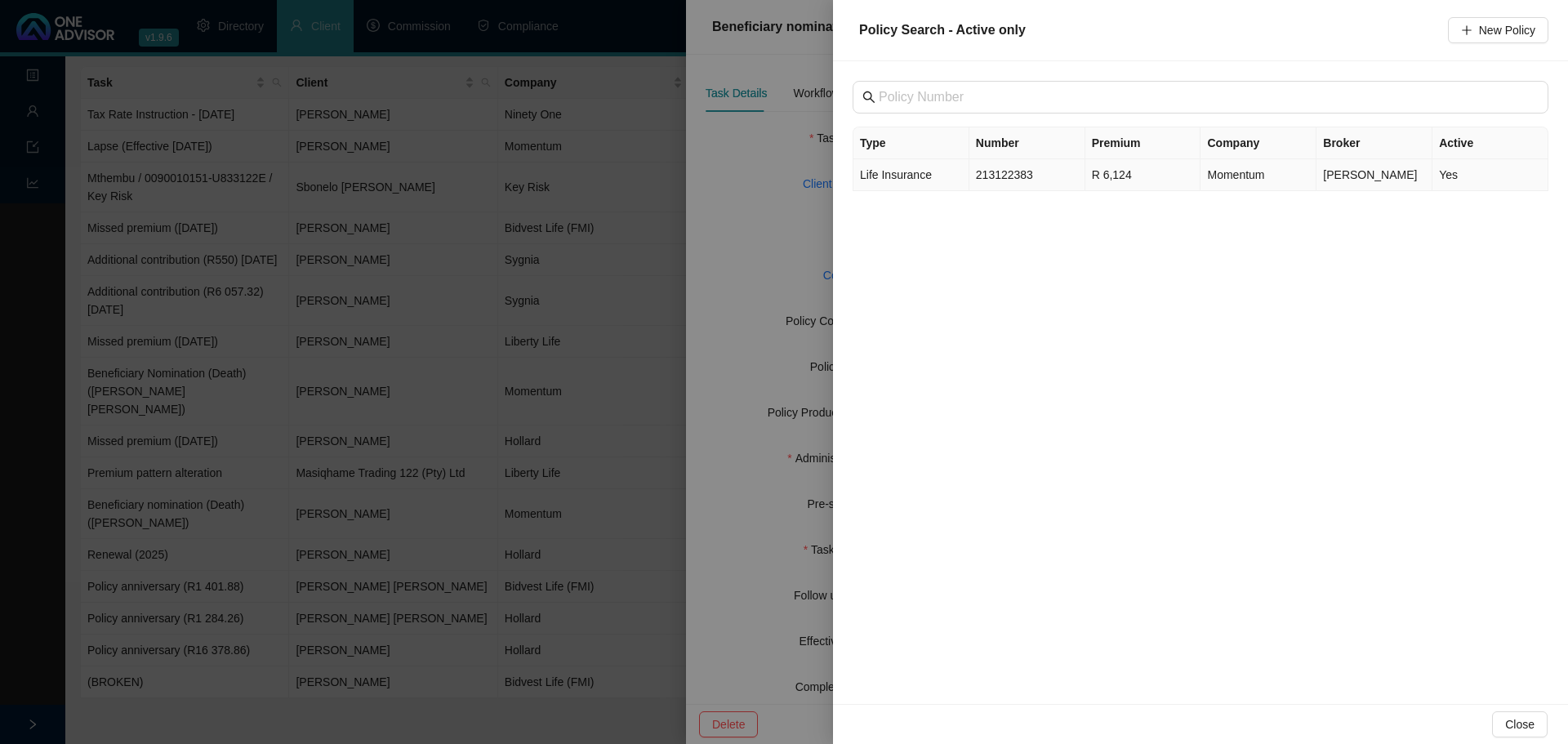
click at [1045, 175] on td "Yes" at bounding box center [1490, 175] width 116 height 32
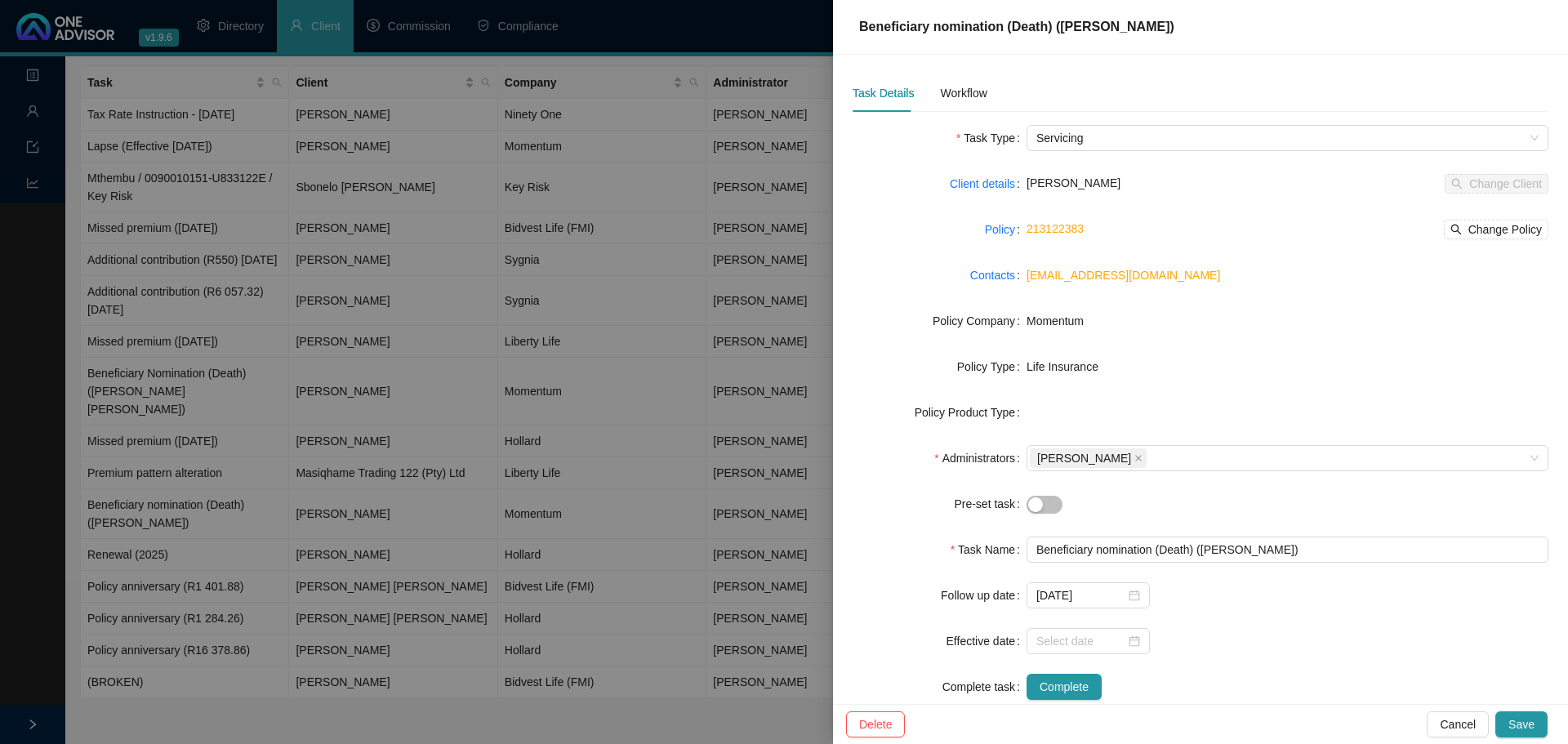
click at [641, 140] on div at bounding box center [784, 372] width 1568 height 744
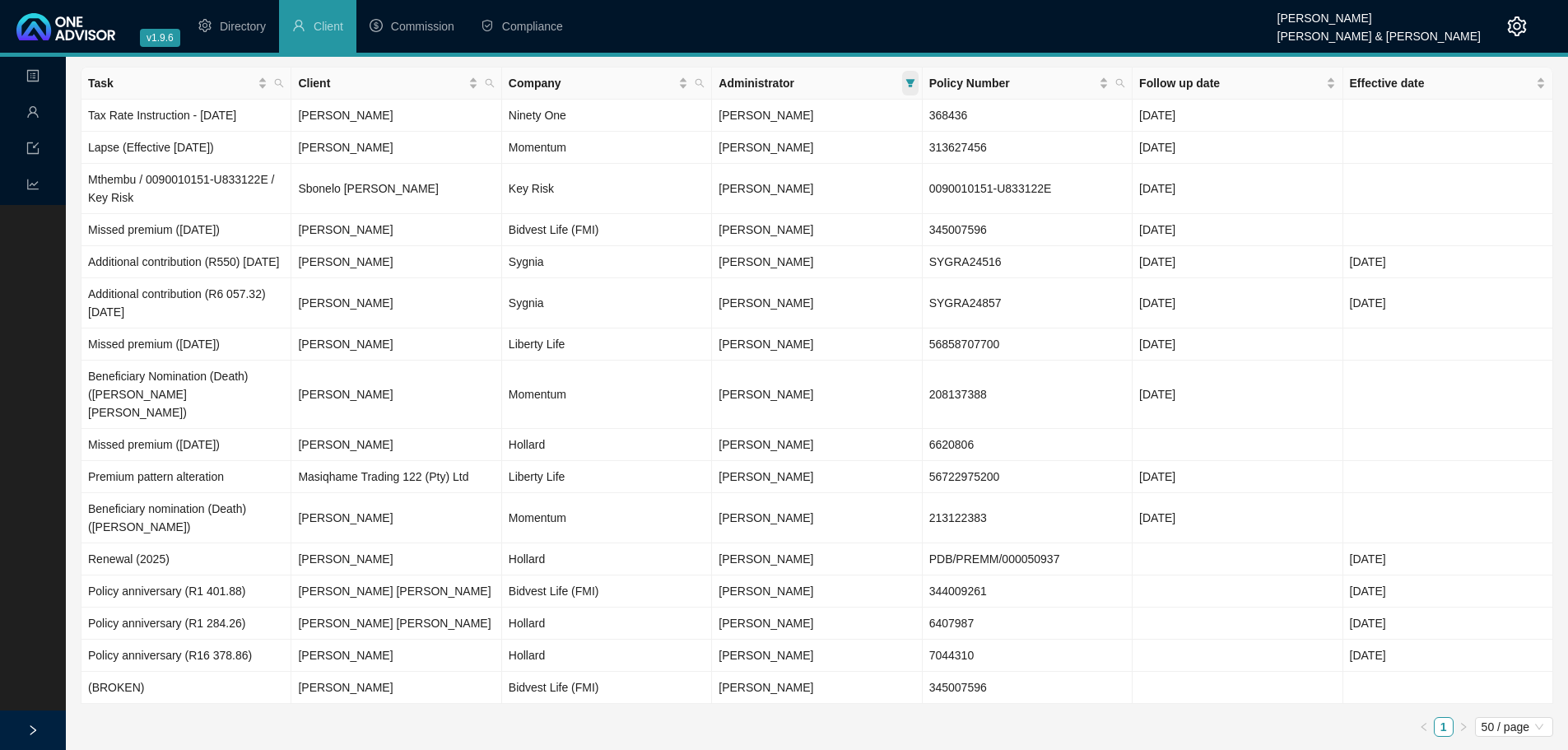
click at [914, 80] on icon "filter" at bounding box center [910, 83] width 9 height 8
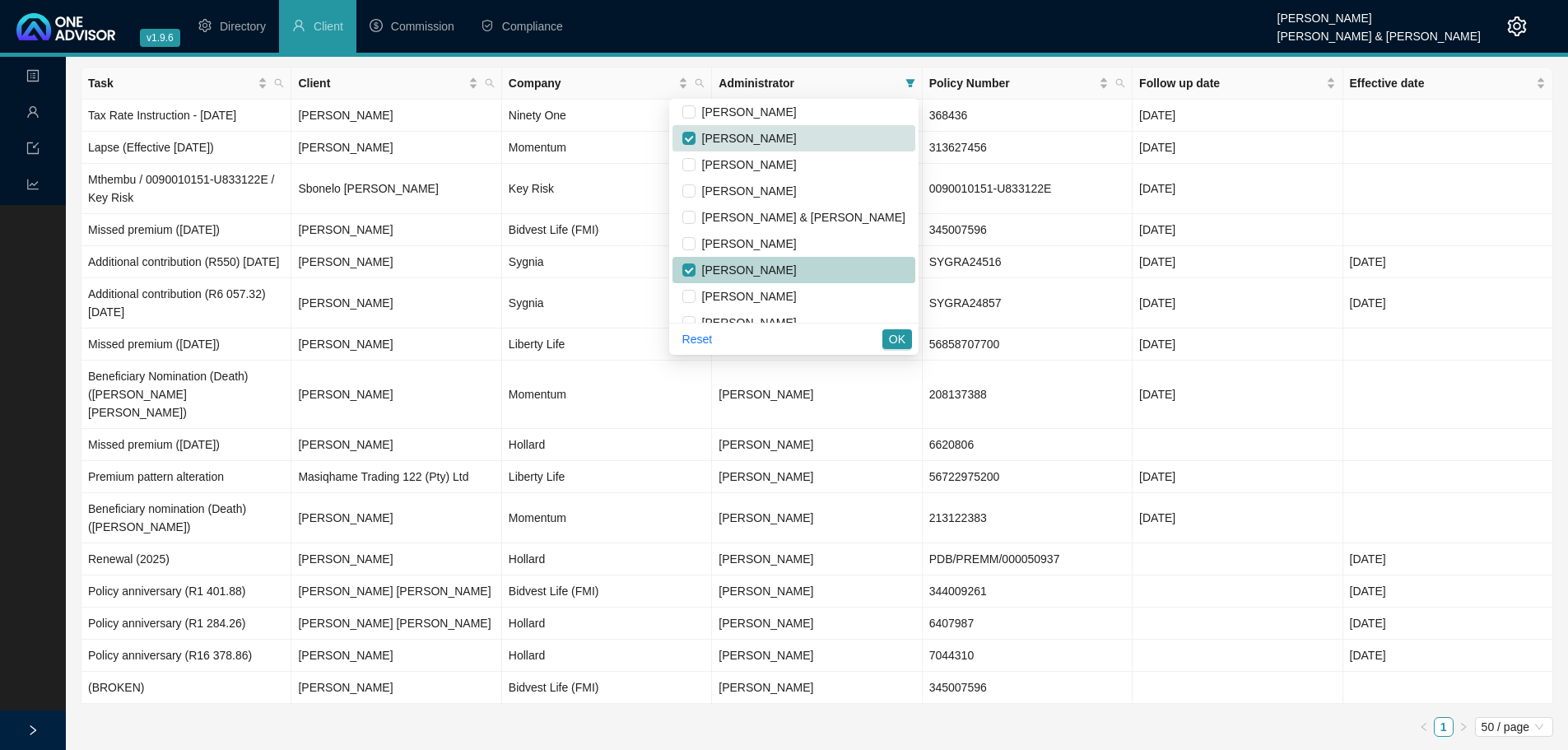
click at [797, 263] on span "[PERSON_NAME]" at bounding box center [746, 270] width 102 height 13
checkbox input "false"
click at [797, 316] on span "[PERSON_NAME]" at bounding box center [746, 323] width 102 height 13
checkbox input "true"
click at [899, 340] on span "OK" at bounding box center [897, 339] width 16 height 18
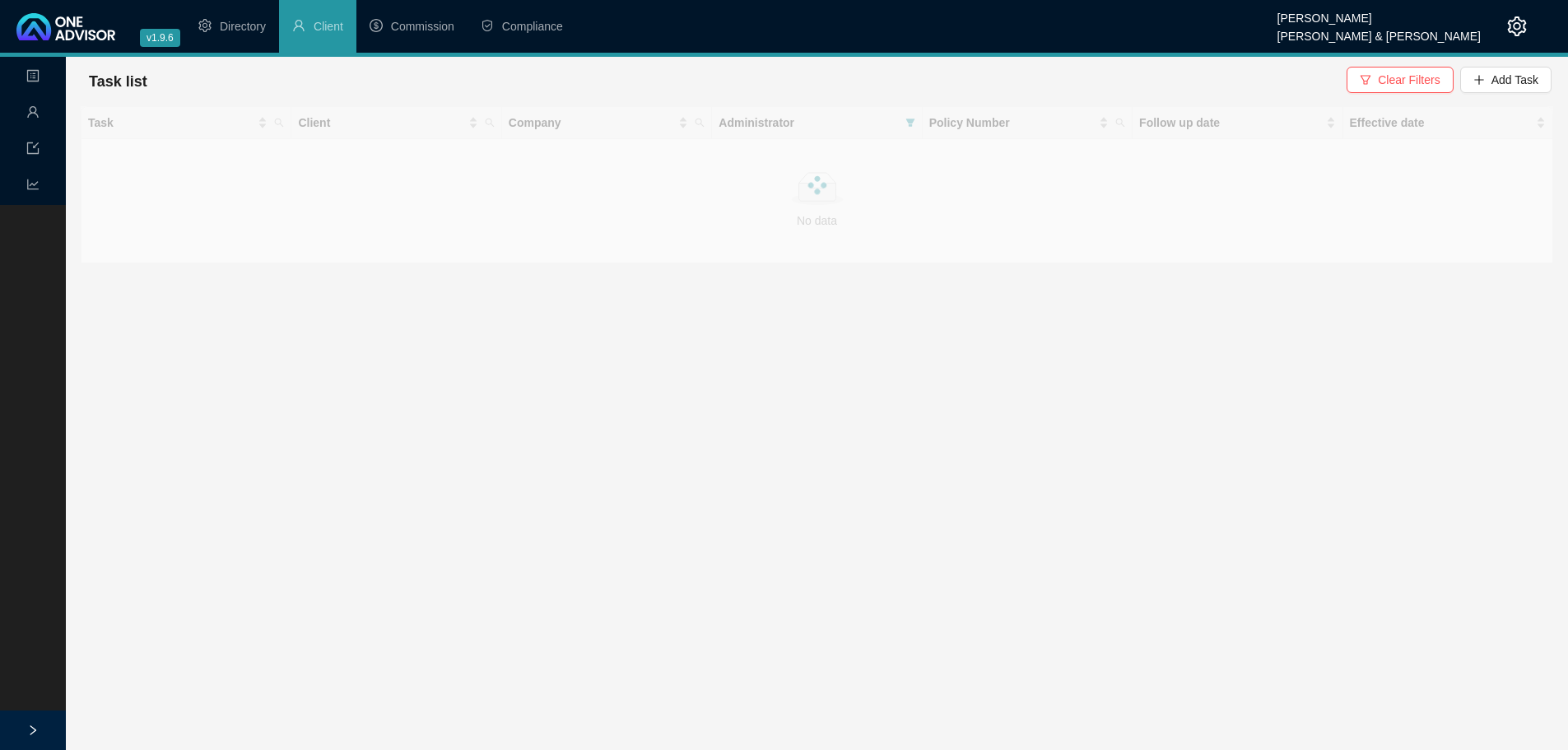
scroll to position [0, 0]
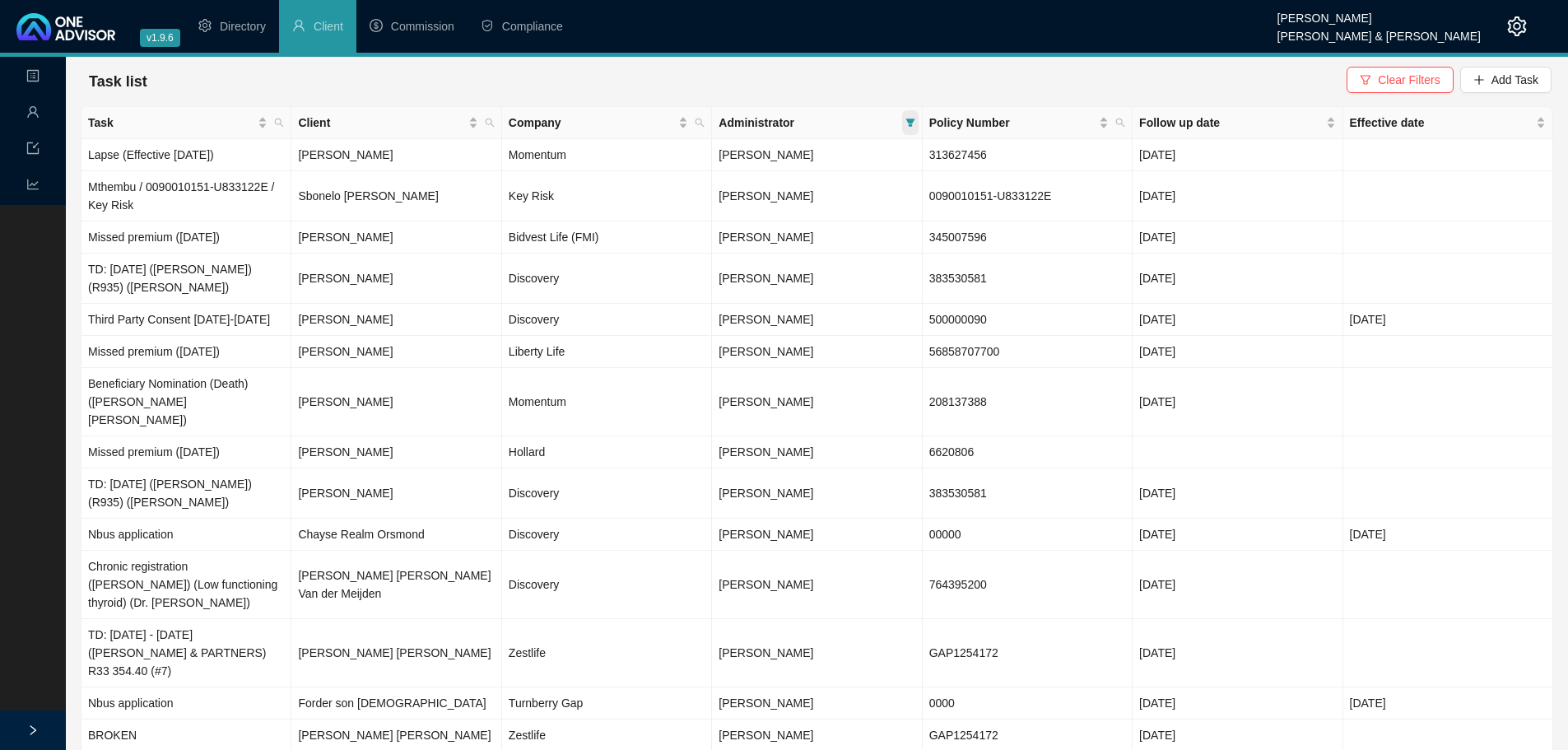
click at [909, 122] on icon "filter" at bounding box center [910, 122] width 9 height 8
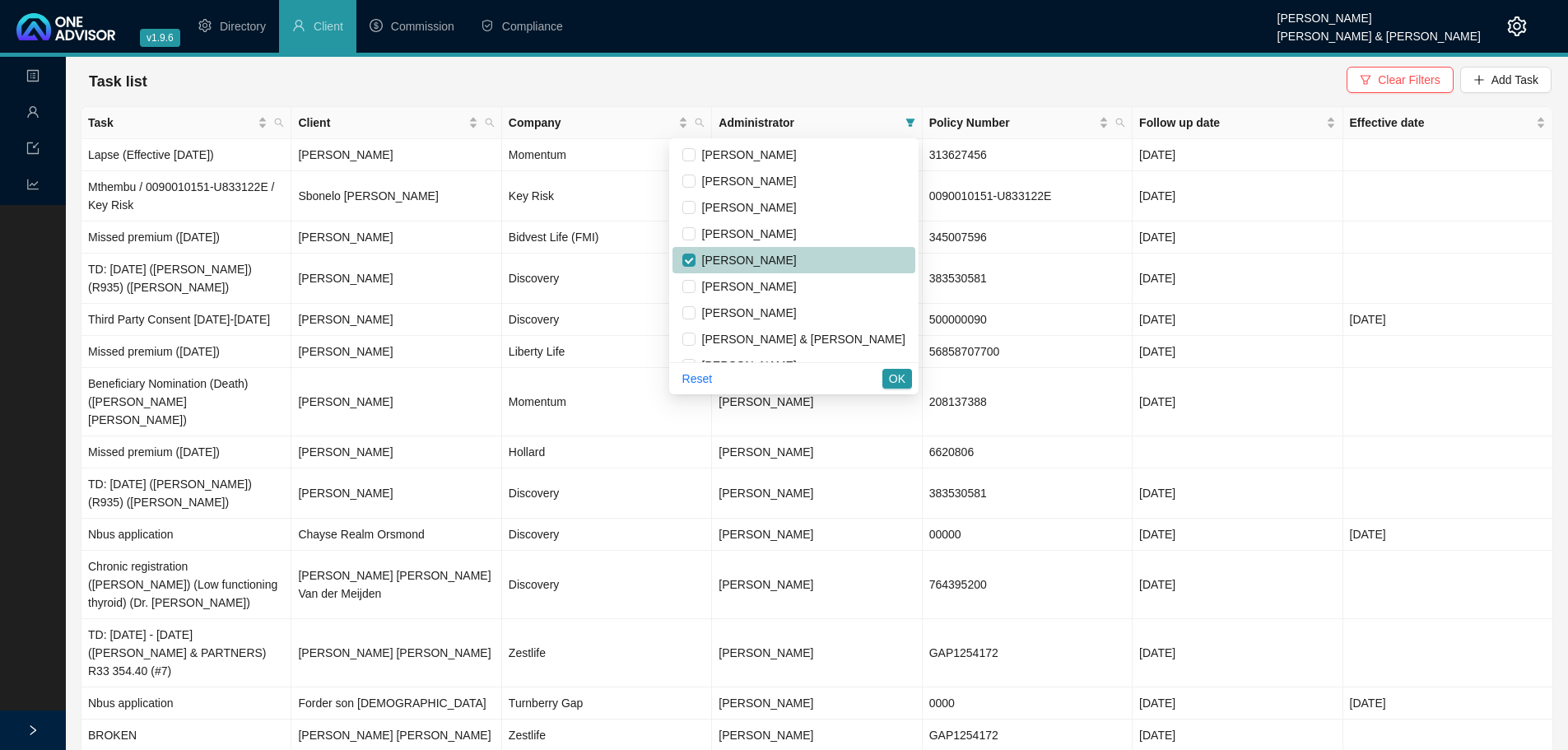
click at [797, 259] on span "[PERSON_NAME]" at bounding box center [746, 260] width 102 height 13
checkbox input "false"
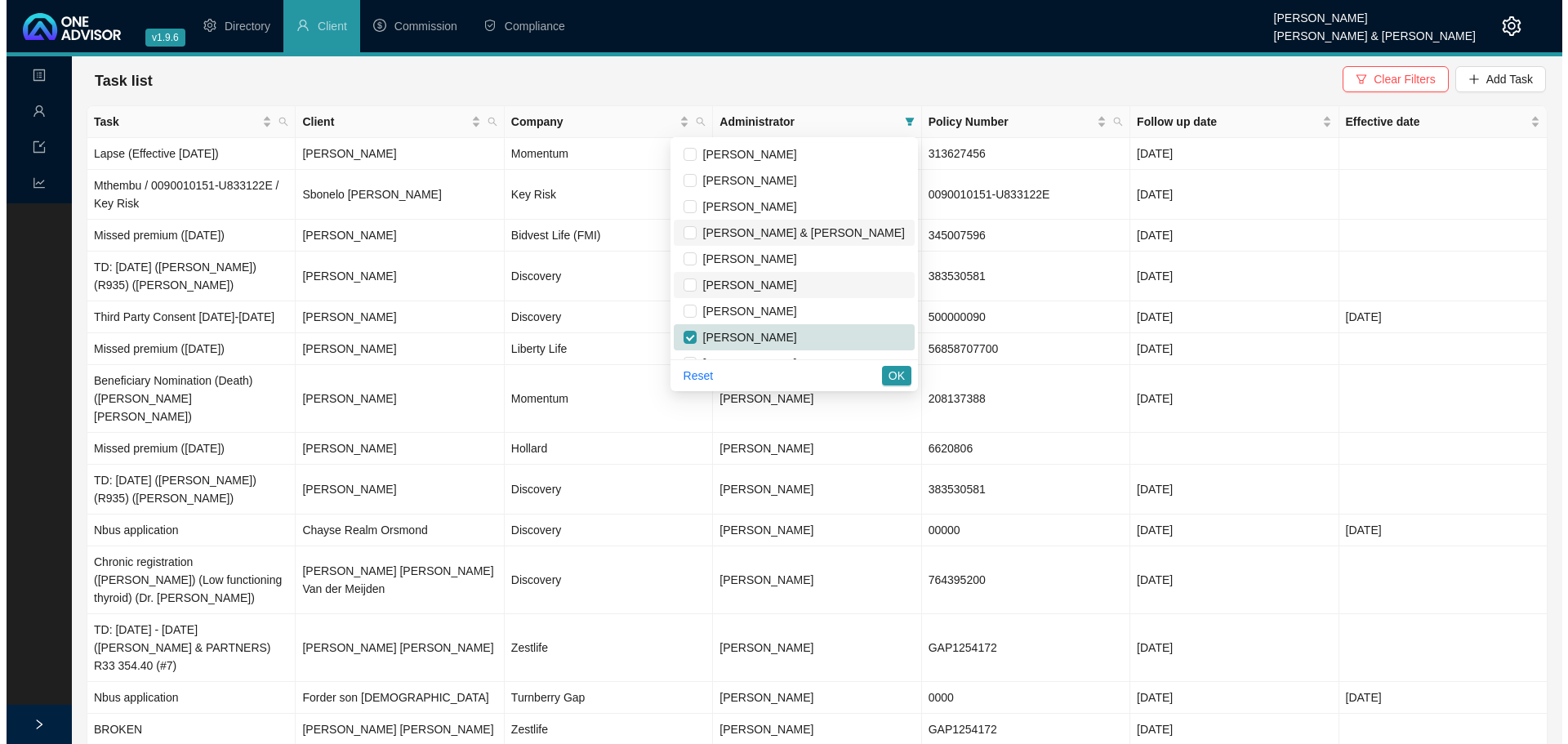
scroll to position [124, 0]
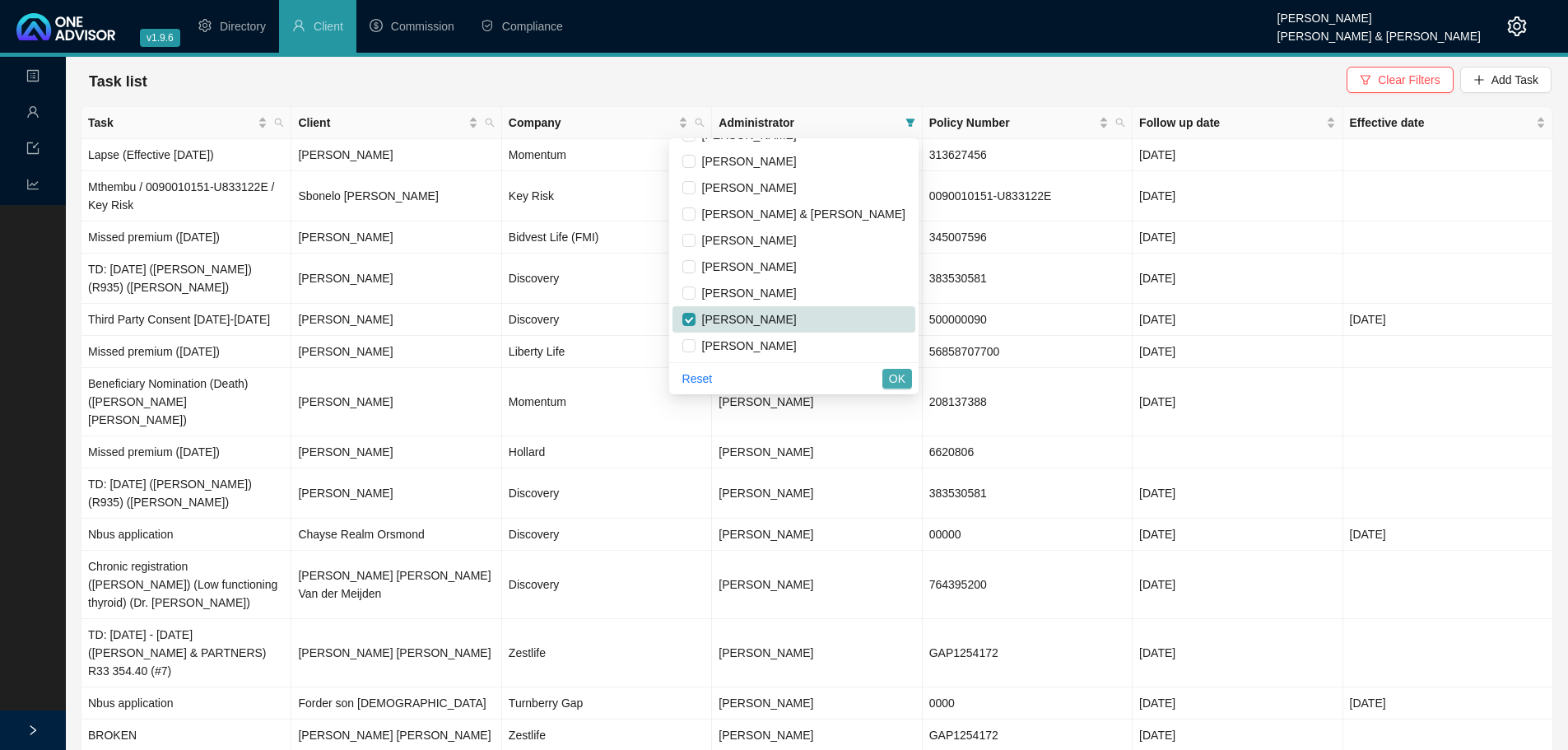
click at [899, 379] on span "OK" at bounding box center [897, 378] width 16 height 18
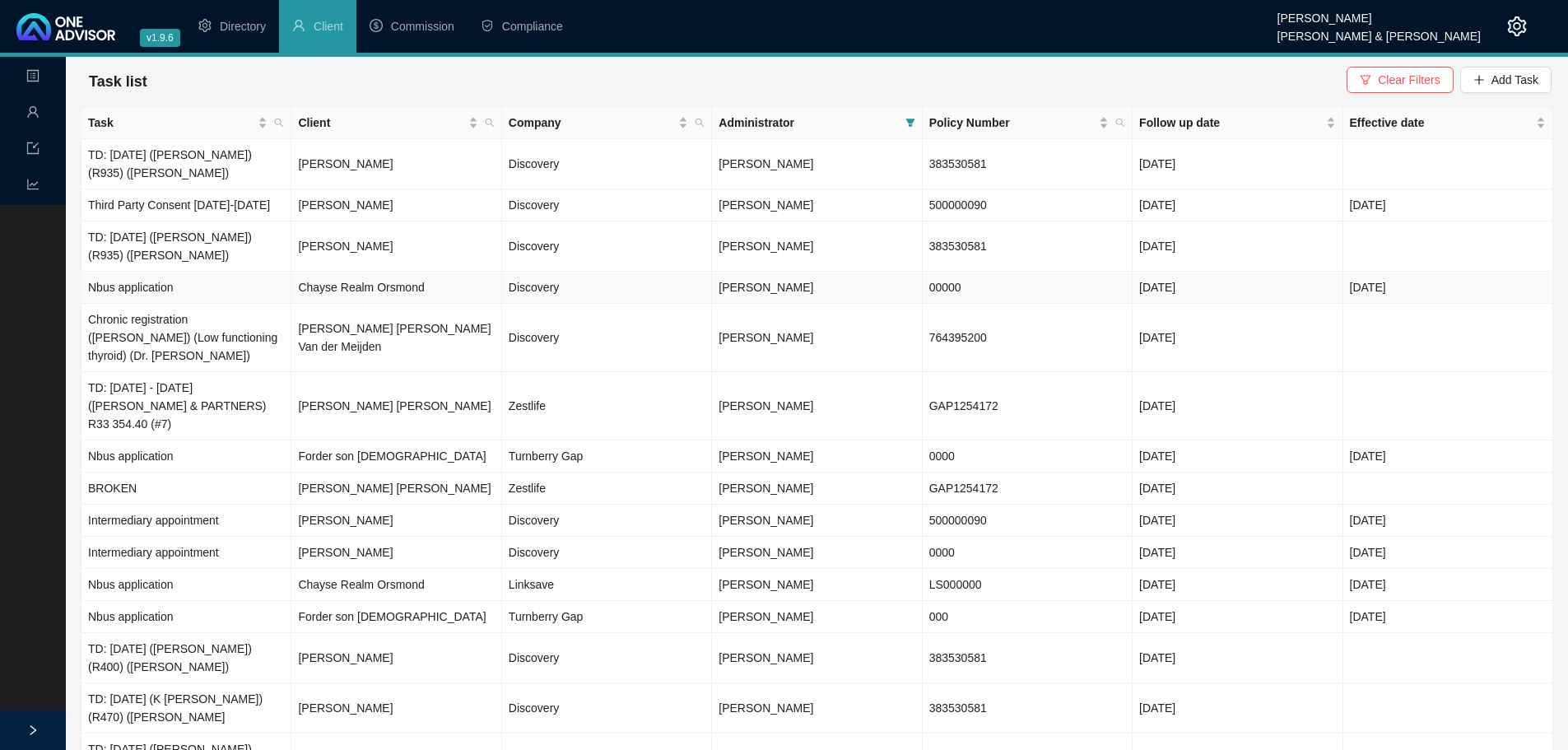
click at [232, 288] on td "Nbus application" at bounding box center [186, 288] width 210 height 32
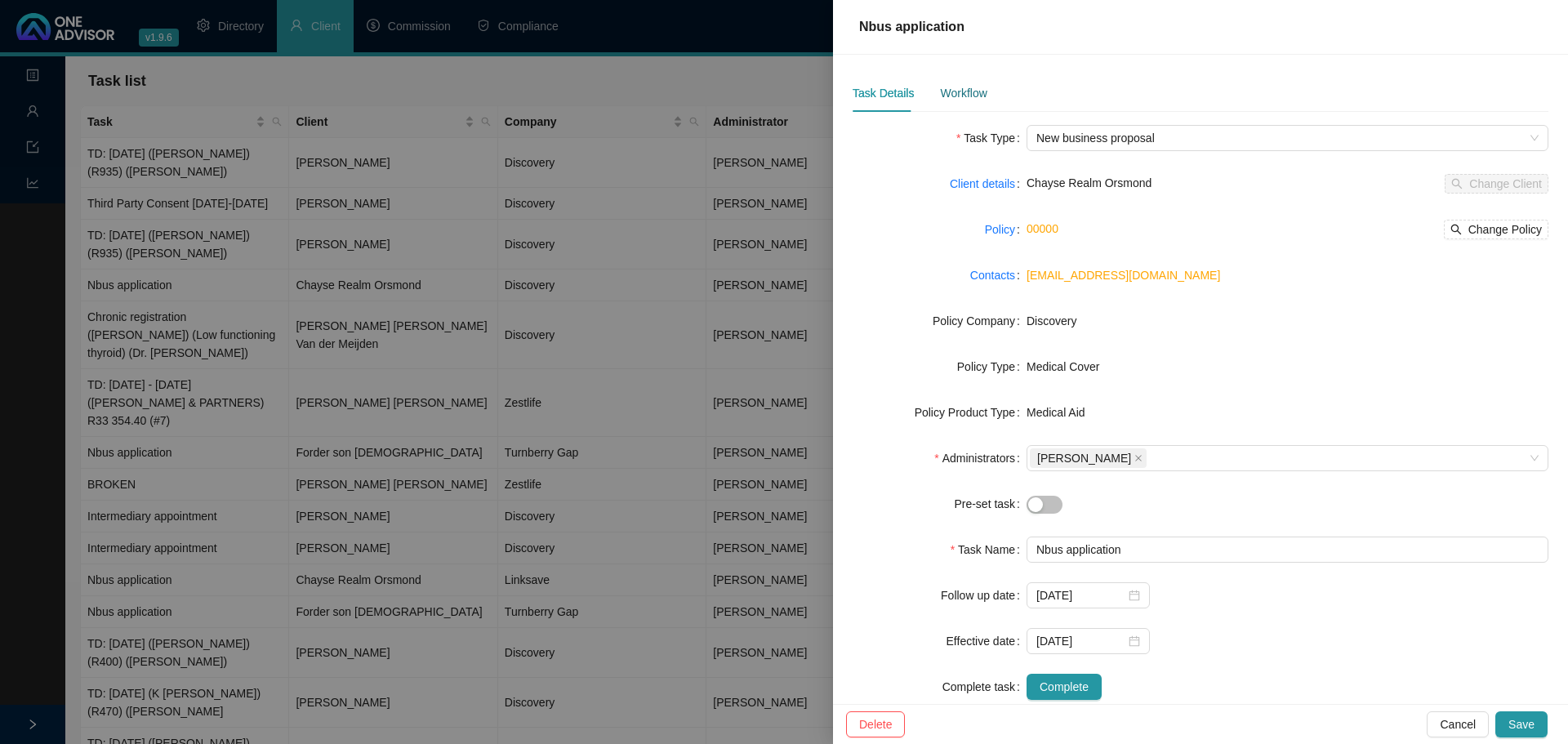
click at [947, 89] on div "Workflow" at bounding box center [964, 92] width 47 height 18
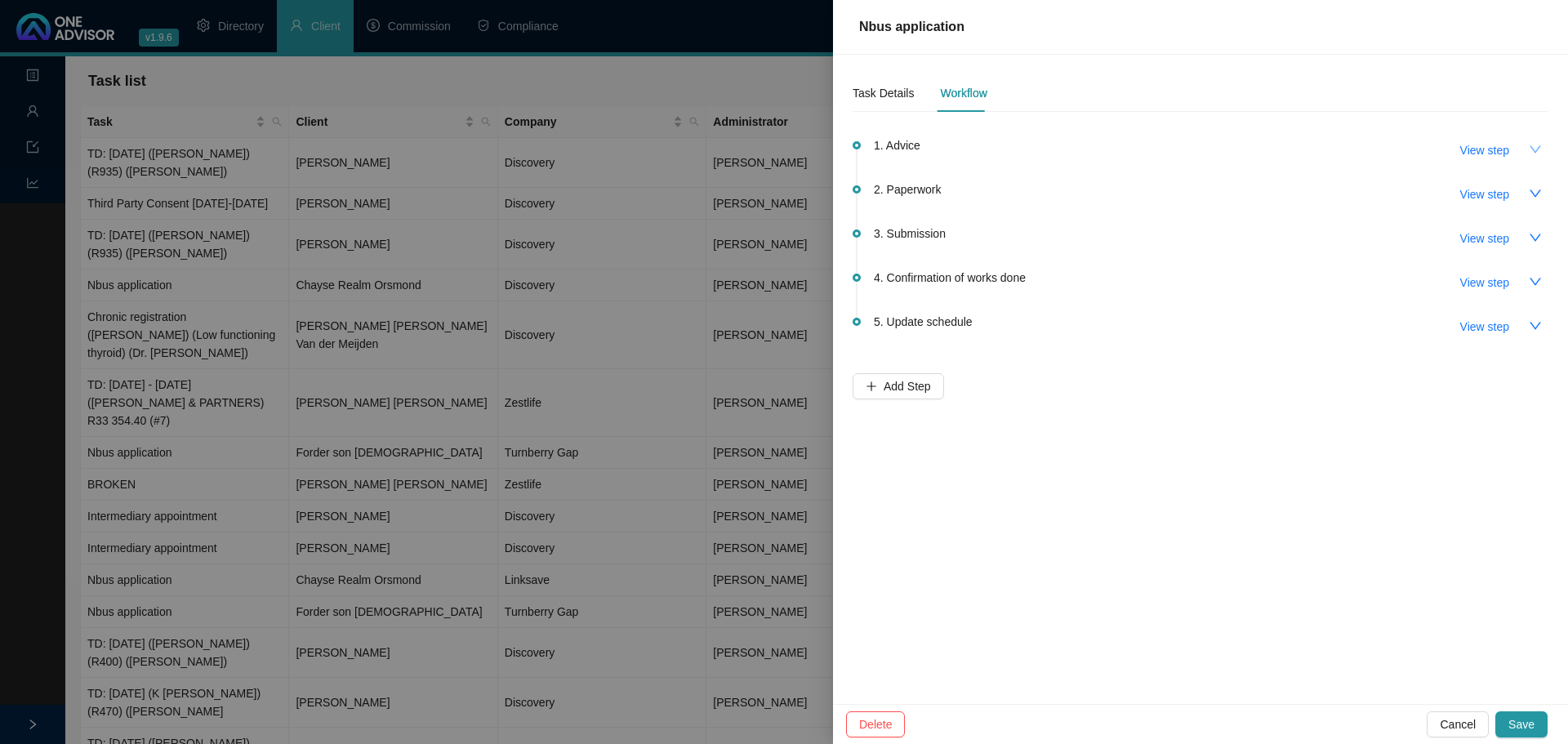
click at [1045, 149] on icon "down" at bounding box center [1535, 149] width 13 height 13
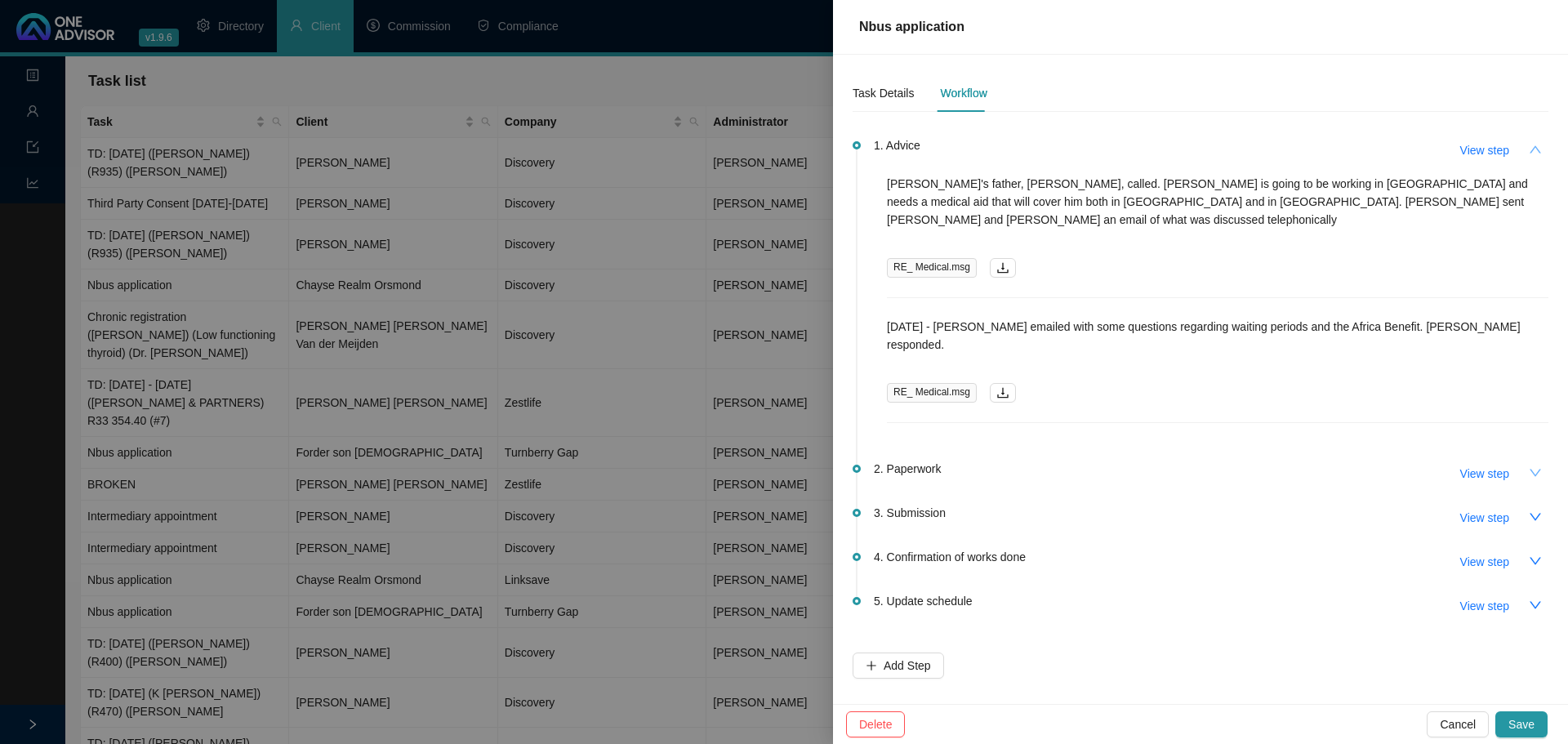
click at [1045, 466] on icon "down" at bounding box center [1535, 472] width 13 height 13
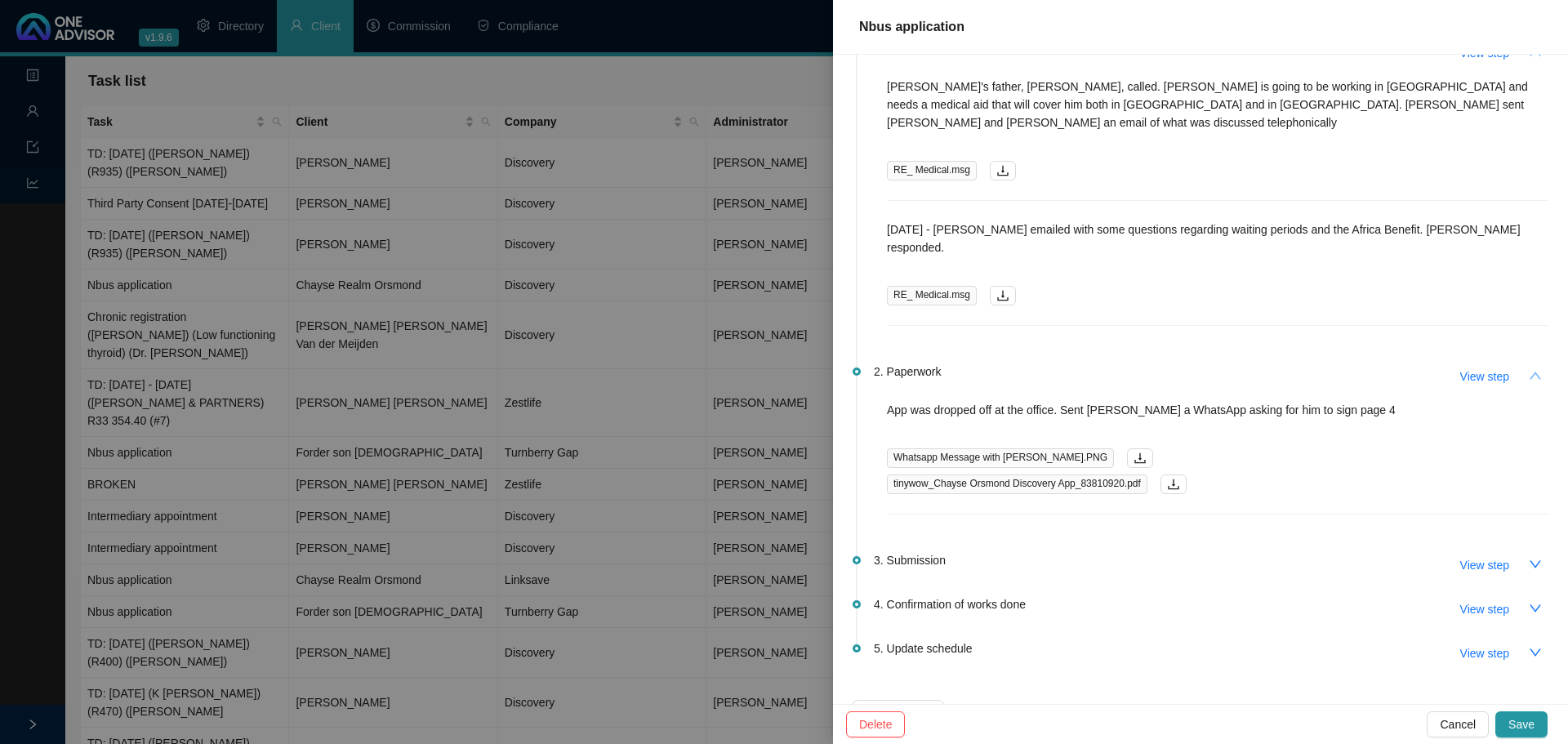
scroll to position [103, 0]
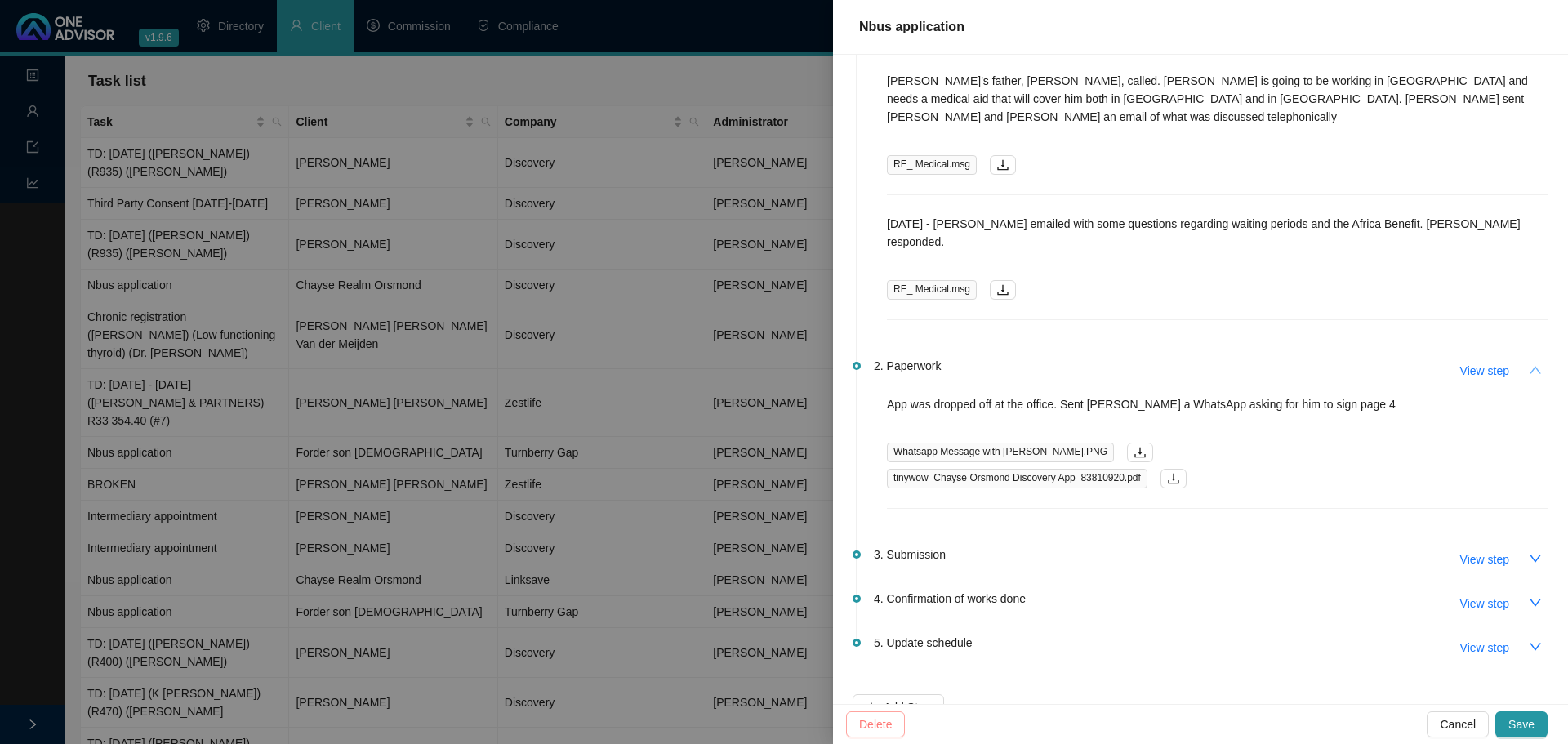
click at [1045, 514] on span "Cancel" at bounding box center [1458, 723] width 35 height 18
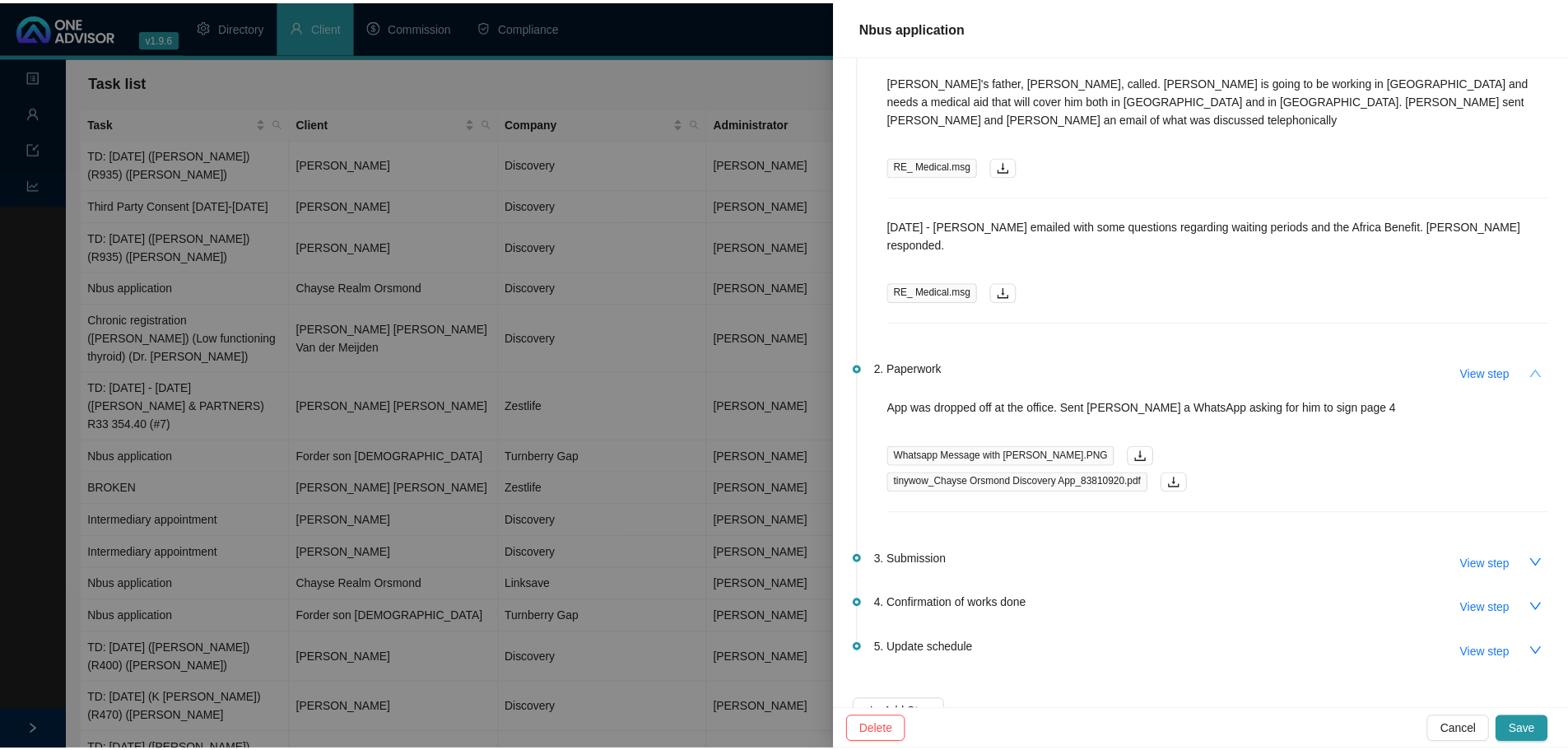
scroll to position [0, 0]
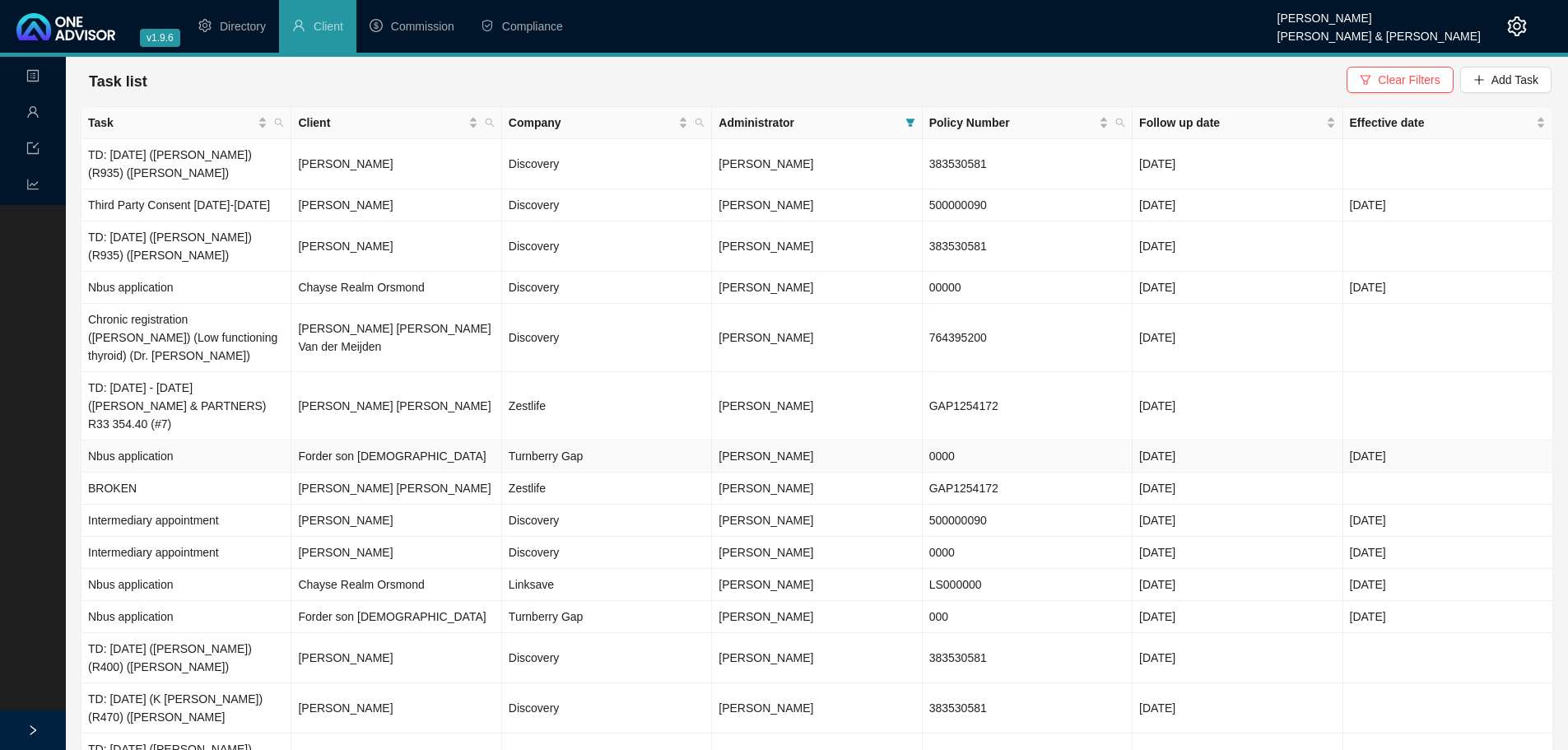
click at [244, 440] on td "Nbus application" at bounding box center [186, 456] width 210 height 32
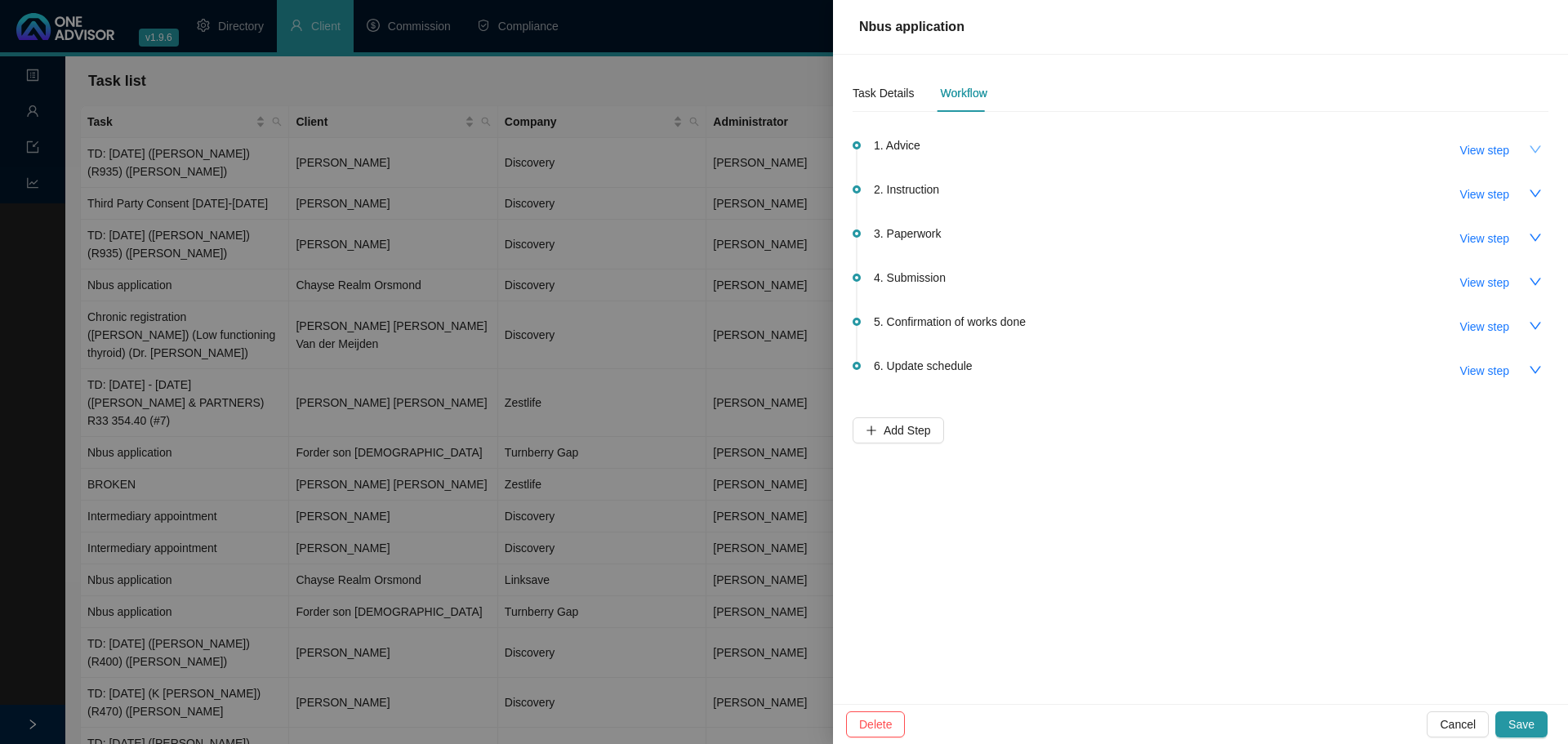
click at [1045, 147] on icon "down" at bounding box center [1535, 149] width 13 height 13
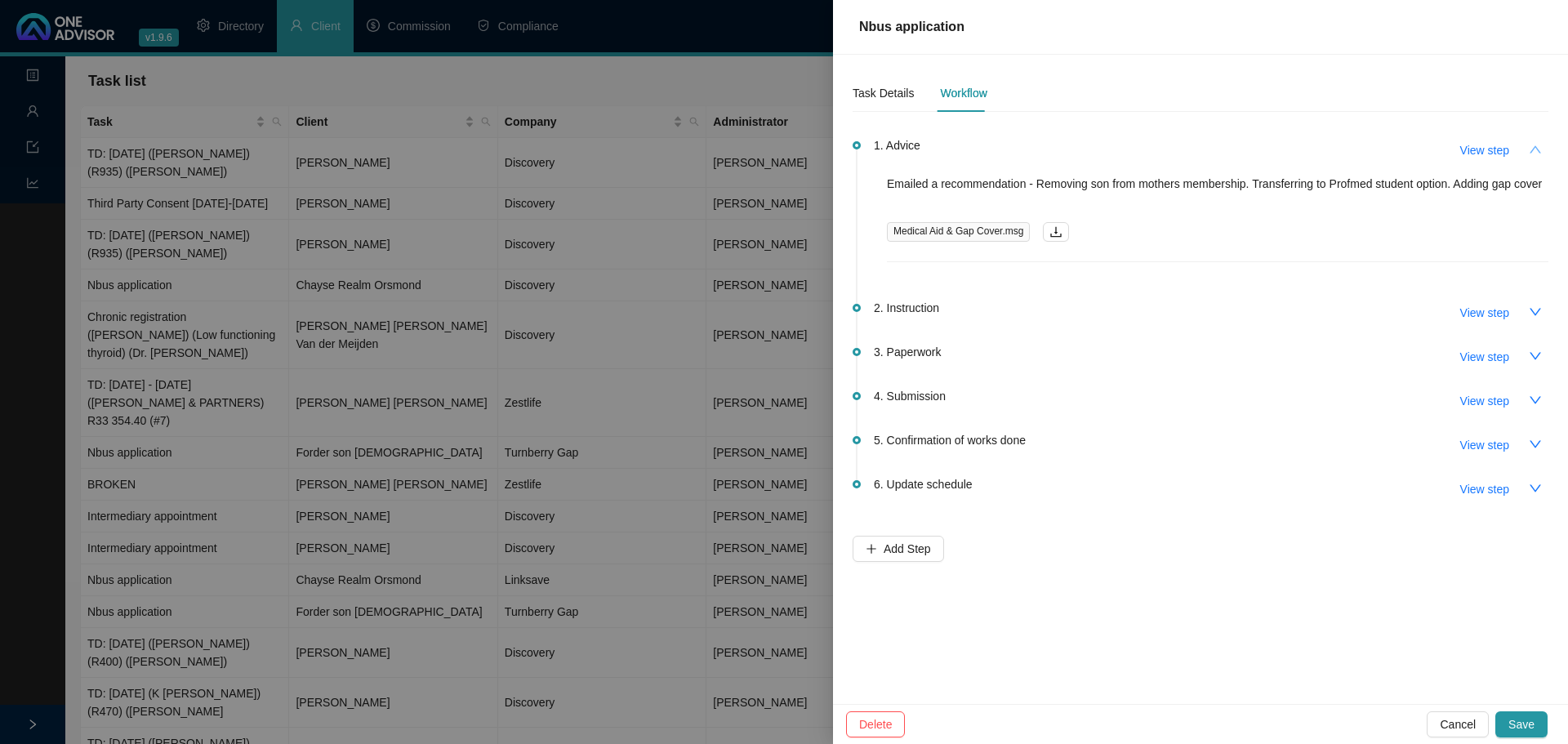
click at [1045, 147] on icon "up" at bounding box center [1535, 149] width 13 height 13
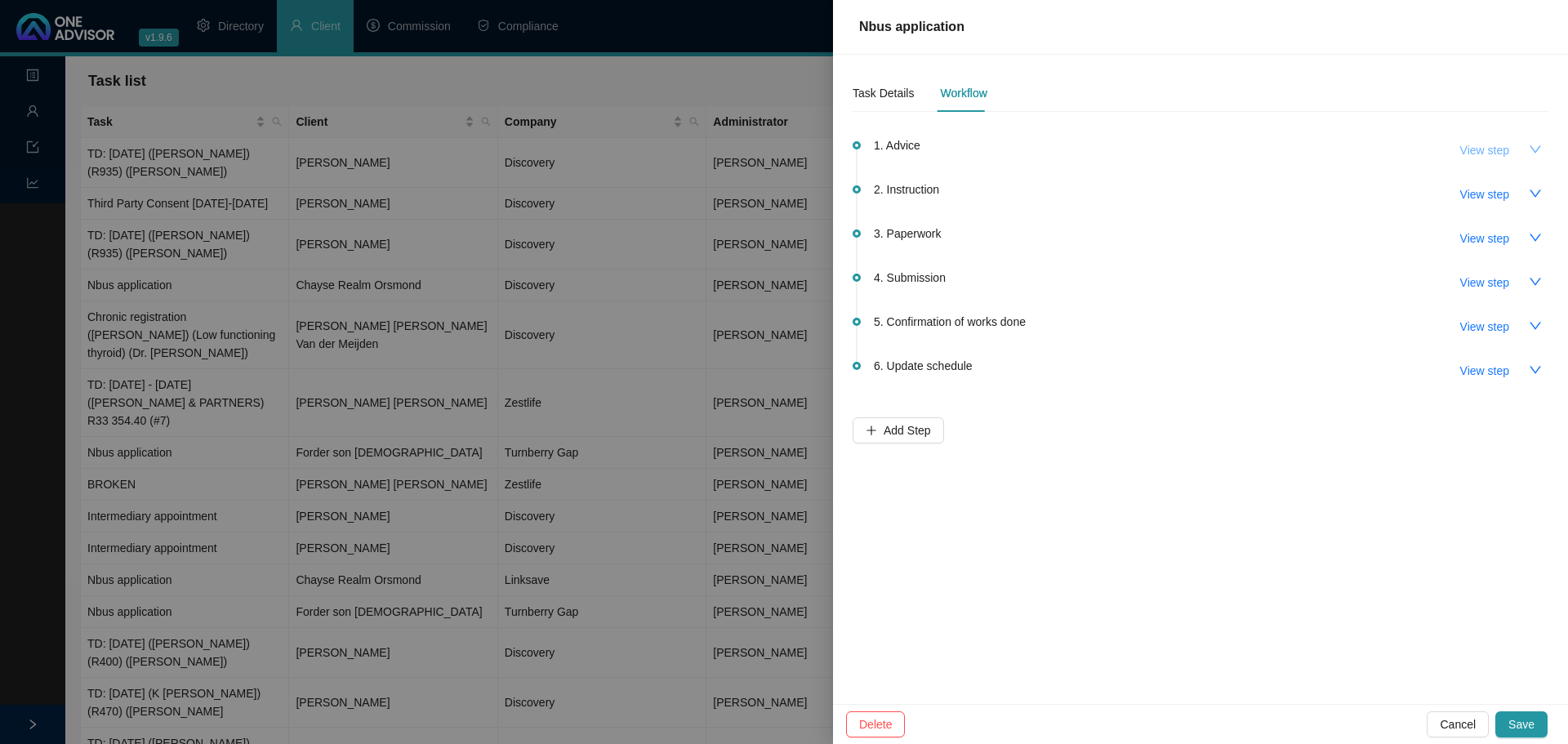
click at [1045, 153] on span "View step" at bounding box center [1485, 149] width 49 height 18
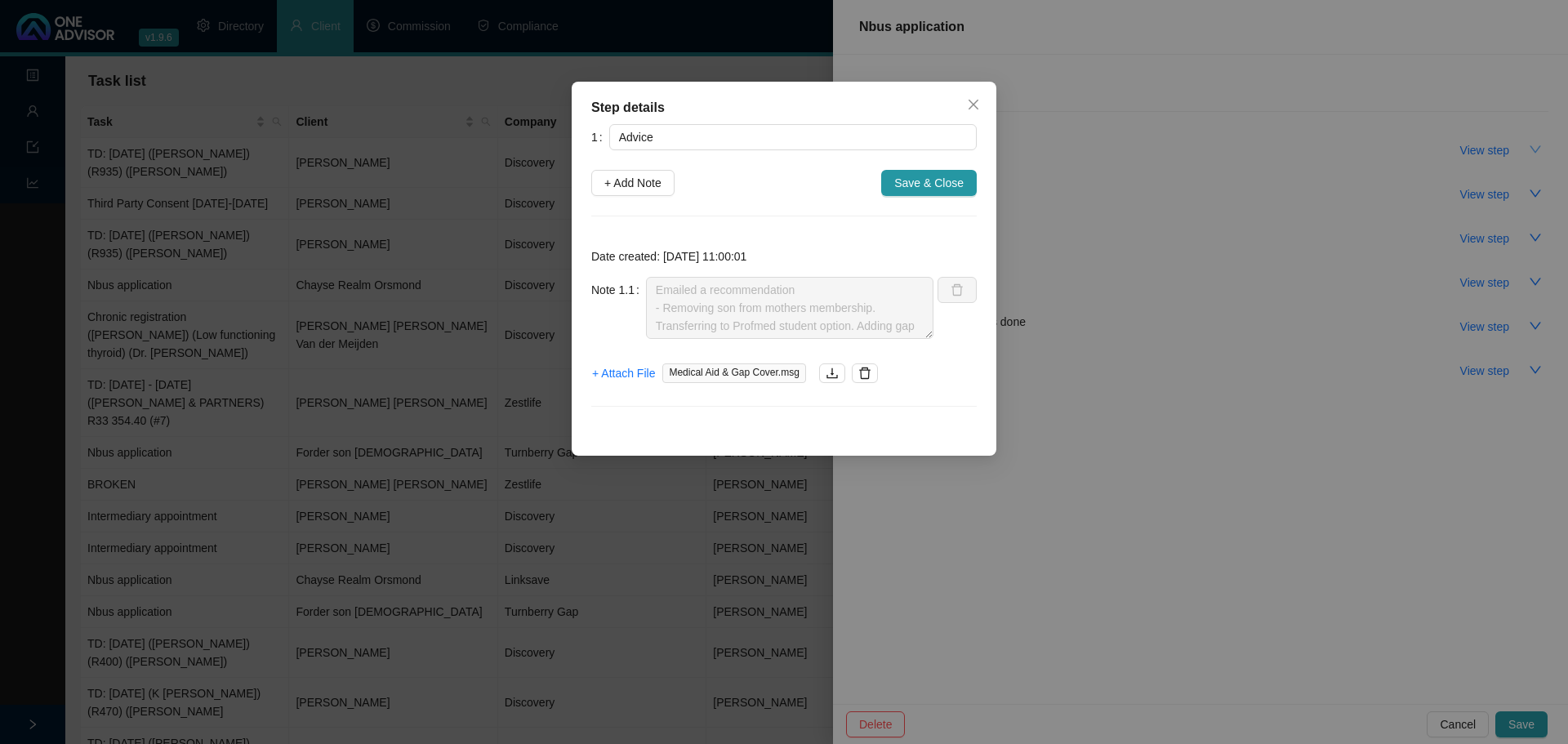
click at [974, 101] on icon "close" at bounding box center [974, 105] width 13 height 13
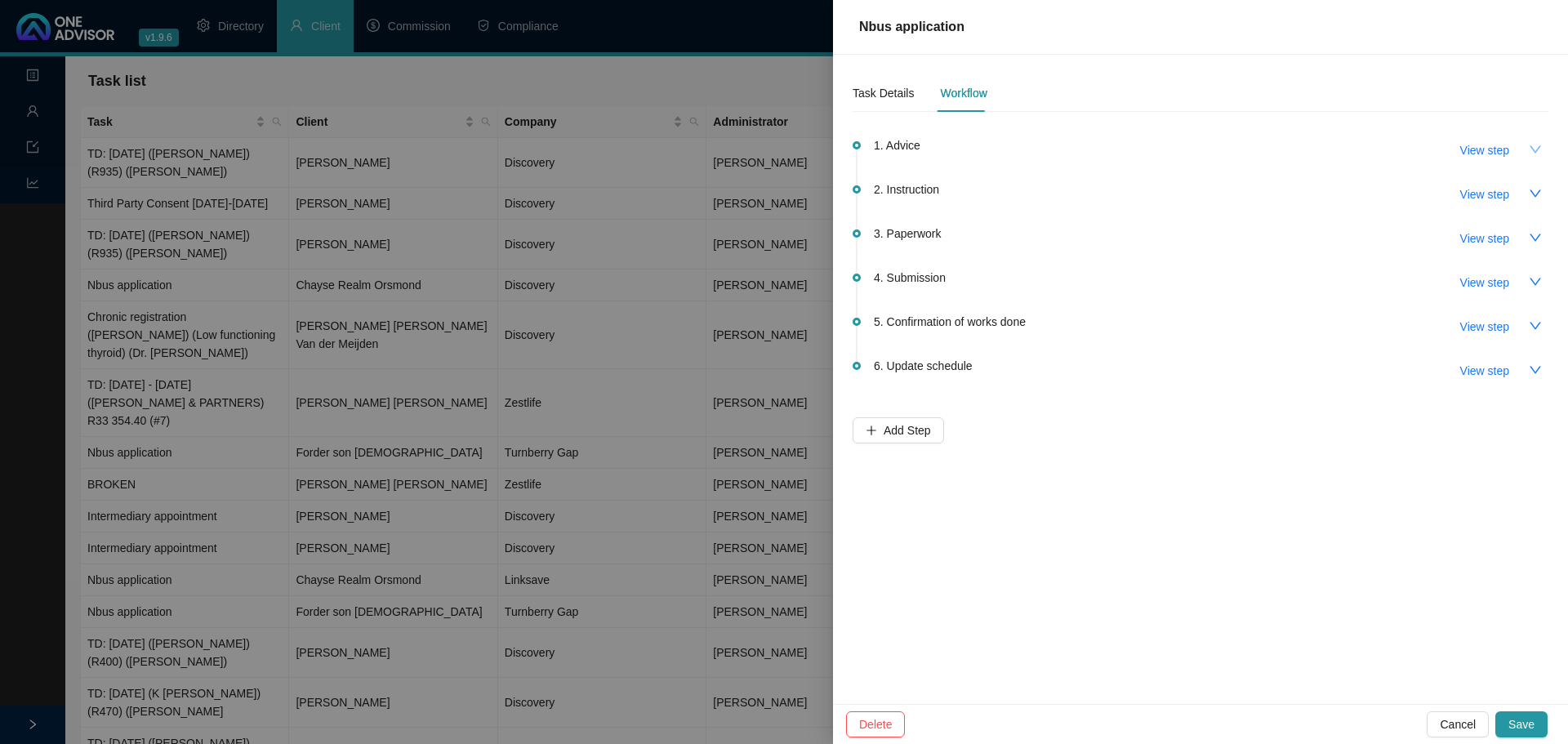
click at [1045, 146] on icon "down" at bounding box center [1535, 149] width 13 height 13
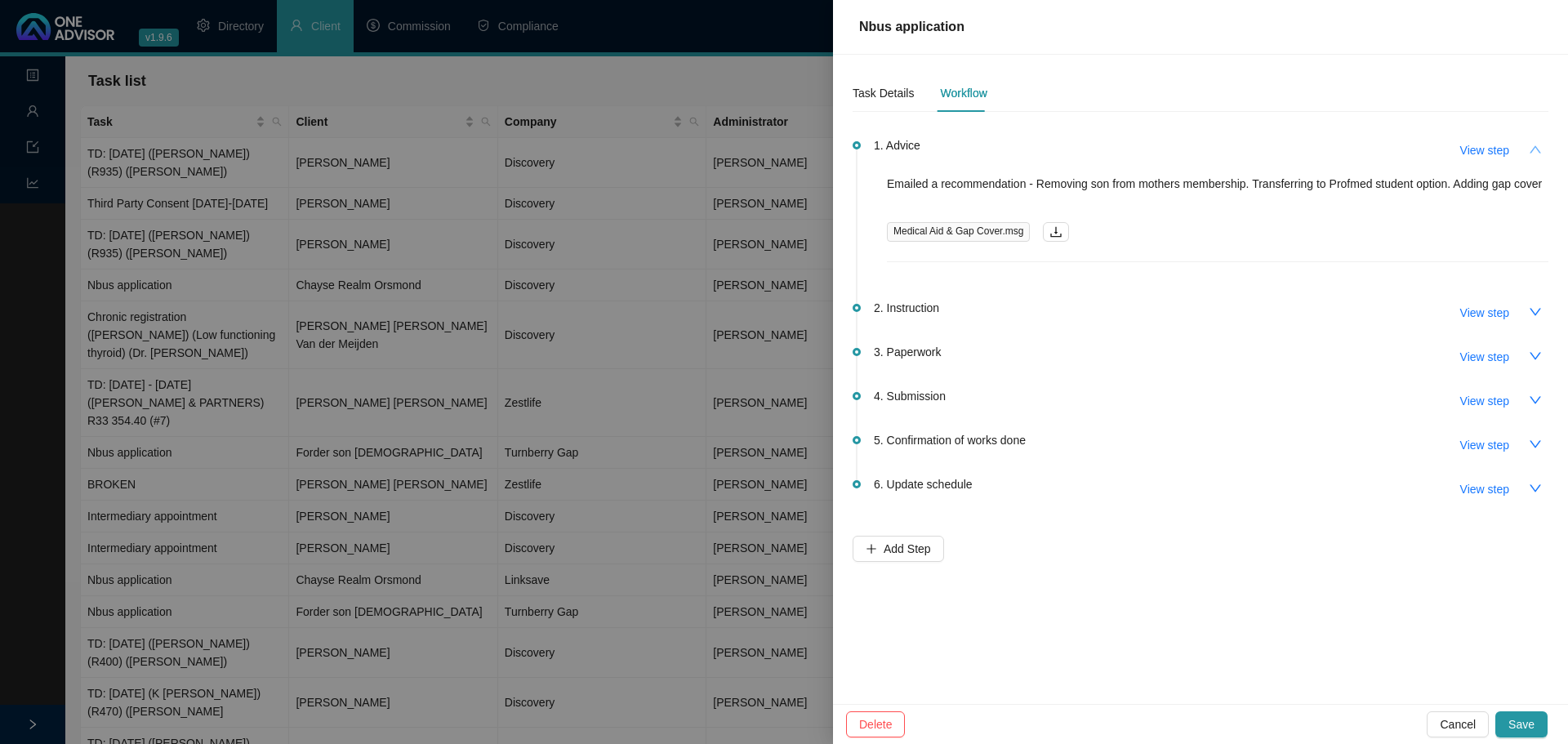
click at [1045, 145] on button "button" at bounding box center [1535, 149] width 26 height 26
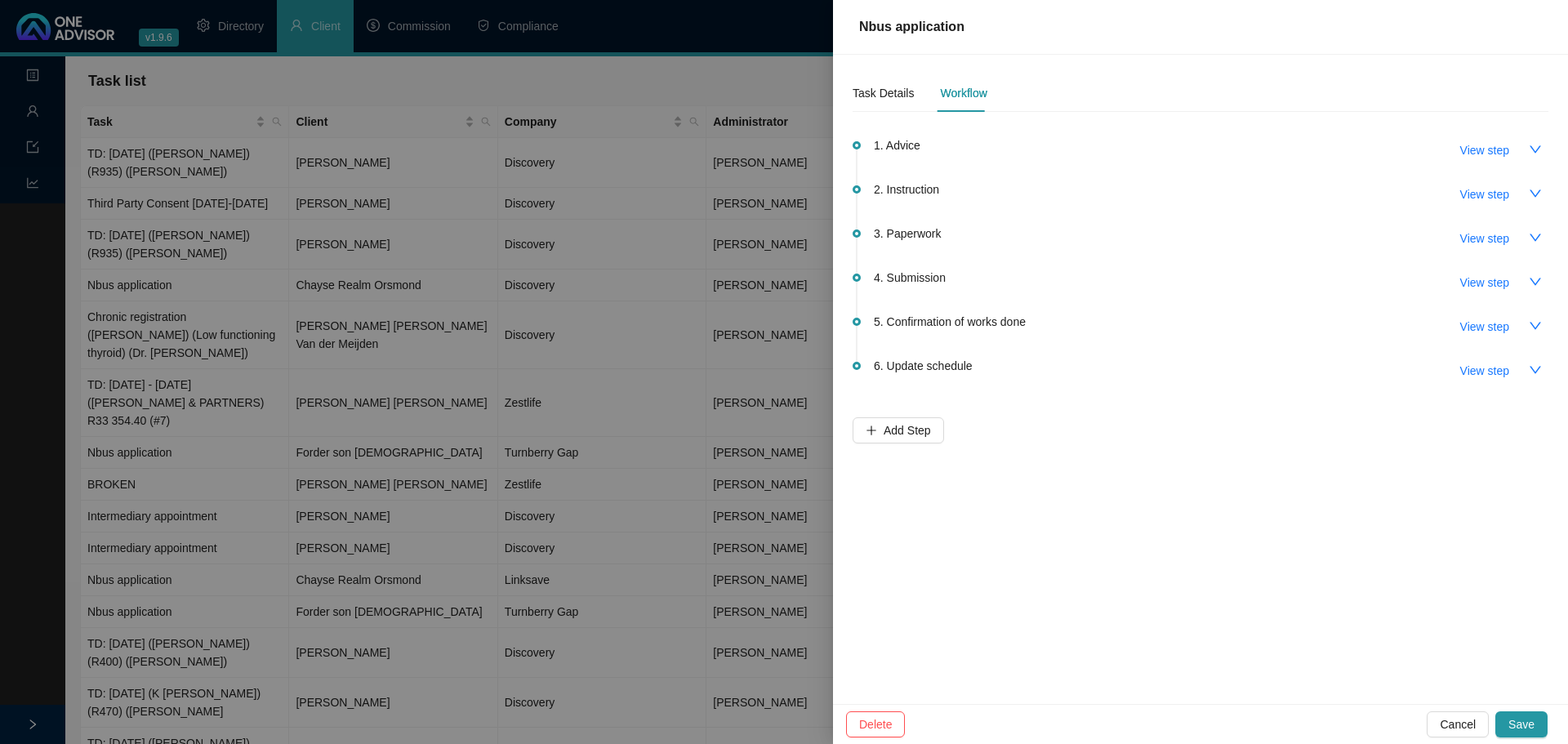
click at [1045, 514] on div "Delete Cancel Save" at bounding box center [1200, 723] width 735 height 40
click at [1045, 514] on span "Cancel" at bounding box center [1458, 723] width 35 height 18
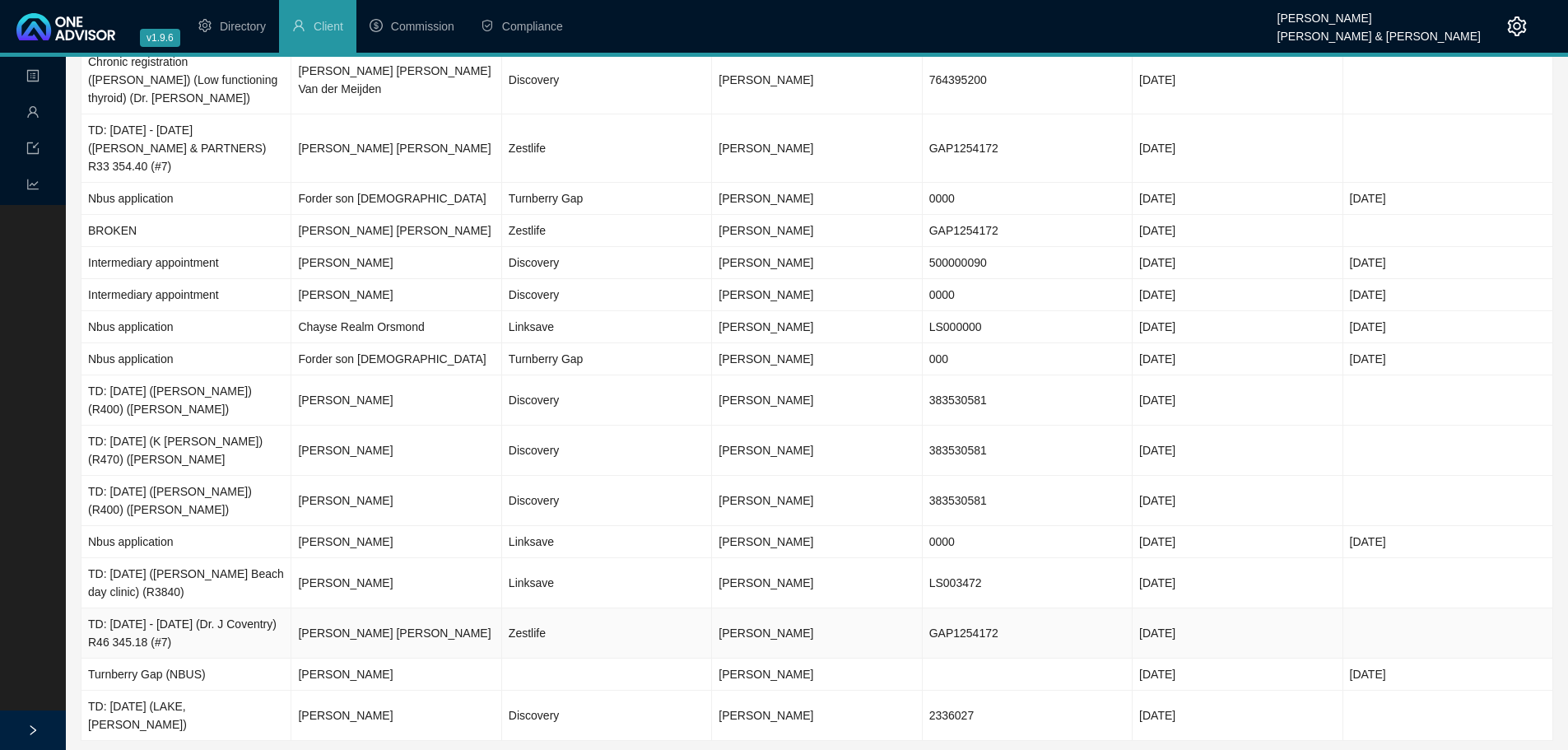
scroll to position [259, 0]
click at [232, 519] on td "Turnberry Gap (NBUS)" at bounding box center [186, 674] width 210 height 32
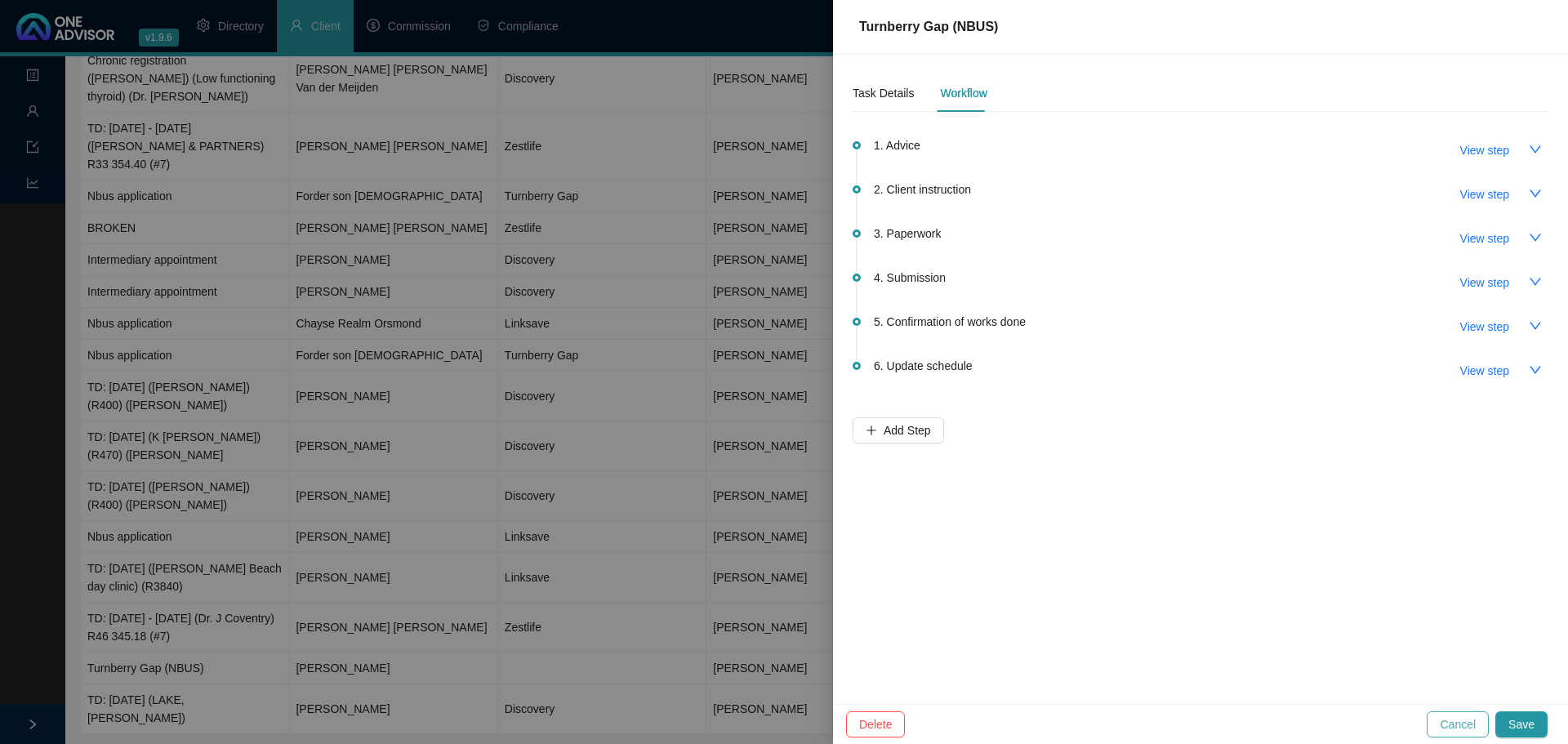
click at [1045, 514] on span "Cancel" at bounding box center [1458, 723] width 35 height 18
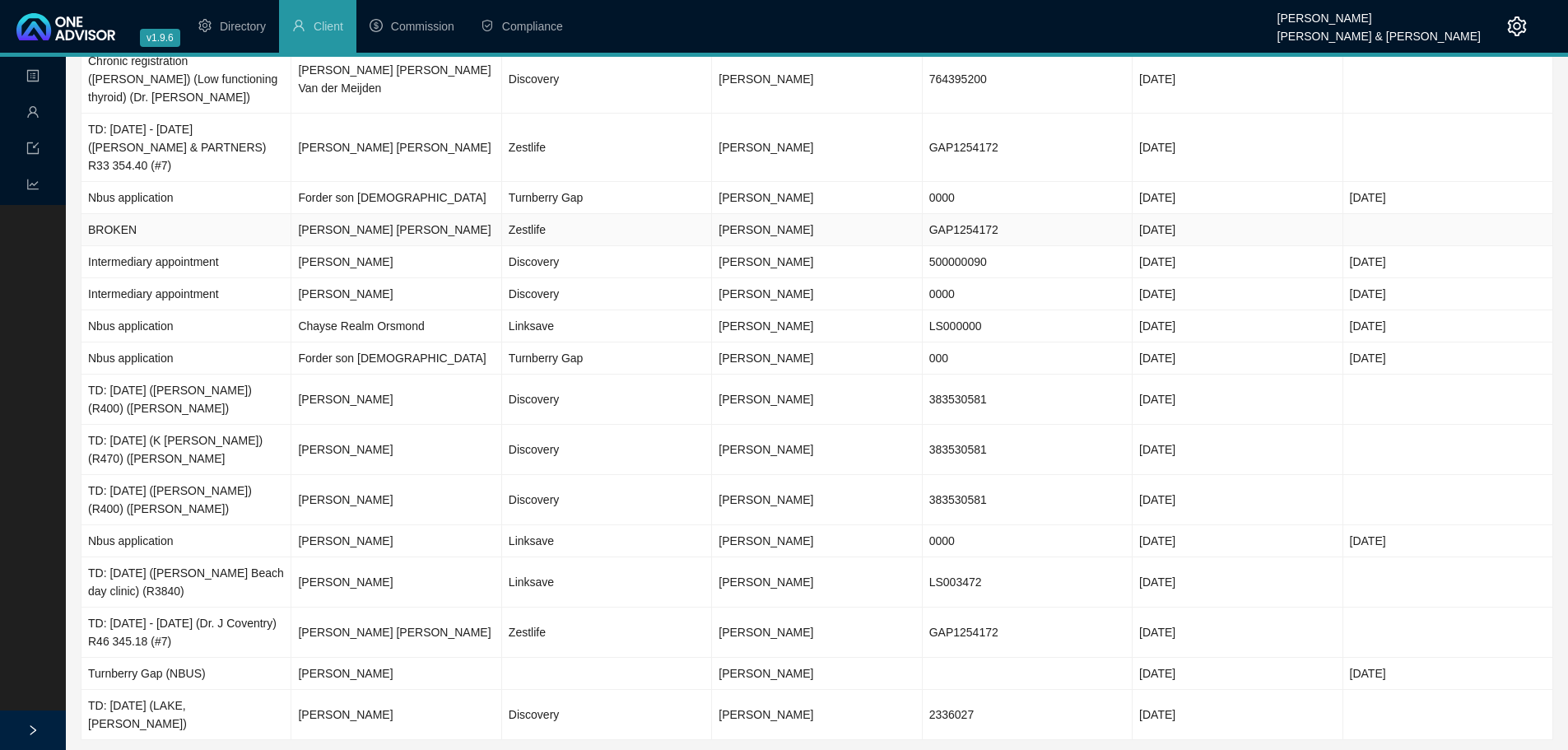
click at [394, 218] on td "[PERSON_NAME] [PERSON_NAME]" at bounding box center [396, 230] width 210 height 32
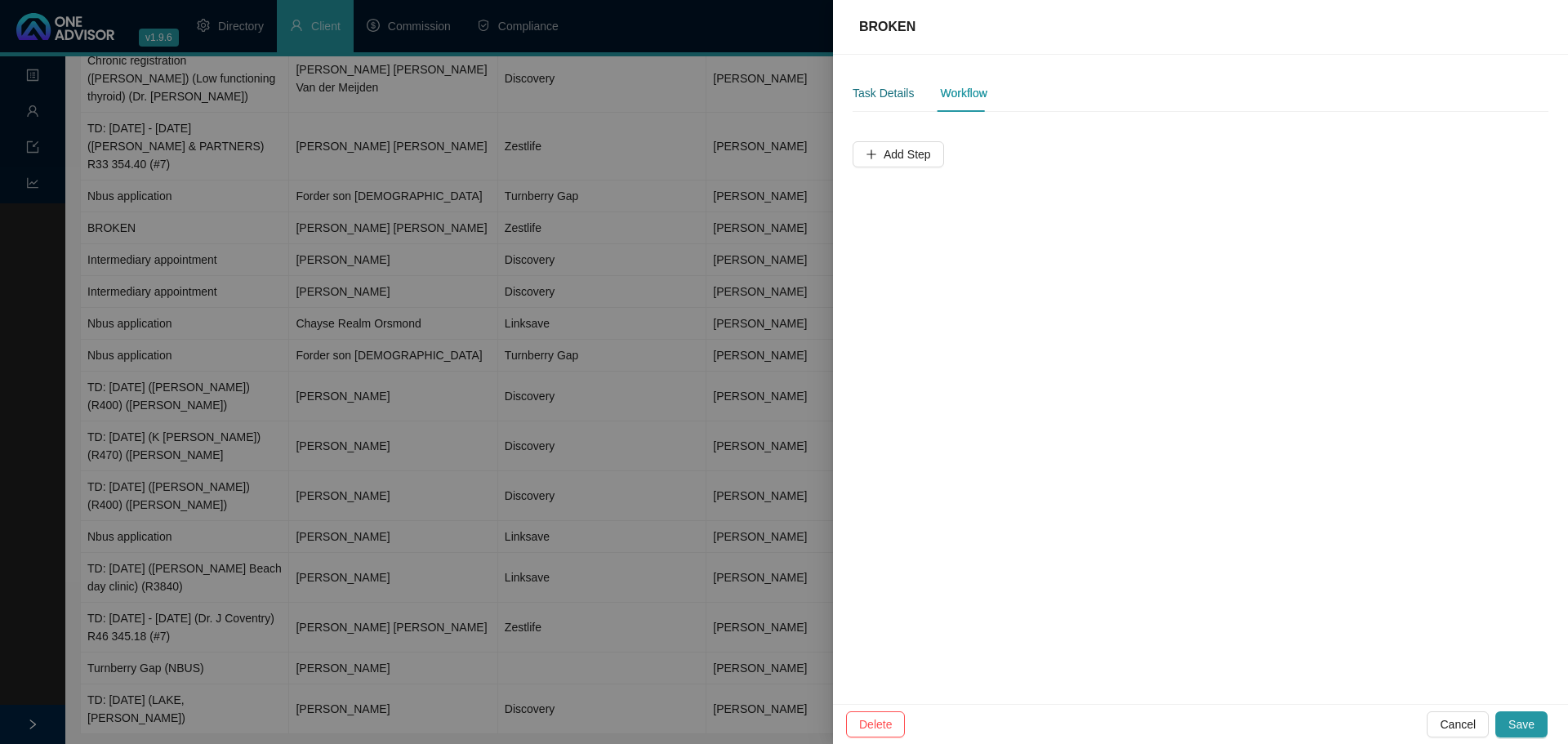
click at [888, 94] on div "Task Details" at bounding box center [883, 92] width 62 height 18
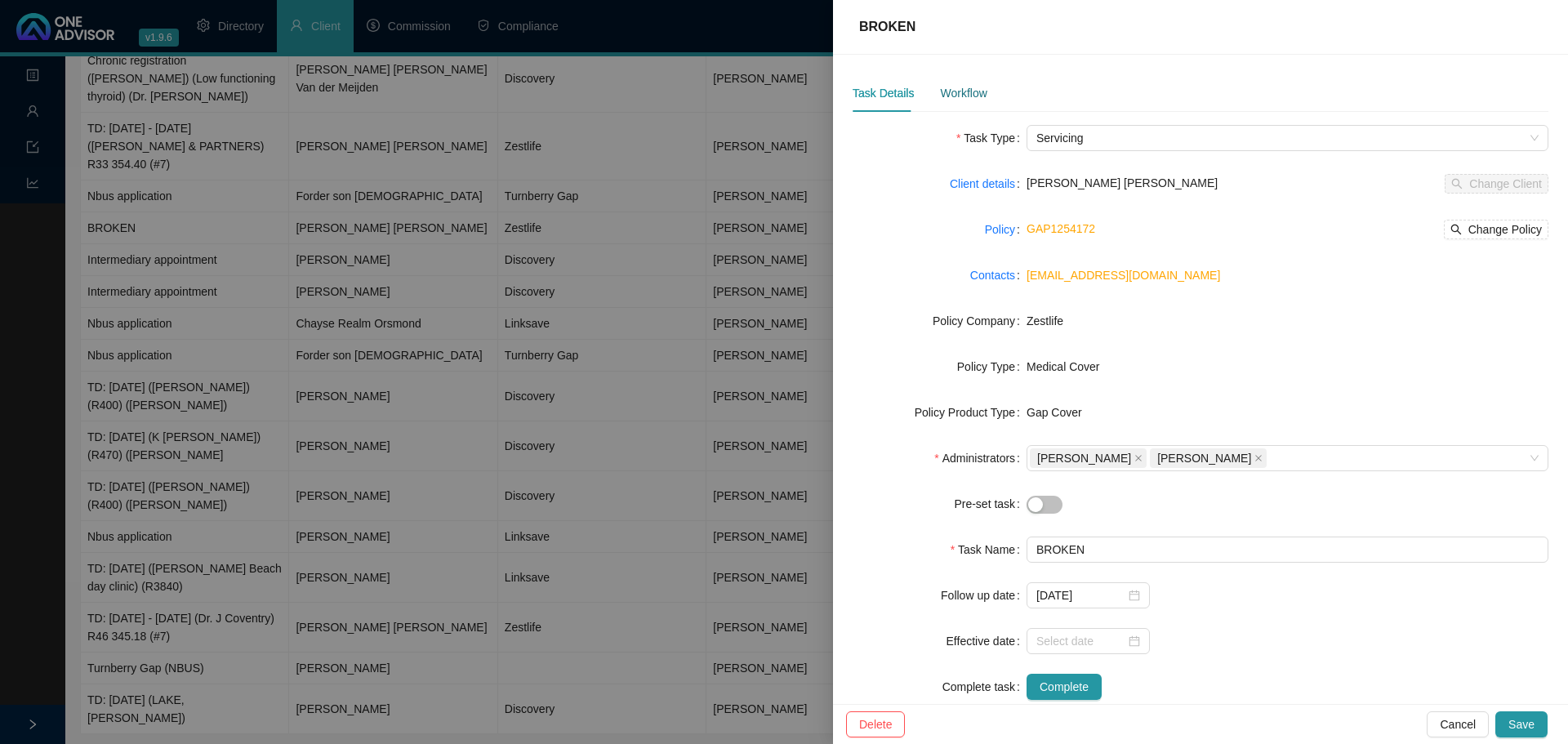
click at [958, 92] on div "Workflow" at bounding box center [964, 92] width 47 height 18
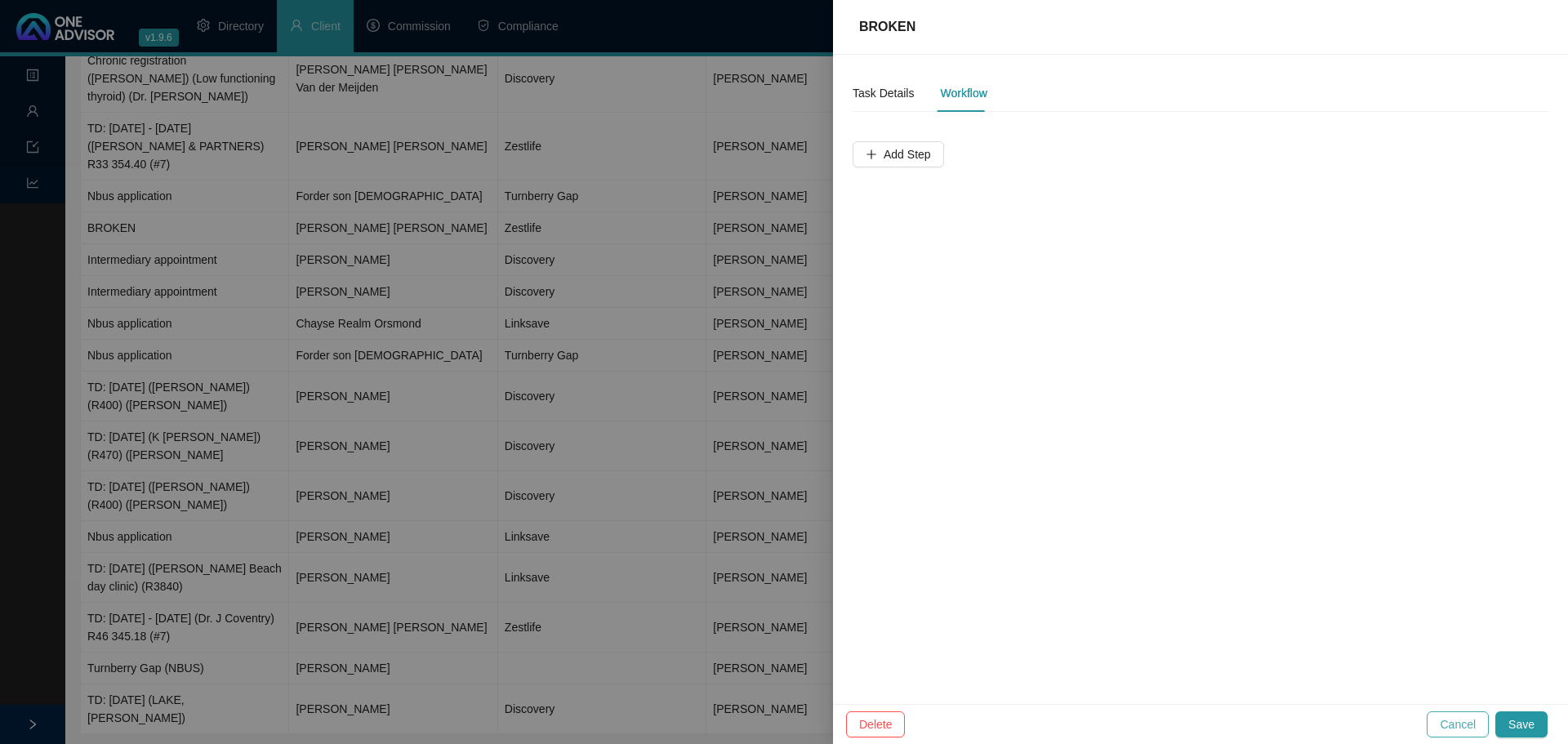
click at [1045, 514] on span "Cancel" at bounding box center [1458, 723] width 35 height 18
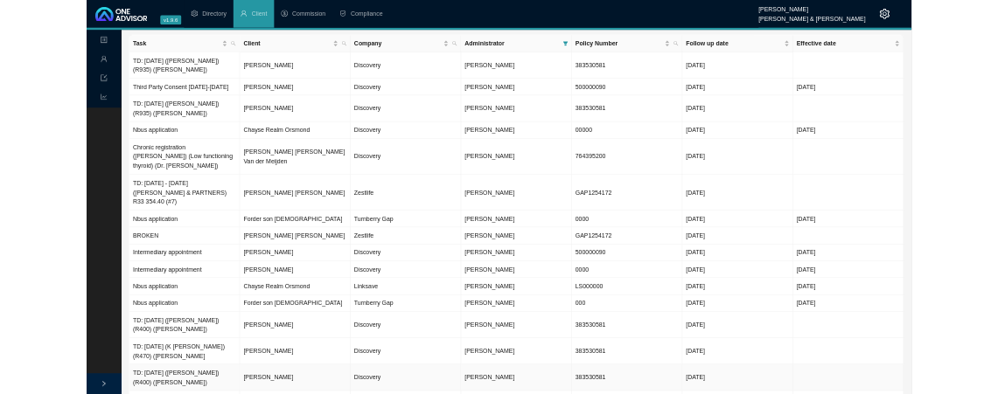
scroll to position [0, 0]
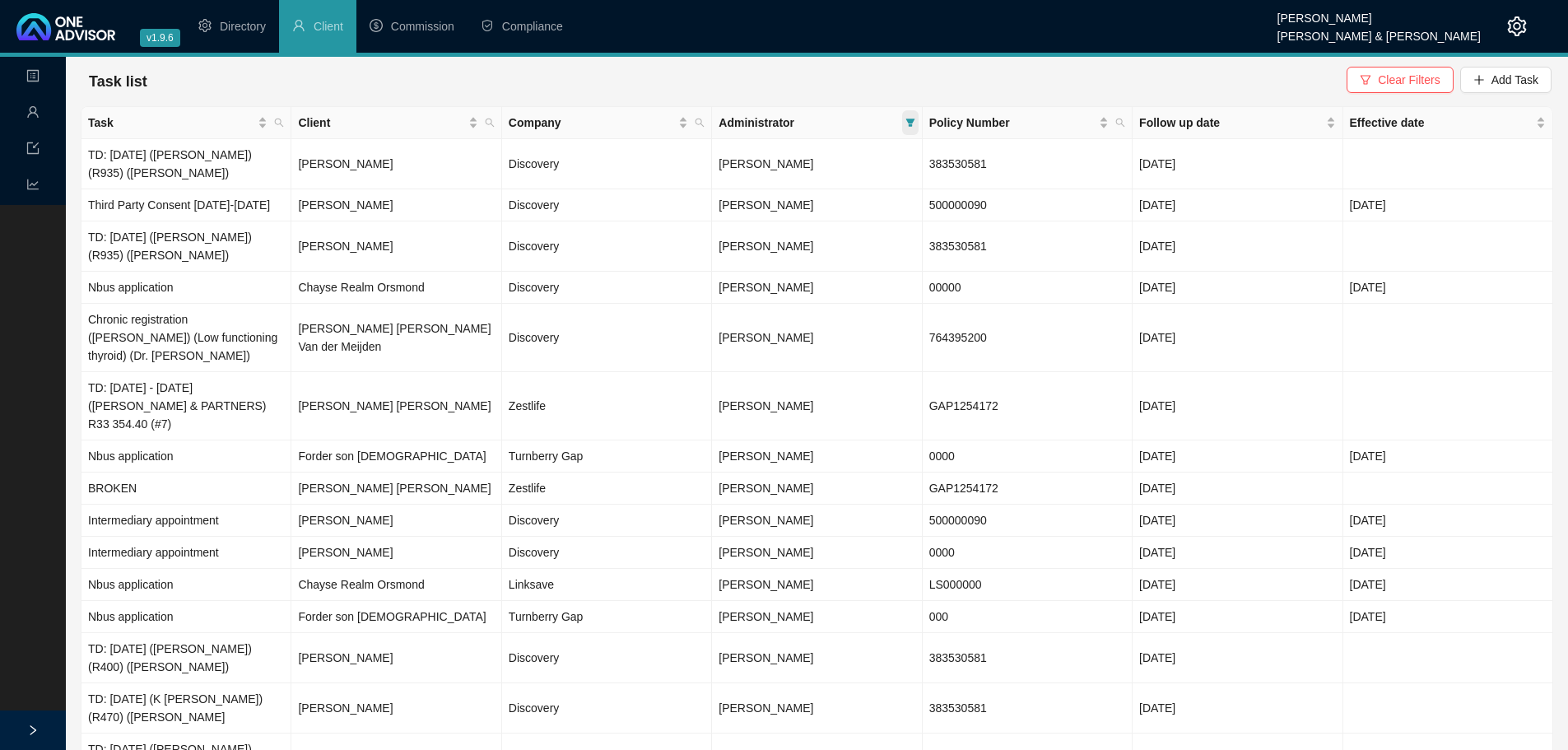
click at [913, 121] on icon "filter" at bounding box center [910, 122] width 9 height 8
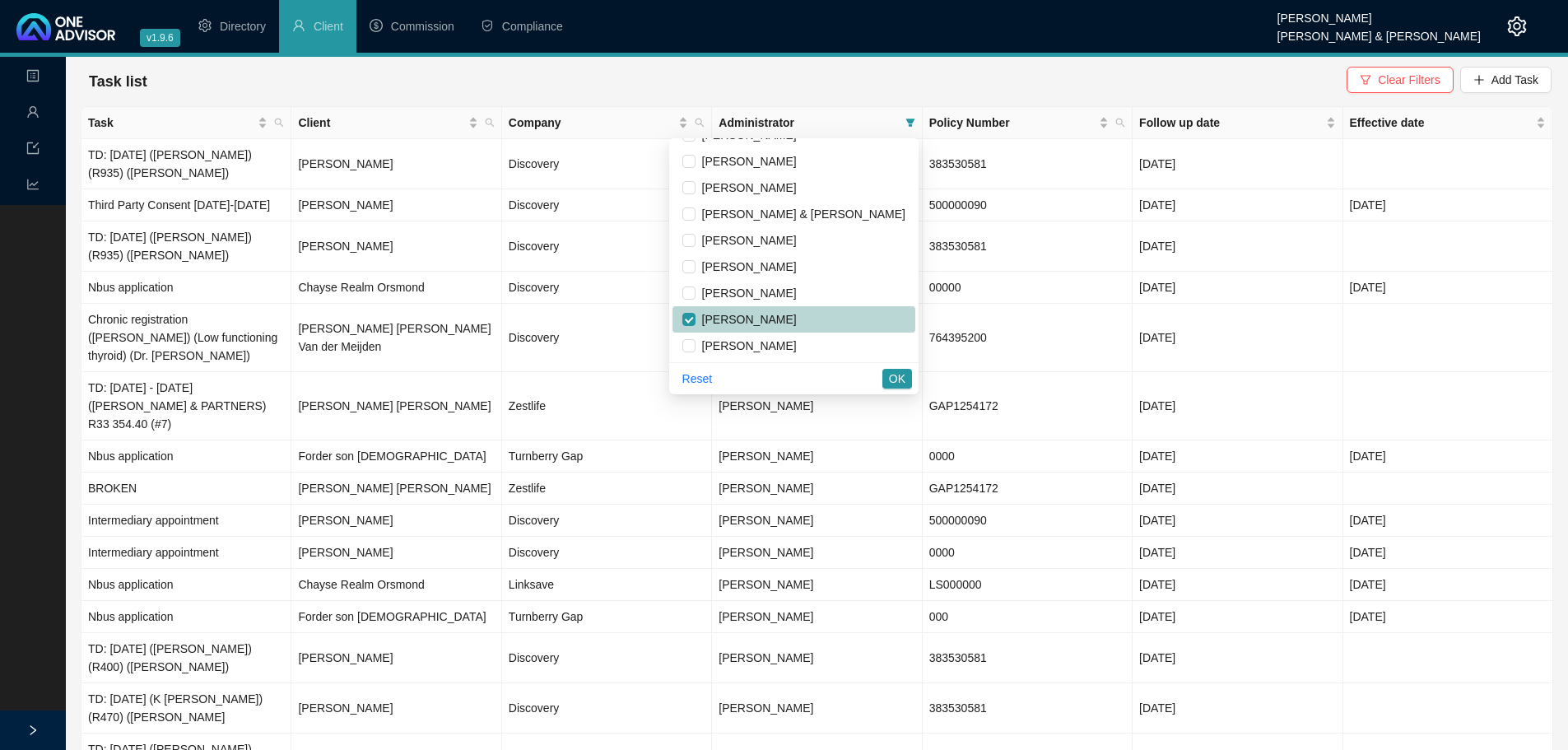
click at [792, 321] on span "[PERSON_NAME]" at bounding box center [746, 319] width 102 height 13
checkbox input "false"
click at [797, 291] on span "[PERSON_NAME]" at bounding box center [746, 293] width 102 height 13
checkbox input "true"
click at [898, 383] on span "OK" at bounding box center [897, 378] width 16 height 18
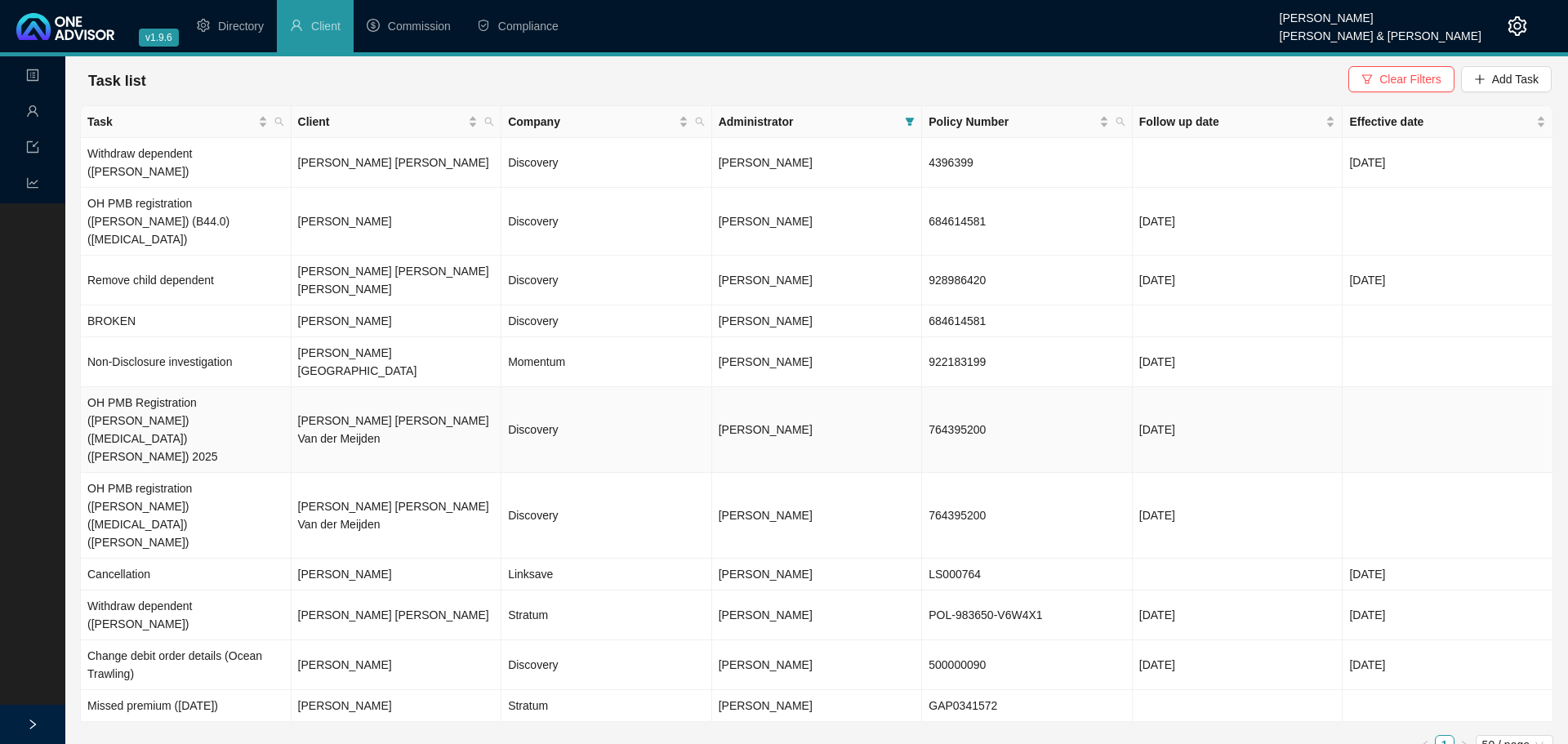
click at [172, 387] on td "OH PMB Registration ([PERSON_NAME]) ([MEDICAL_DATA]) ([PERSON_NAME]) 2025" at bounding box center [187, 430] width 211 height 86
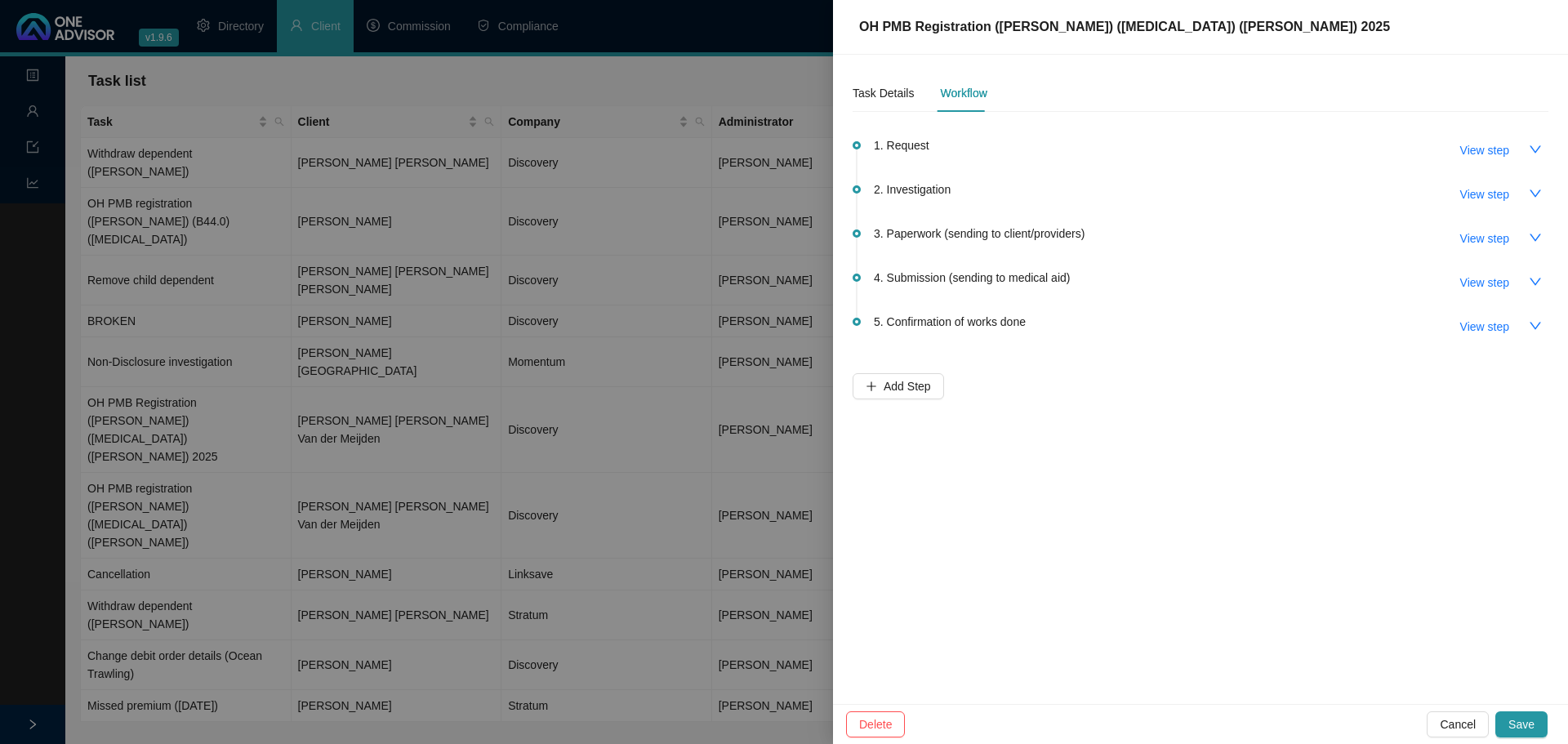
click at [674, 514] on div at bounding box center [784, 372] width 1568 height 744
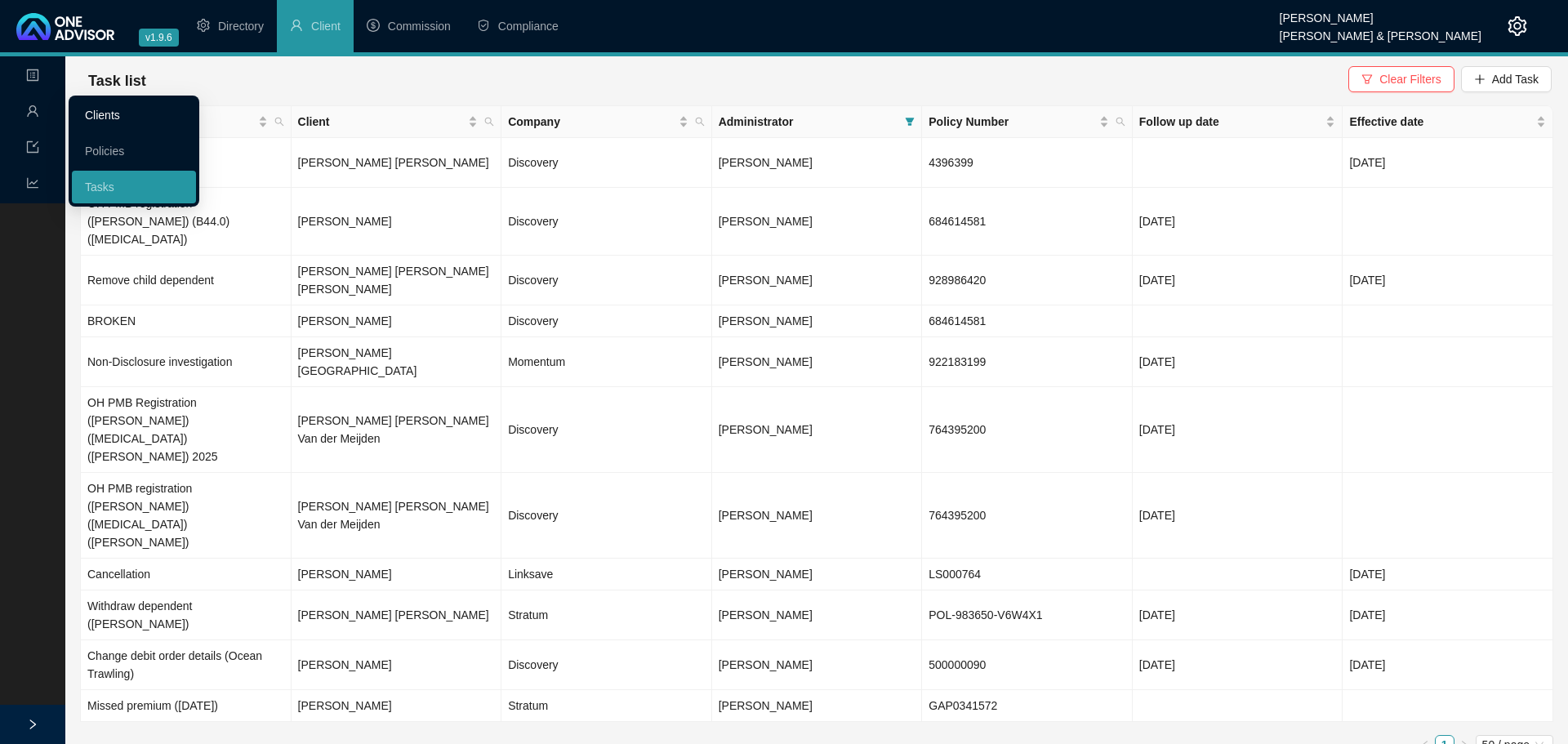
click at [102, 109] on link "Clients" at bounding box center [103, 115] width 35 height 13
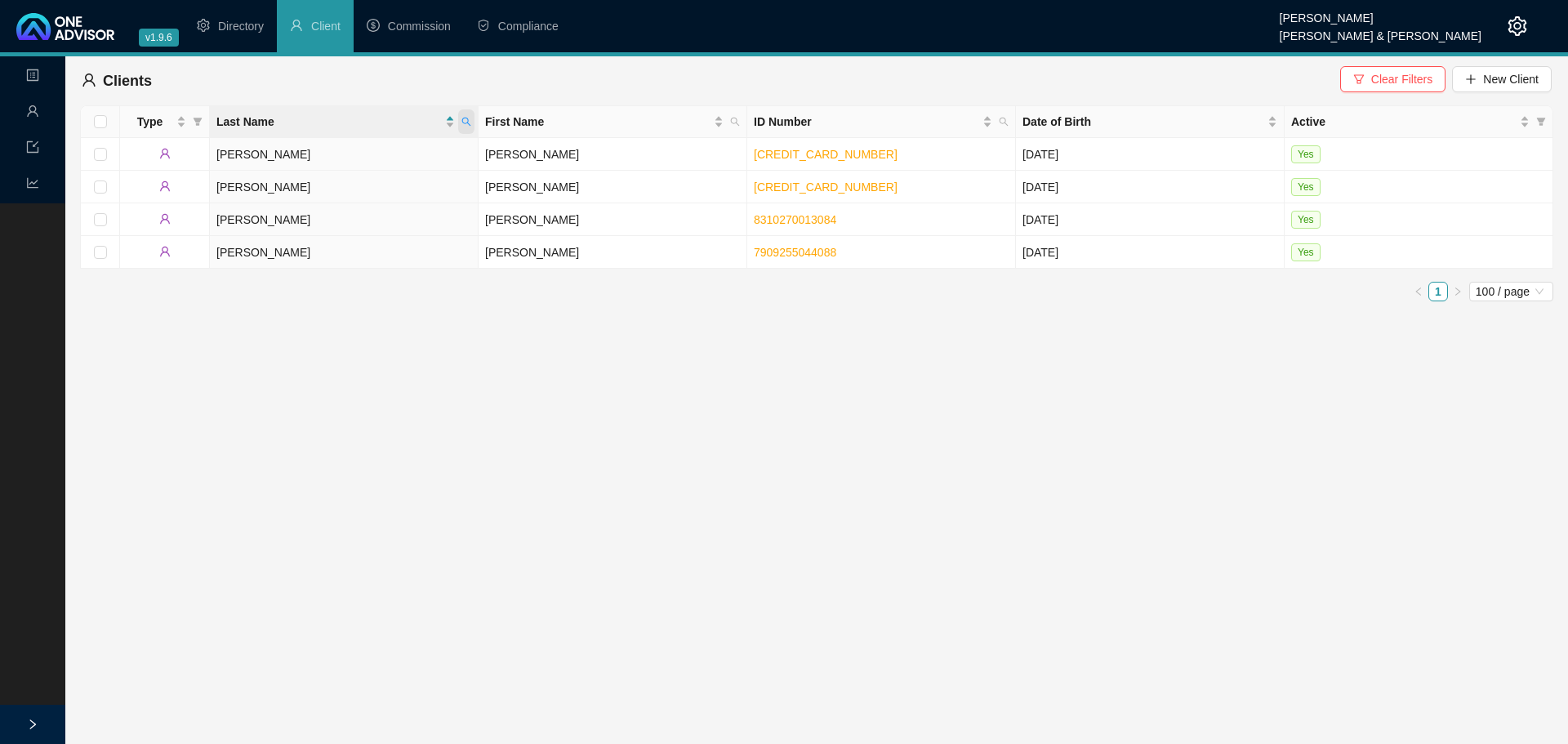
click at [466, 117] on icon "search" at bounding box center [466, 121] width 9 height 9
click at [374, 184] on span "Search" at bounding box center [360, 186] width 35 height 18
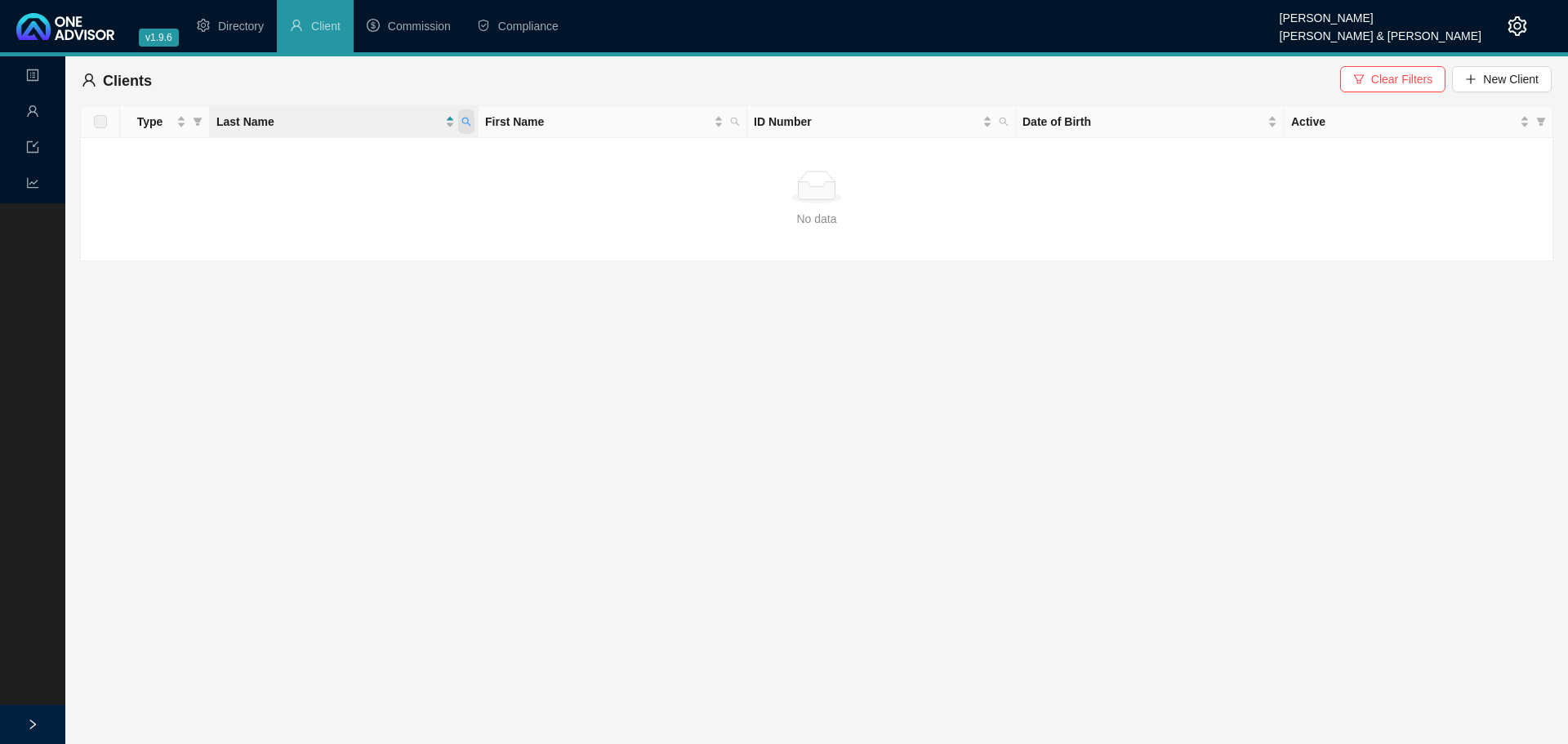
click at [466, 127] on span at bounding box center [466, 121] width 16 height 24
click at [385, 159] on input "[PERSON_NAME]" at bounding box center [391, 157] width 153 height 26
type input "van der mej"
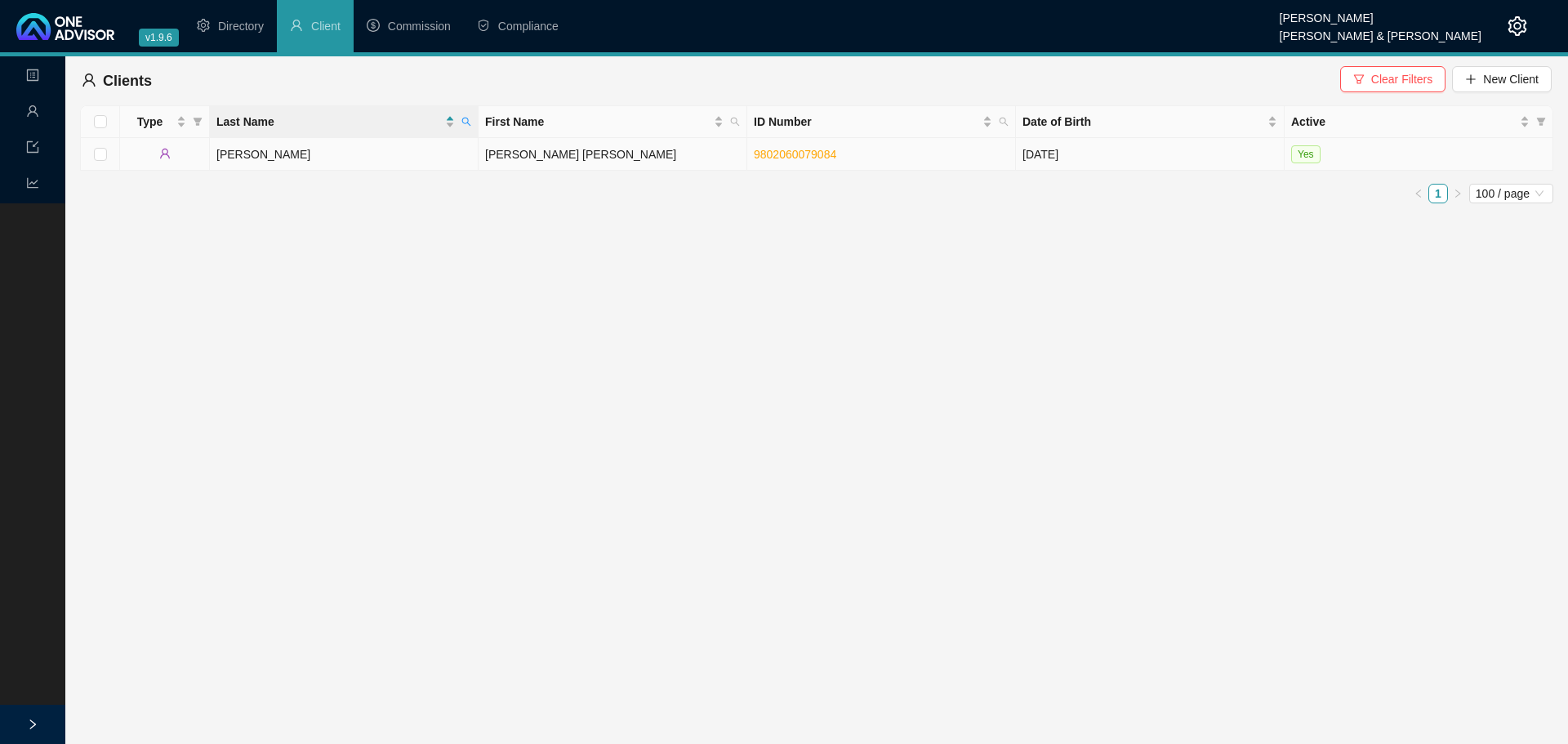
click at [562, 155] on td "[PERSON_NAME] [PERSON_NAME]" at bounding box center [614, 154] width 269 height 33
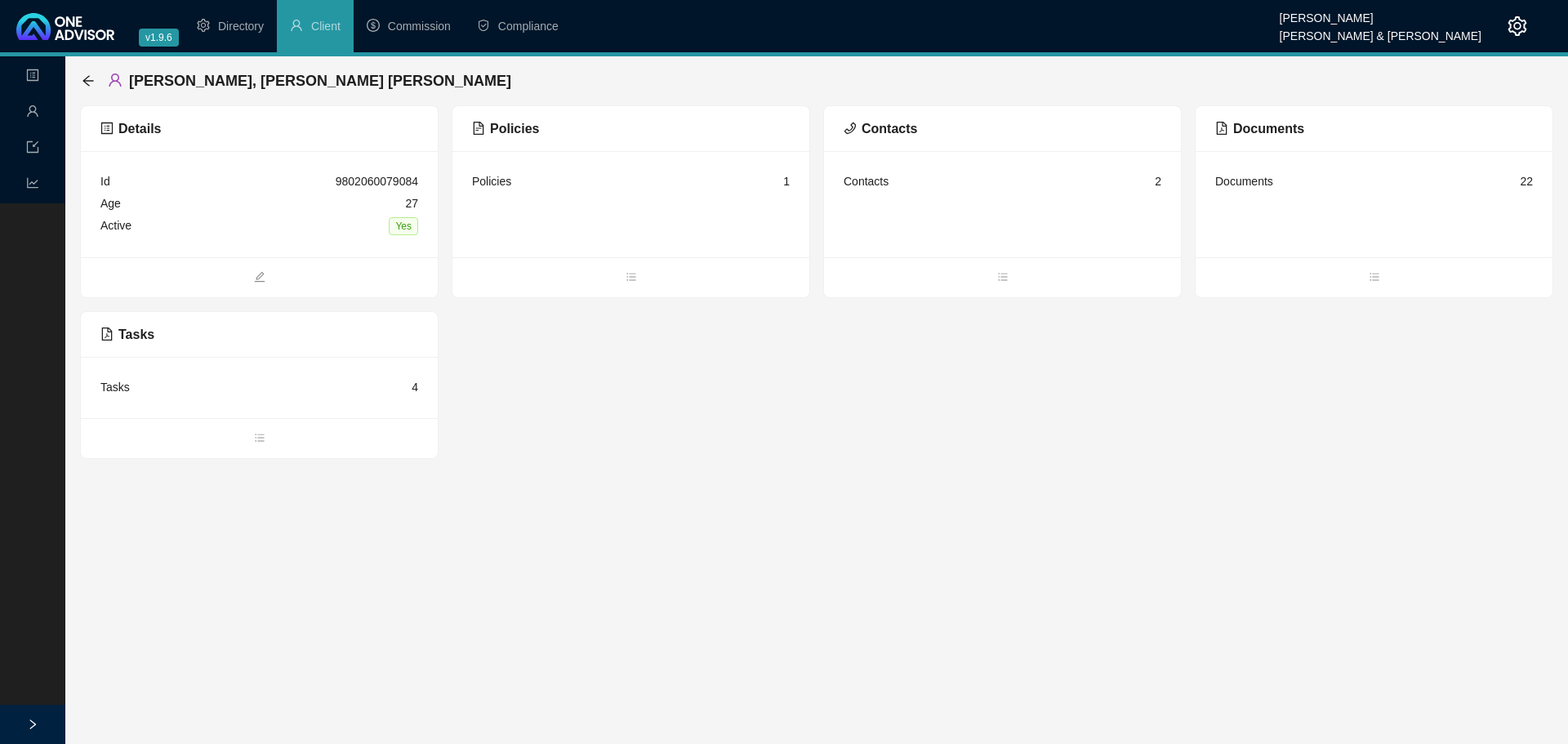
click at [544, 181] on div "Policies 1" at bounding box center [631, 182] width 318 height 22
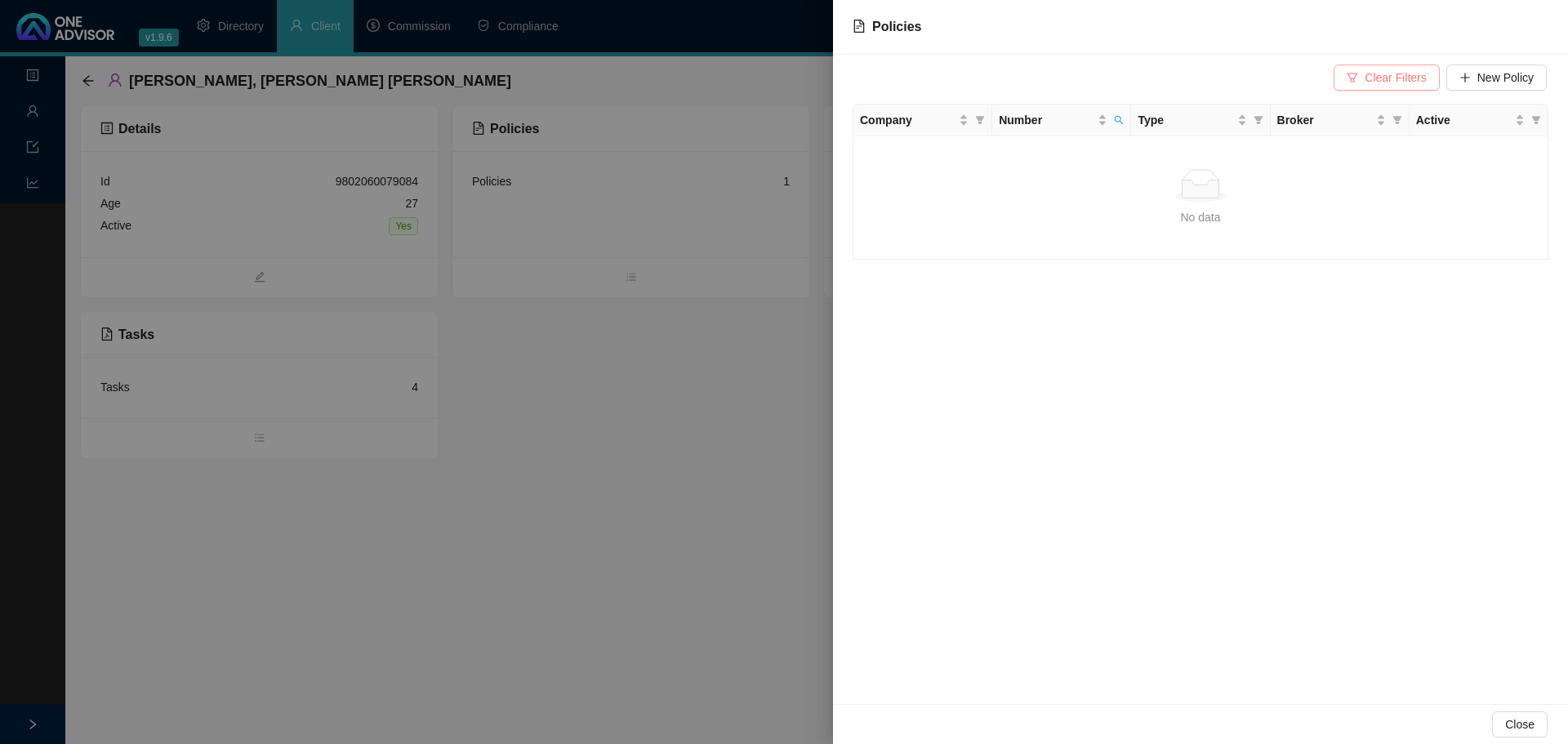
click at [1045, 82] on span "Clear Filters" at bounding box center [1396, 77] width 62 height 18
click at [1045, 158] on td "764395200" at bounding box center [1062, 152] width 139 height 32
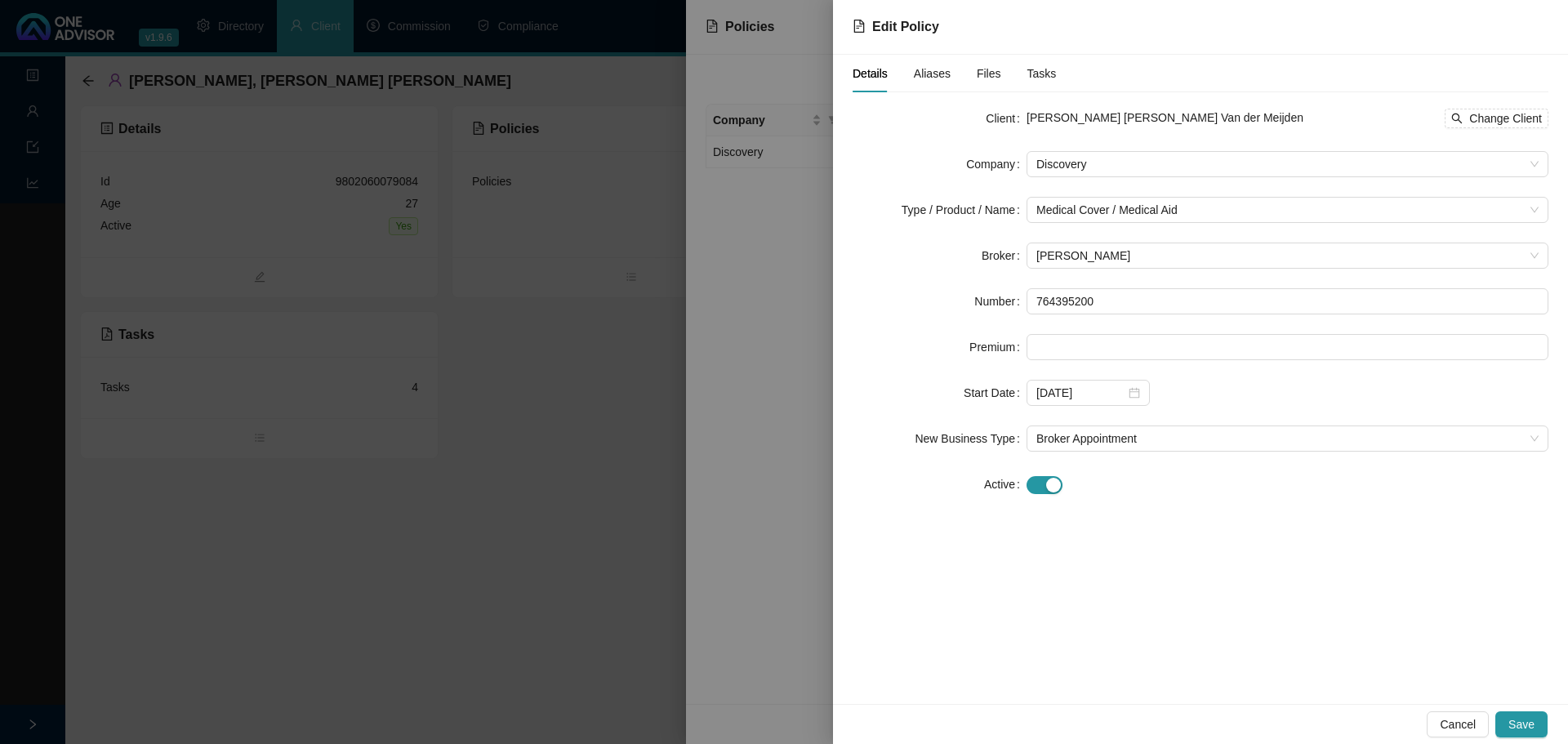
click at [1039, 77] on span "Tasks" at bounding box center [1041, 74] width 29 height 11
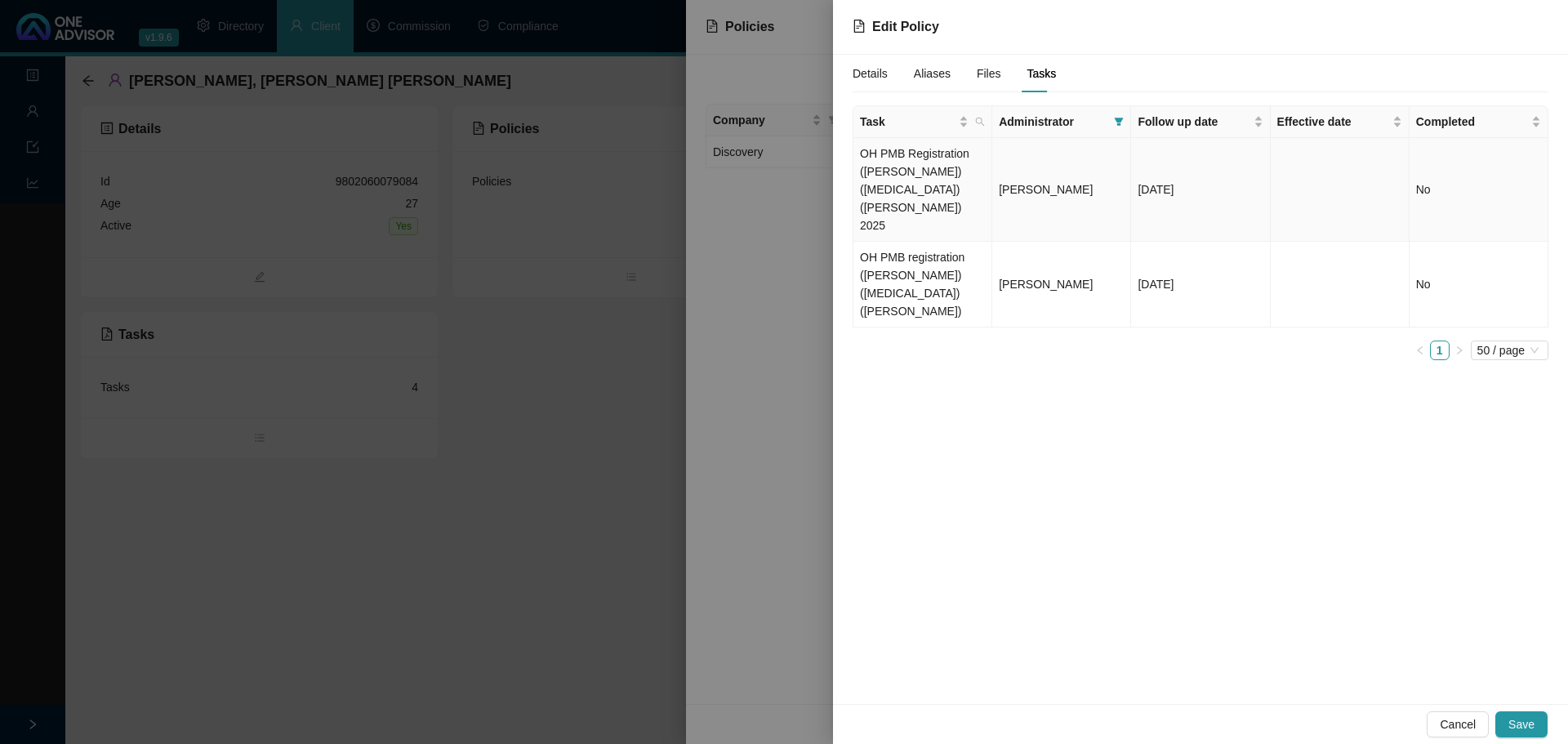
click at [917, 177] on td "OH PMB Registration ([PERSON_NAME]) ([MEDICAL_DATA]) ([PERSON_NAME]) 2025" at bounding box center [923, 190] width 139 height 104
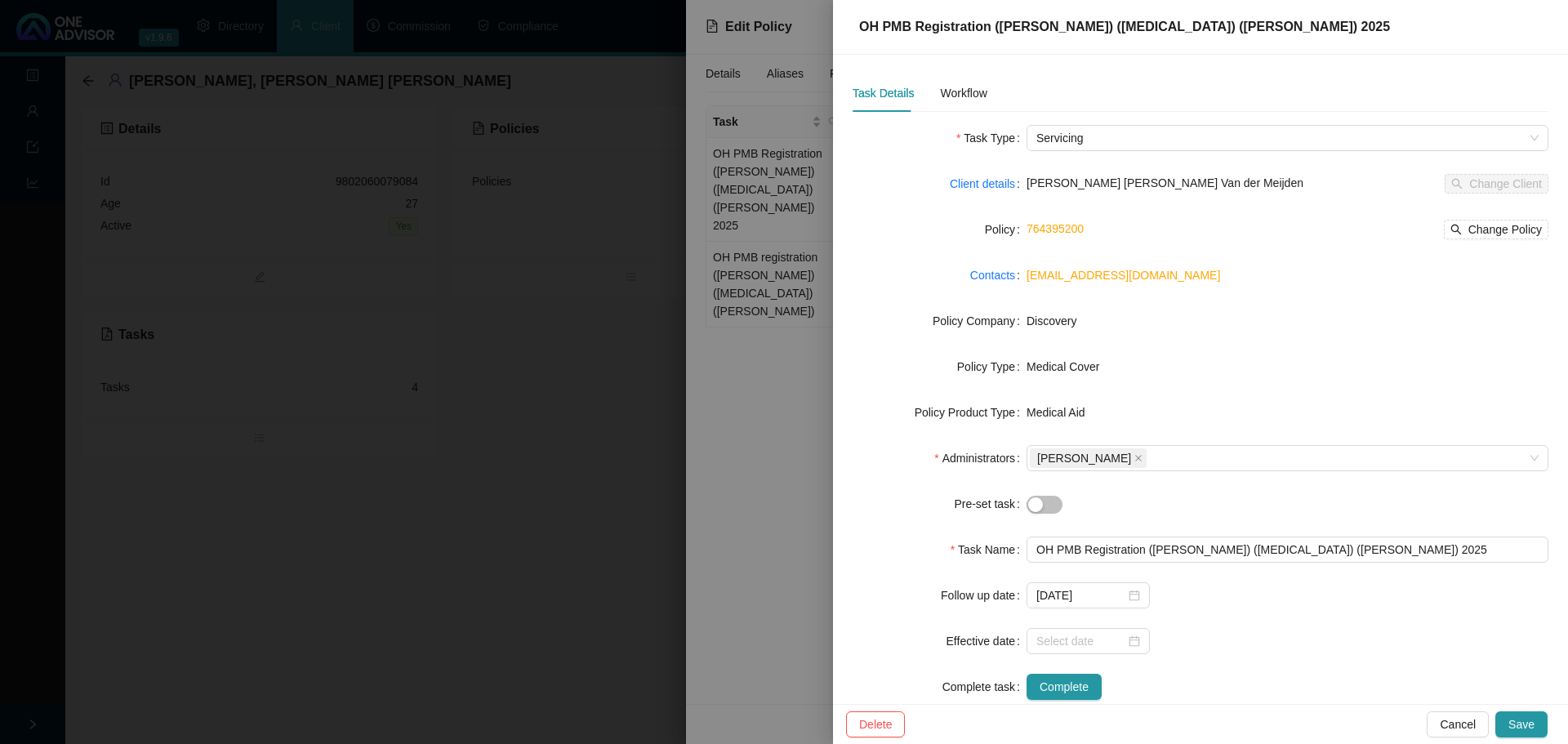
drag, startPoint x: 1022, startPoint y: 534, endPoint x: 1124, endPoint y: 568, distance: 107.5
click at [1045, 514] on form "Task Type Servicing Client details [PERSON_NAME] [PERSON_NAME] Van der Meijden …" at bounding box center [1200, 413] width 696 height 575
drag, startPoint x: 1137, startPoint y: 548, endPoint x: 1004, endPoint y: 533, distance: 133.8
click at [1004, 514] on form "Task Type Servicing Client details [PERSON_NAME] [PERSON_NAME] Van der Meijden …" at bounding box center [1200, 413] width 696 height 575
drag, startPoint x: 1097, startPoint y: 540, endPoint x: 898, endPoint y: 530, distance: 199.3
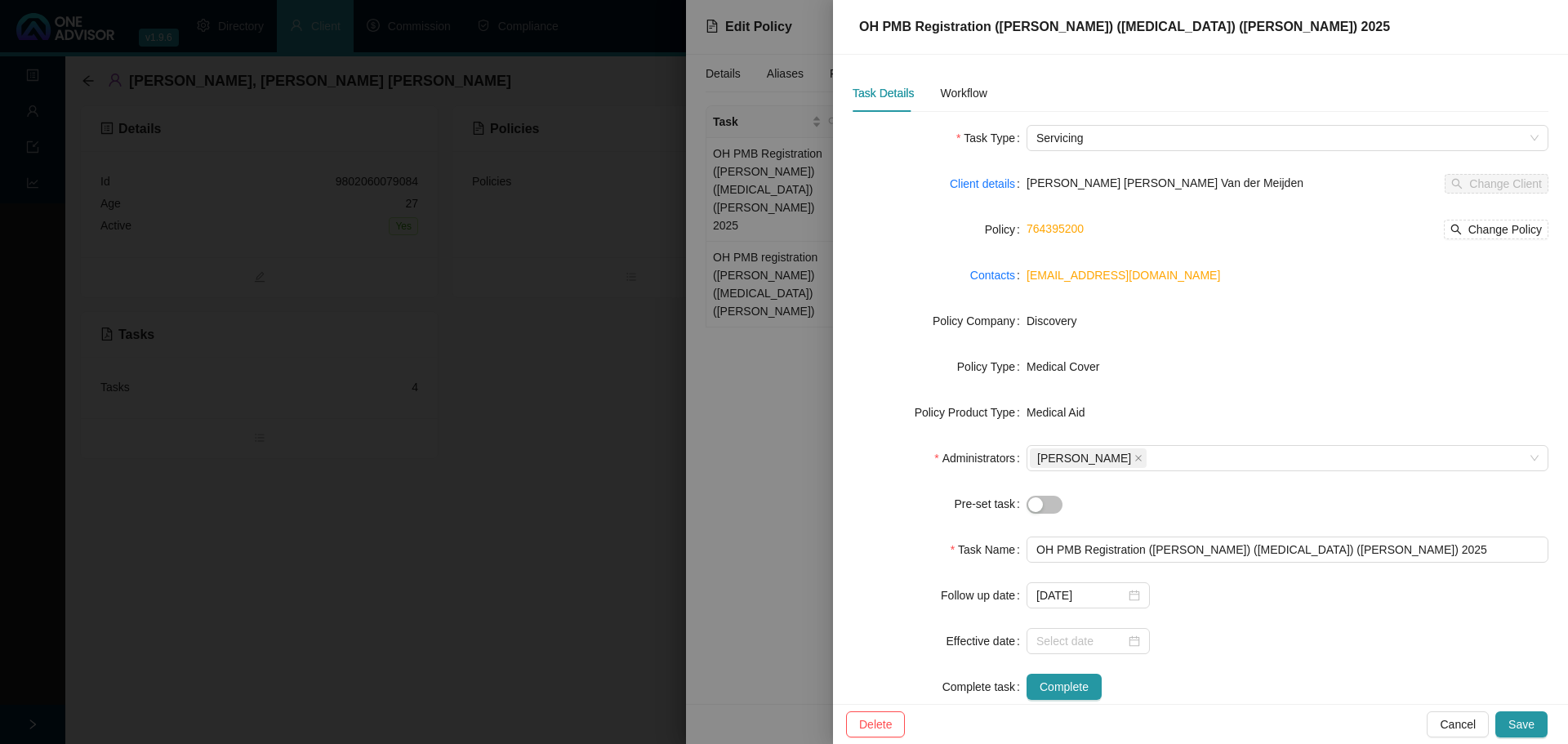
click at [898, 514] on form "Task Type Servicing Client details [PERSON_NAME] [PERSON_NAME] Van der Meijden …" at bounding box center [1200, 413] width 696 height 575
drag, startPoint x: 983, startPoint y: 560, endPoint x: 897, endPoint y: 540, distance: 88.3
click at [897, 514] on div "Task Name" at bounding box center [939, 550] width 174 height 26
click at [1045, 514] on span "Cancel" at bounding box center [1458, 723] width 35 height 18
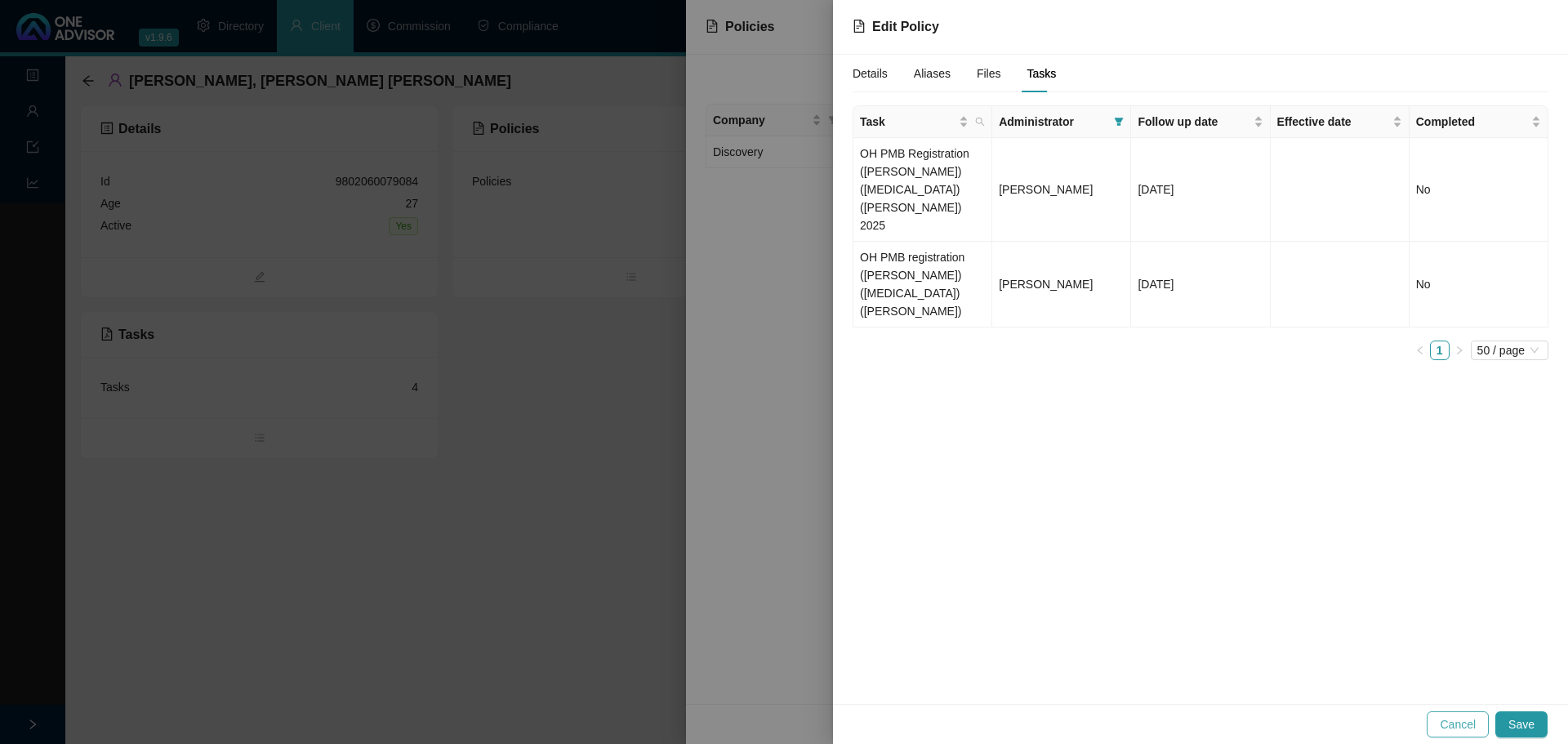
click at [1045, 514] on span "Cancel" at bounding box center [1458, 723] width 35 height 18
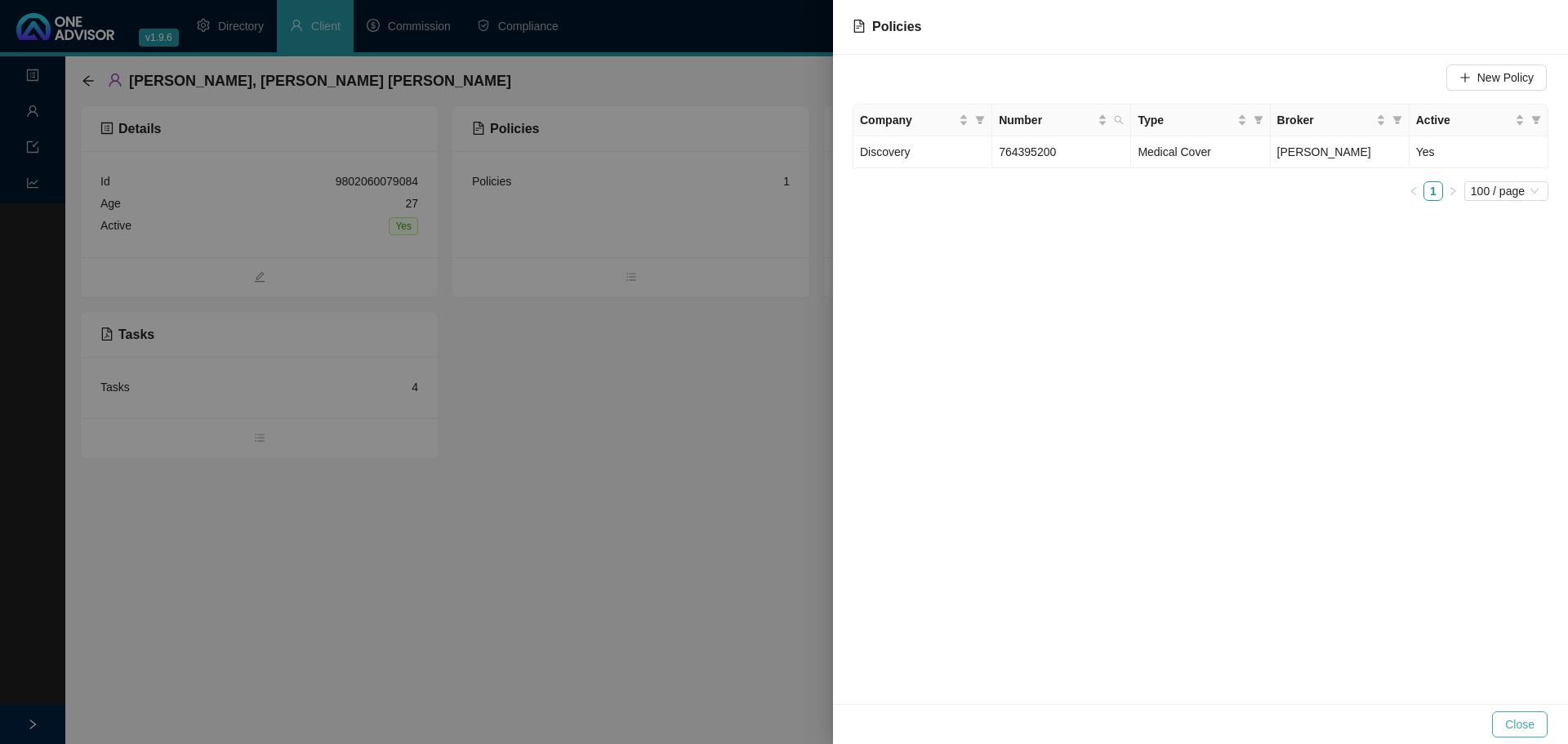
click at [1045, 514] on span "Close" at bounding box center [1519, 723] width 29 height 18
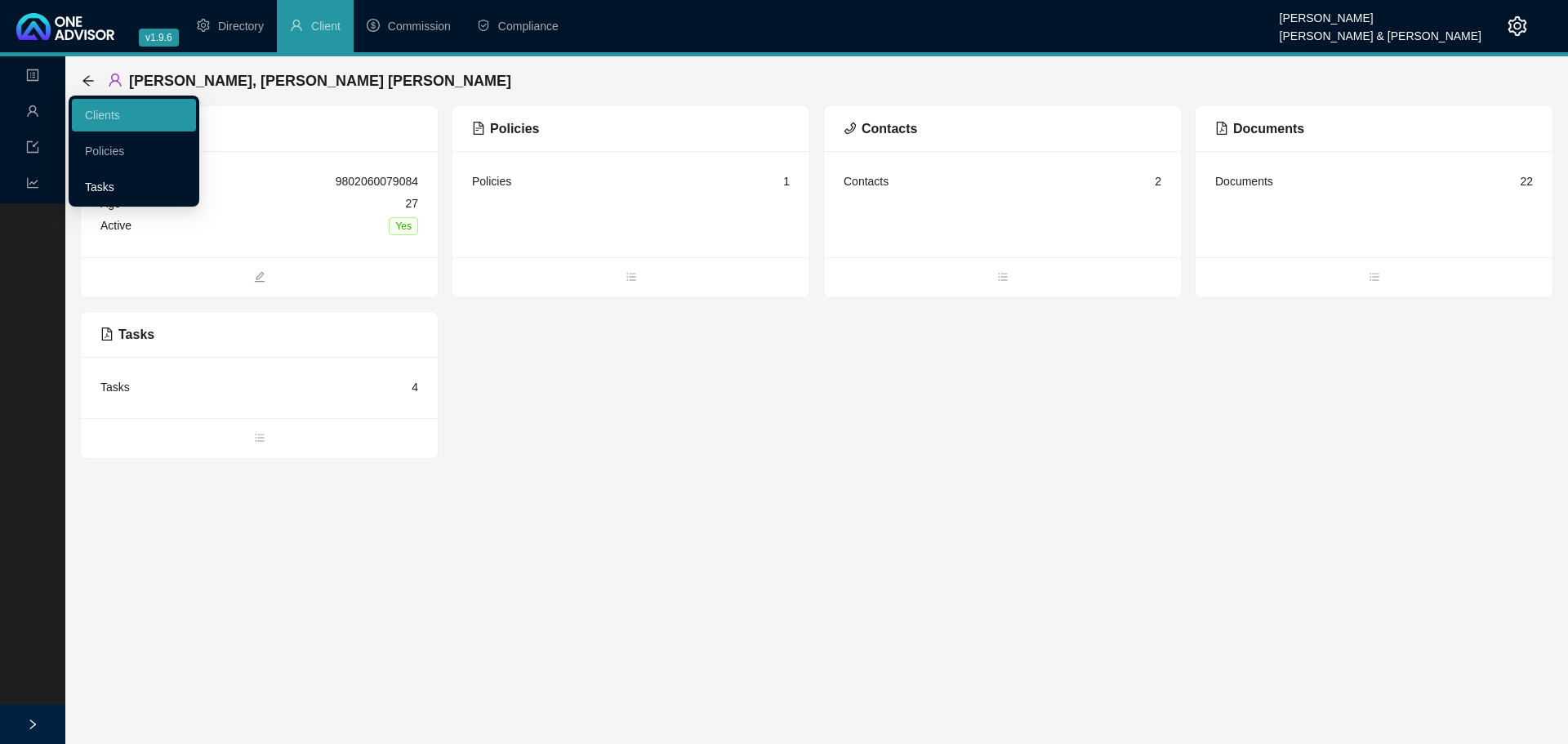
click at [89, 190] on link "Tasks" at bounding box center [99, 187] width 29 height 13
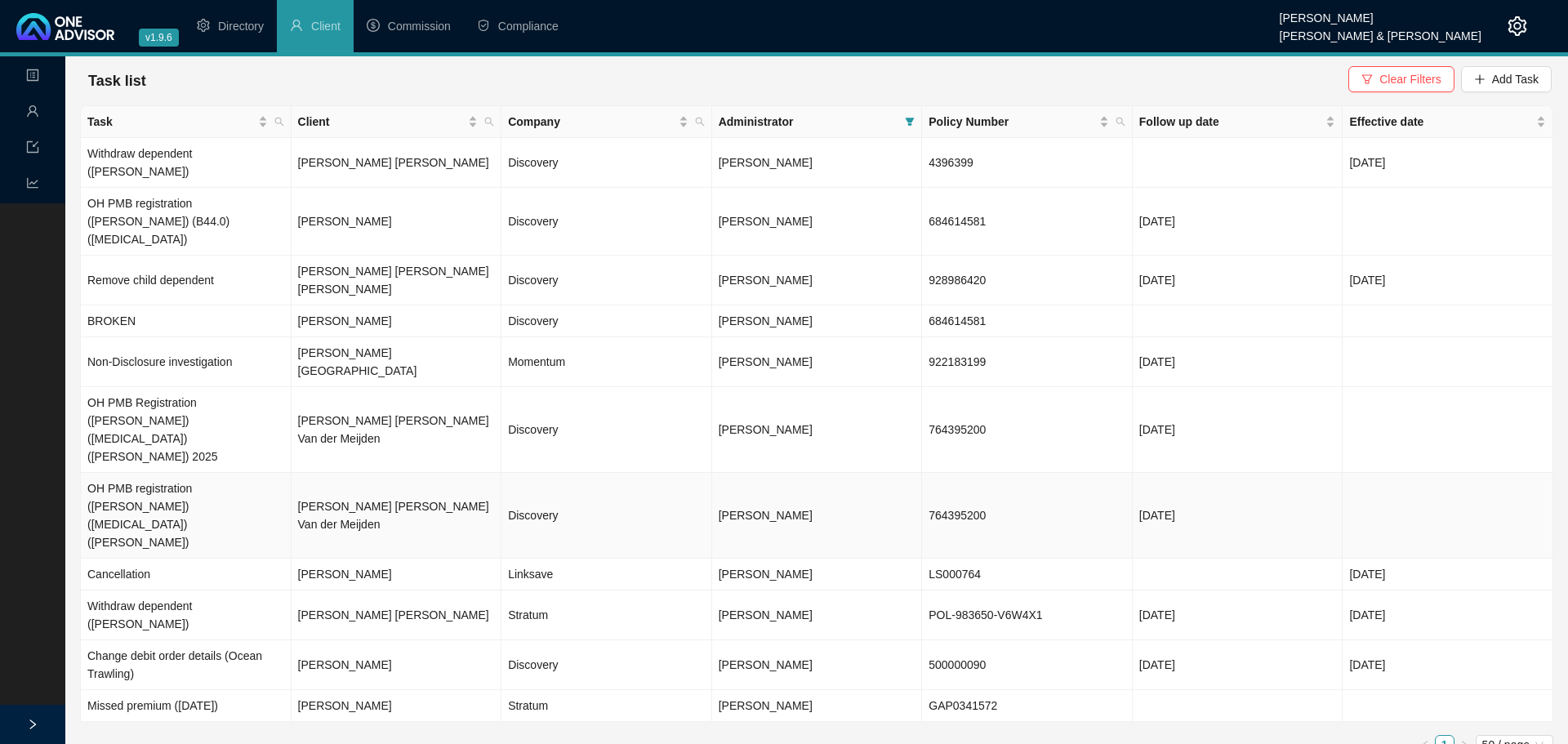
click at [291, 472] on td "[PERSON_NAME] [PERSON_NAME] Van der Meijden" at bounding box center [397, 515] width 211 height 86
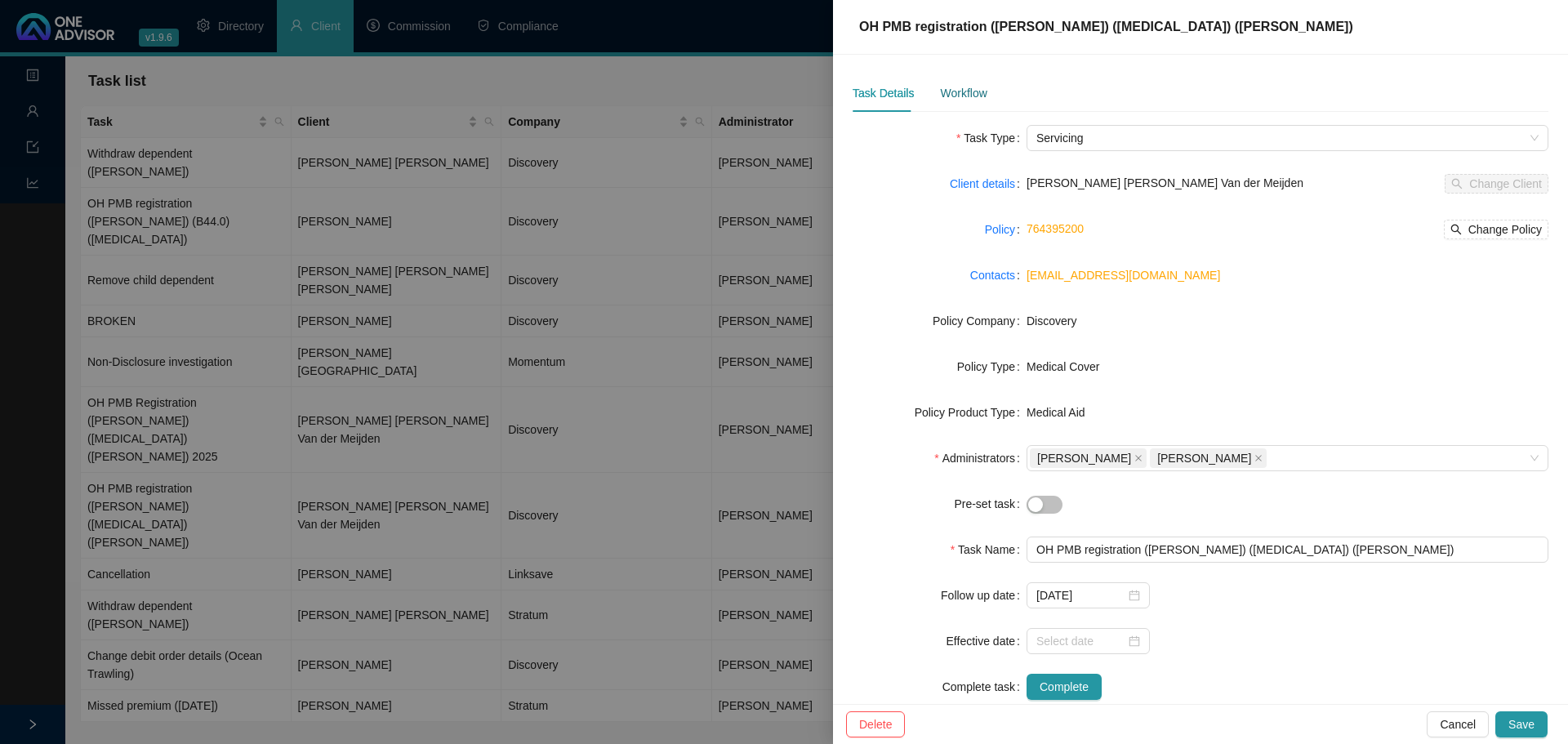
click at [962, 91] on div "Workflow" at bounding box center [964, 92] width 47 height 18
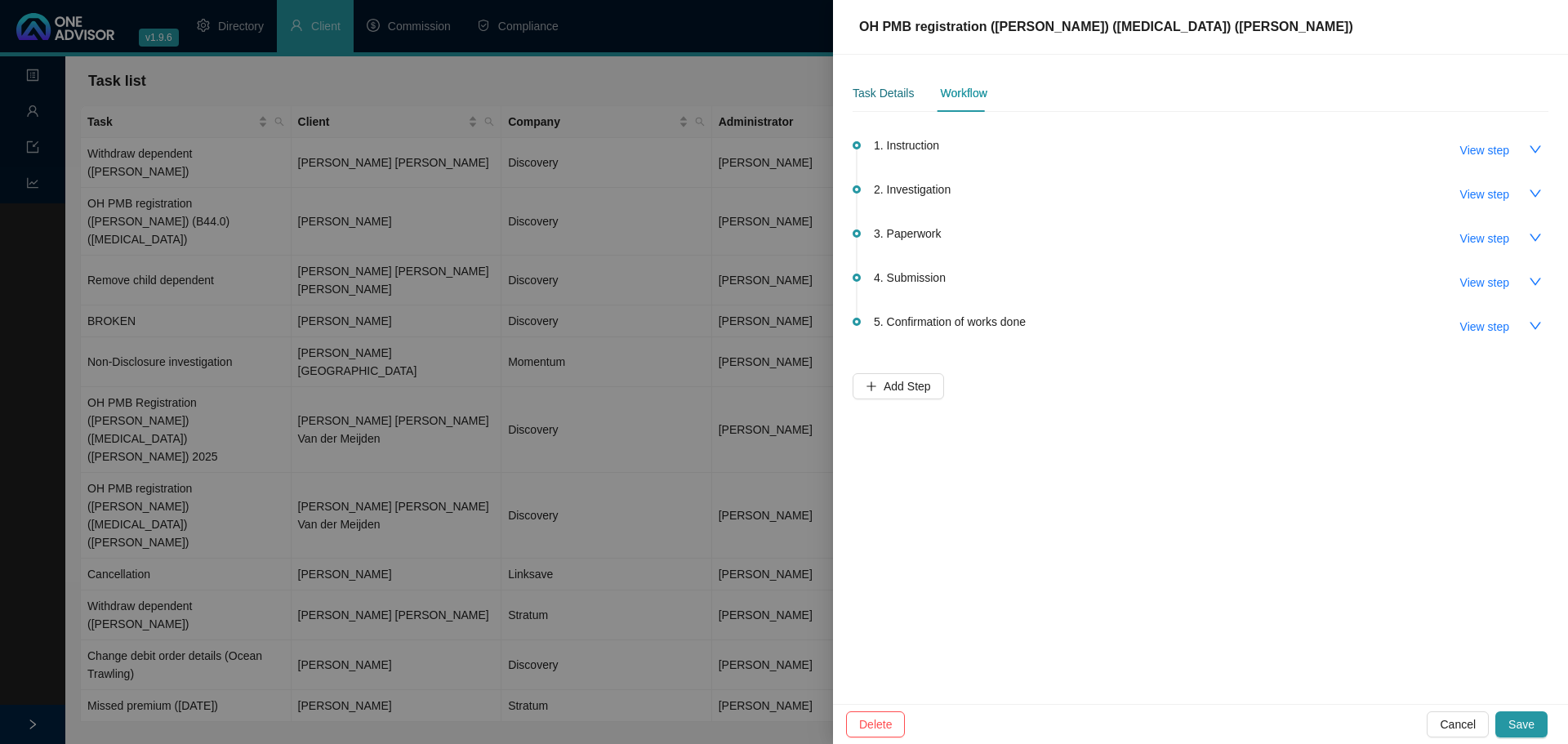
click at [886, 94] on div "Task Details" at bounding box center [883, 92] width 62 height 18
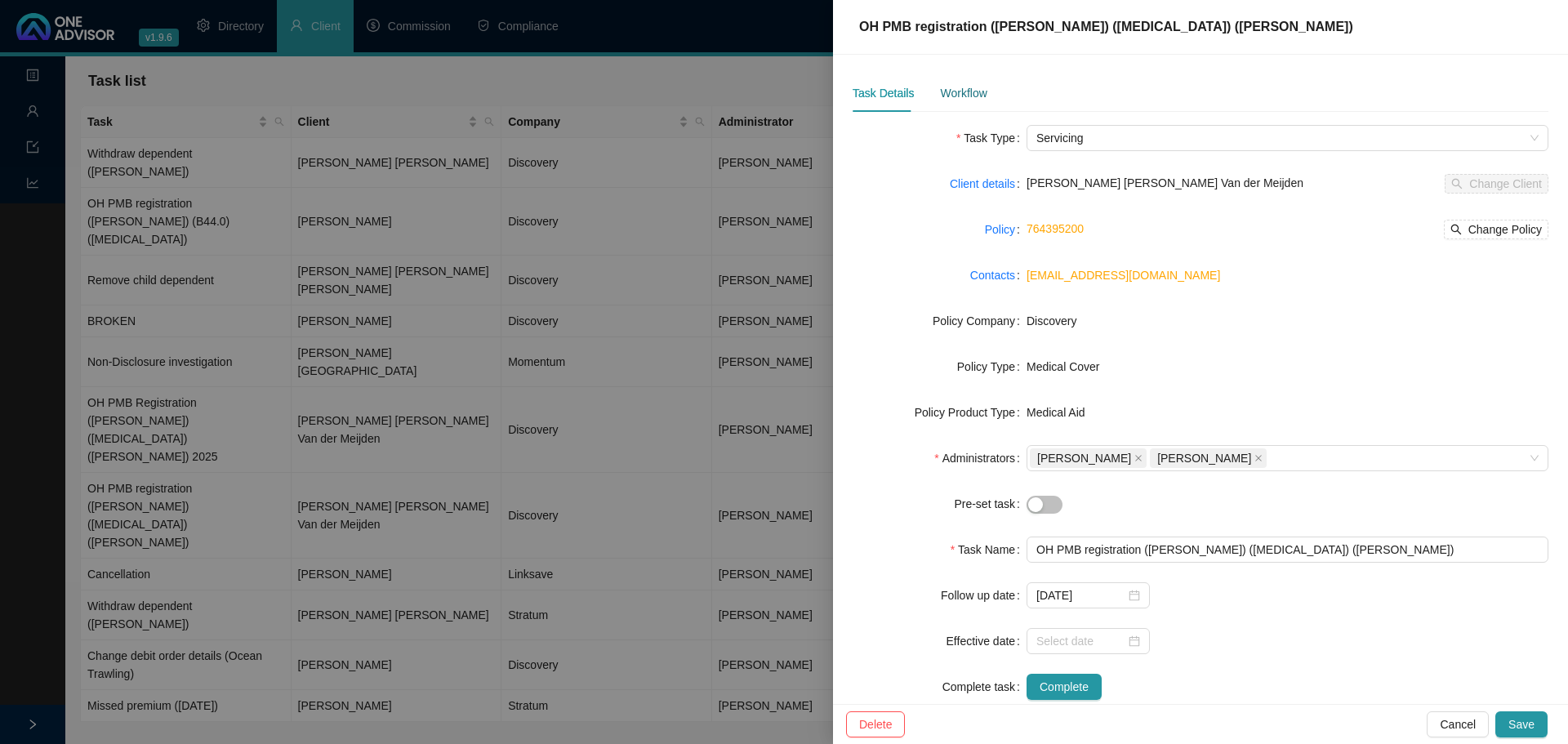
click at [954, 92] on div "Workflow" at bounding box center [964, 92] width 47 height 18
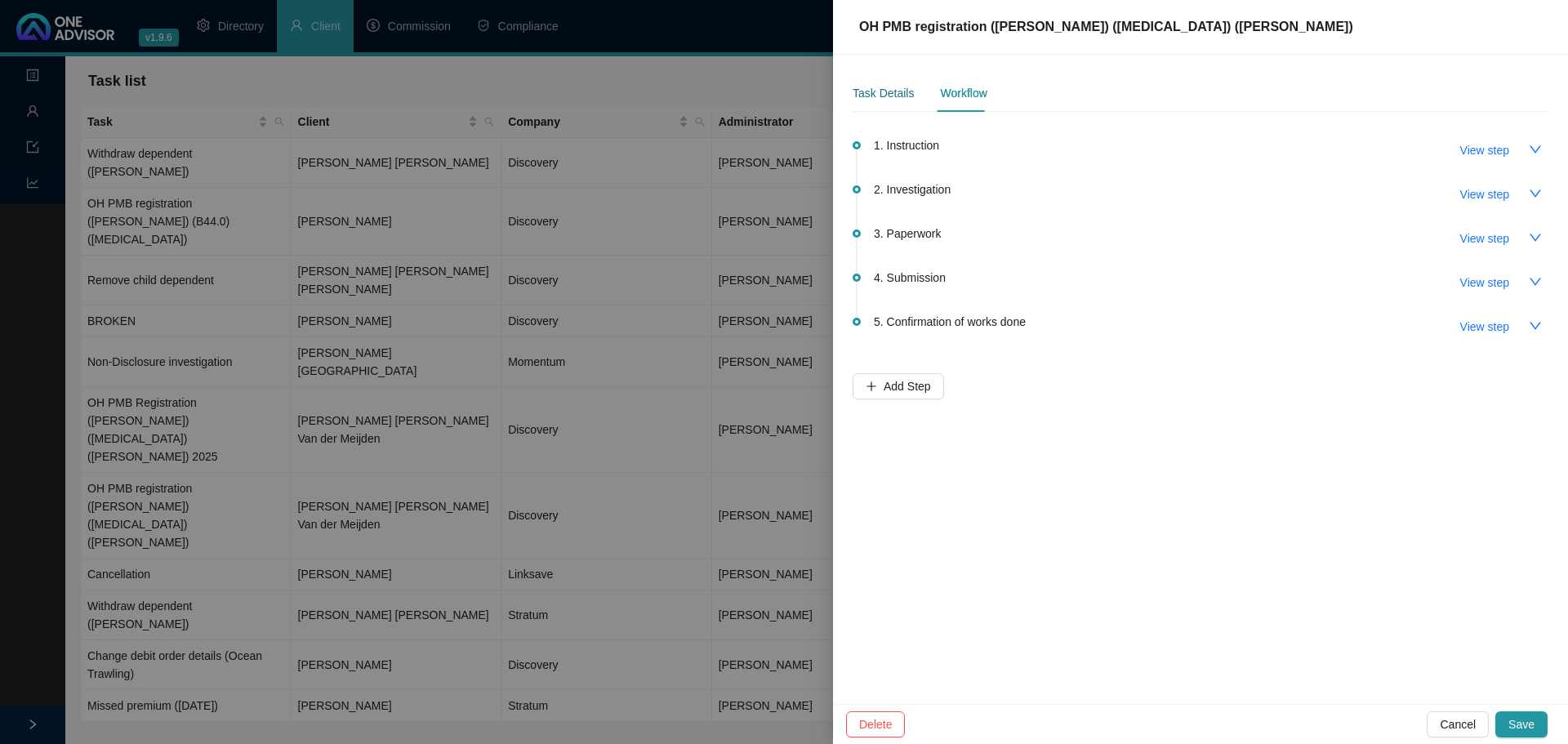
click at [856, 86] on div "Task Details" at bounding box center [883, 92] width 62 height 18
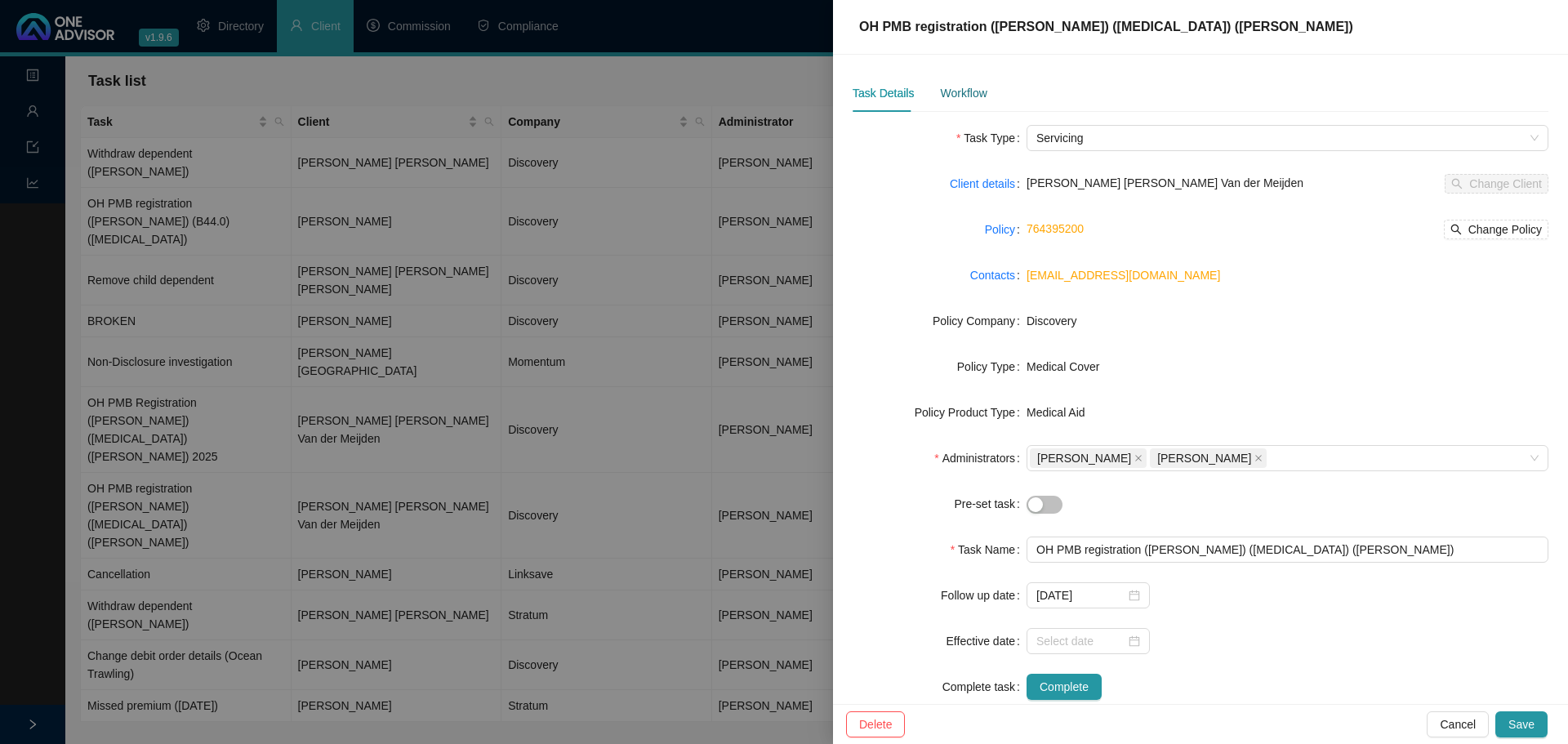
click at [961, 91] on div "Workflow" at bounding box center [964, 92] width 47 height 18
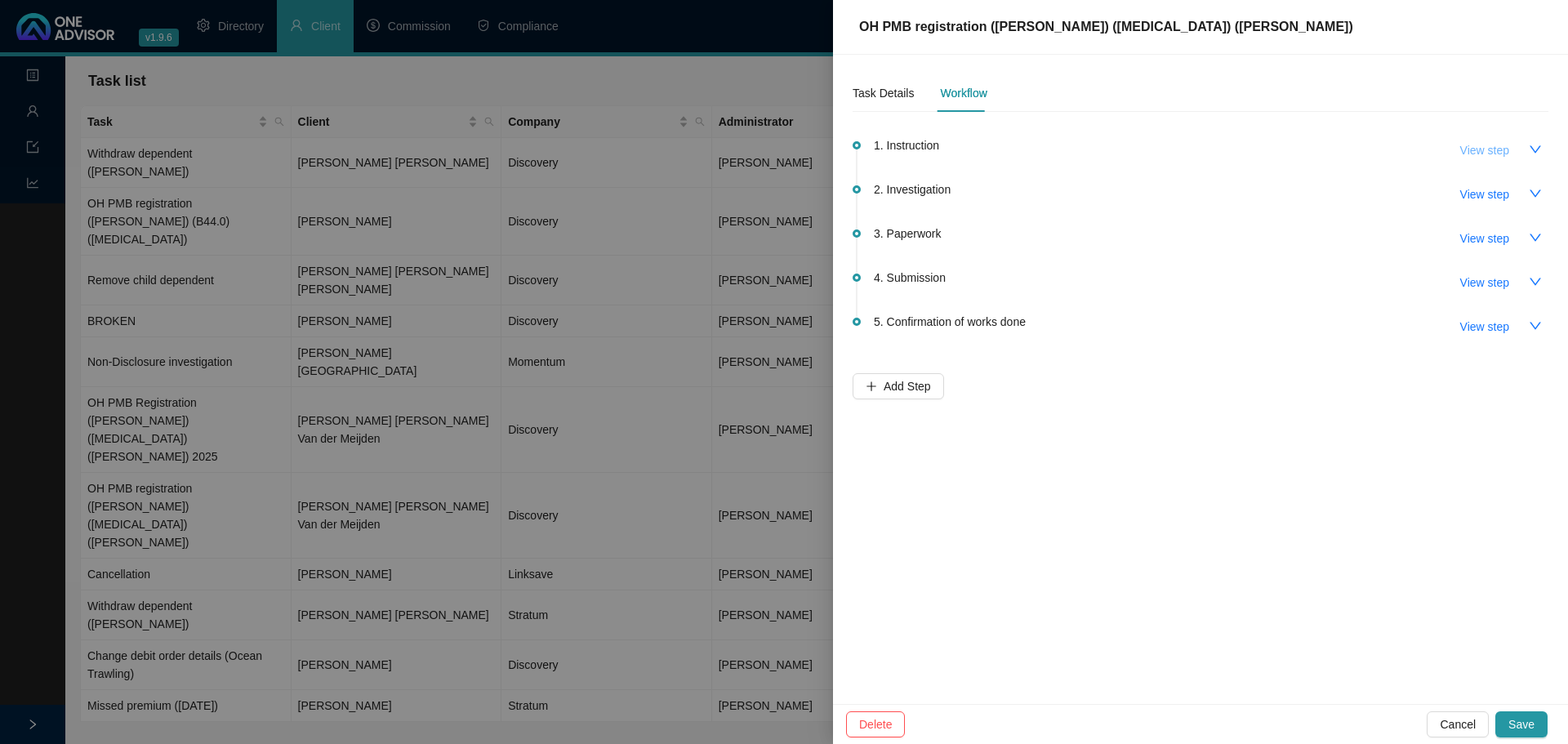
click at [1045, 149] on span "View step" at bounding box center [1485, 149] width 49 height 18
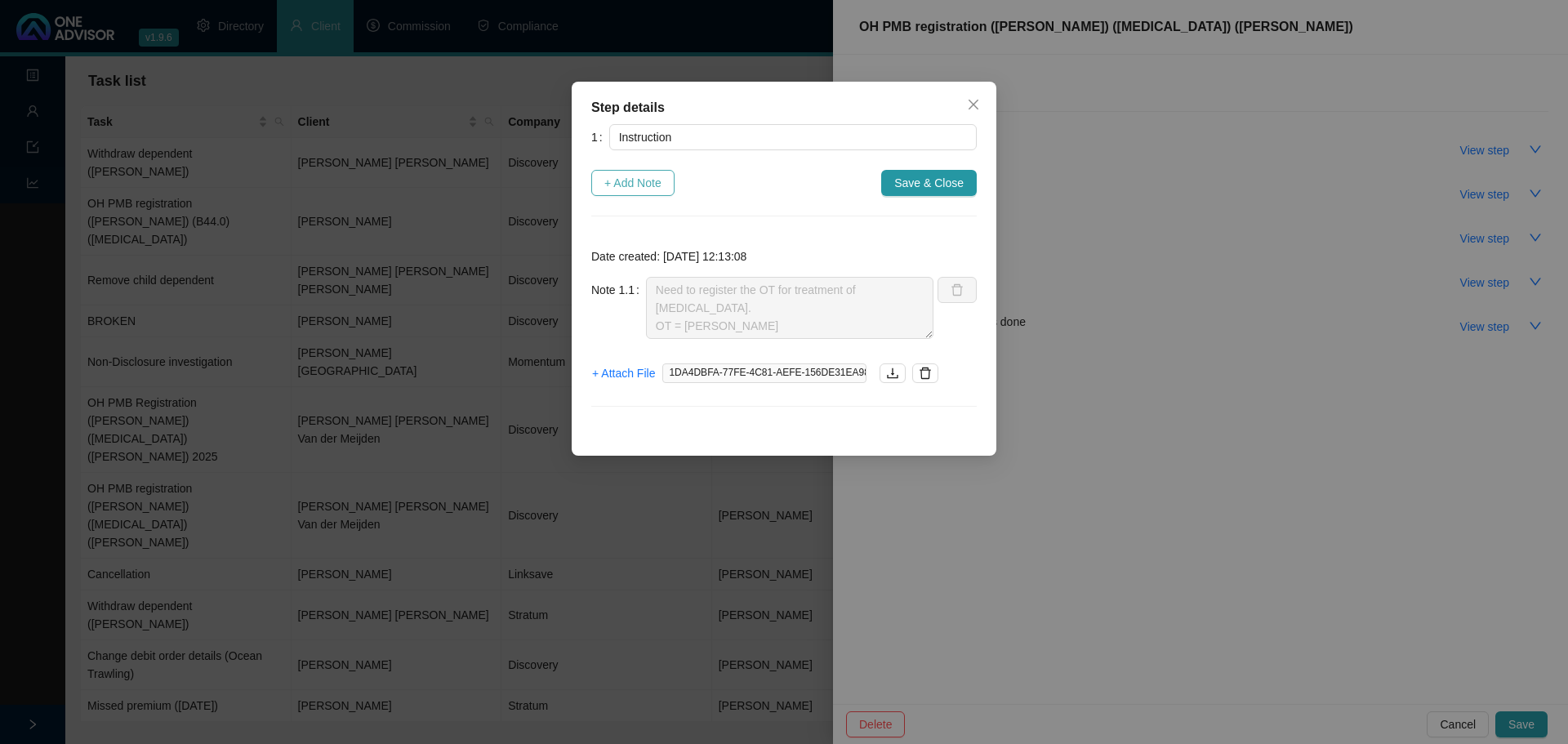
click at [611, 173] on button "+ Add Note" at bounding box center [632, 183] width 83 height 26
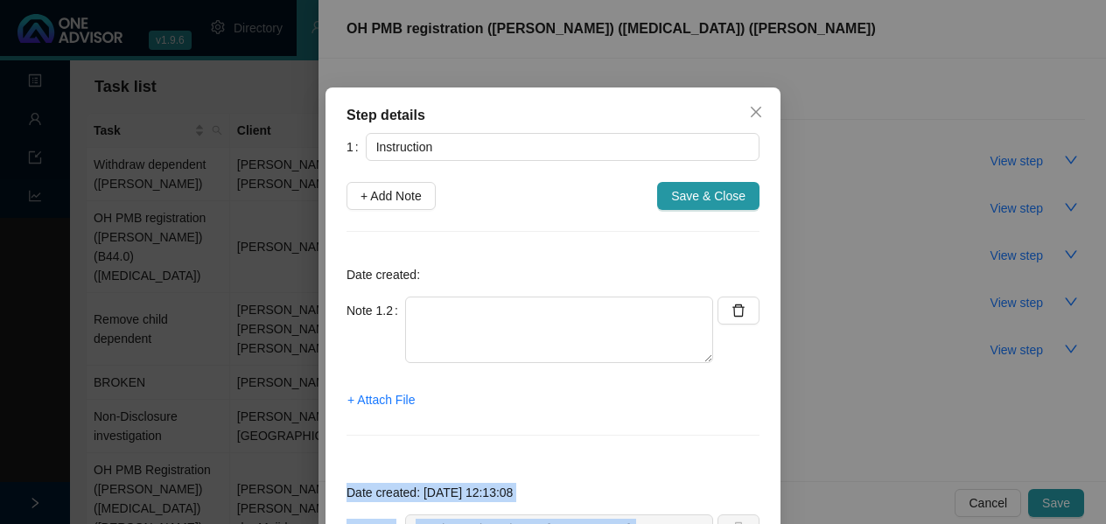
drag, startPoint x: 869, startPoint y: 522, endPoint x: 859, endPoint y: 450, distance: 73.3
click at [859, 450] on div "Step details 1 Instruction + Add Note Save & Close Date created: Note 1.2 + Att…" at bounding box center [553, 262] width 1106 height 524
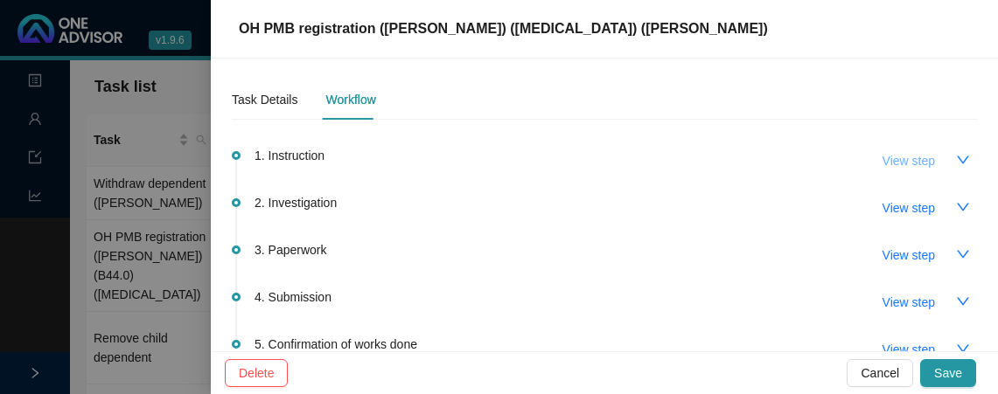
click at [902, 157] on span "View step" at bounding box center [909, 160] width 52 height 19
type textarea "Need to register the OT for treatment of [MEDICAL_DATA]. OT = [PERSON_NAME]"
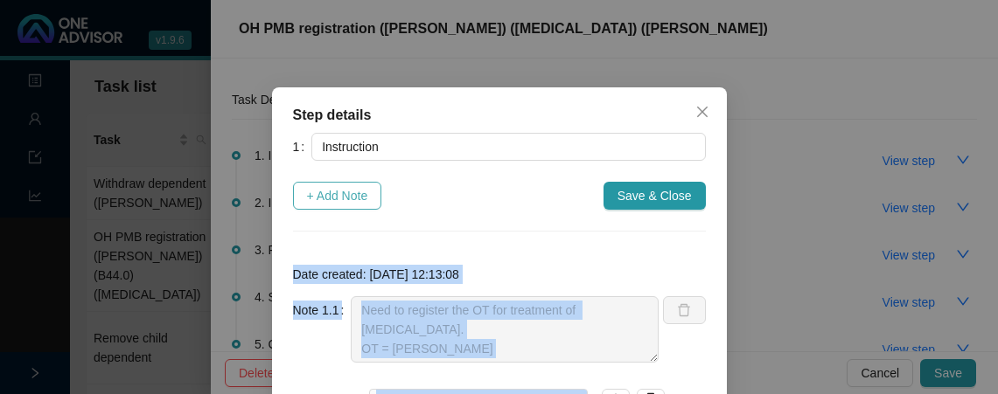
click at [327, 190] on span "+ Add Note" at bounding box center [337, 195] width 61 height 19
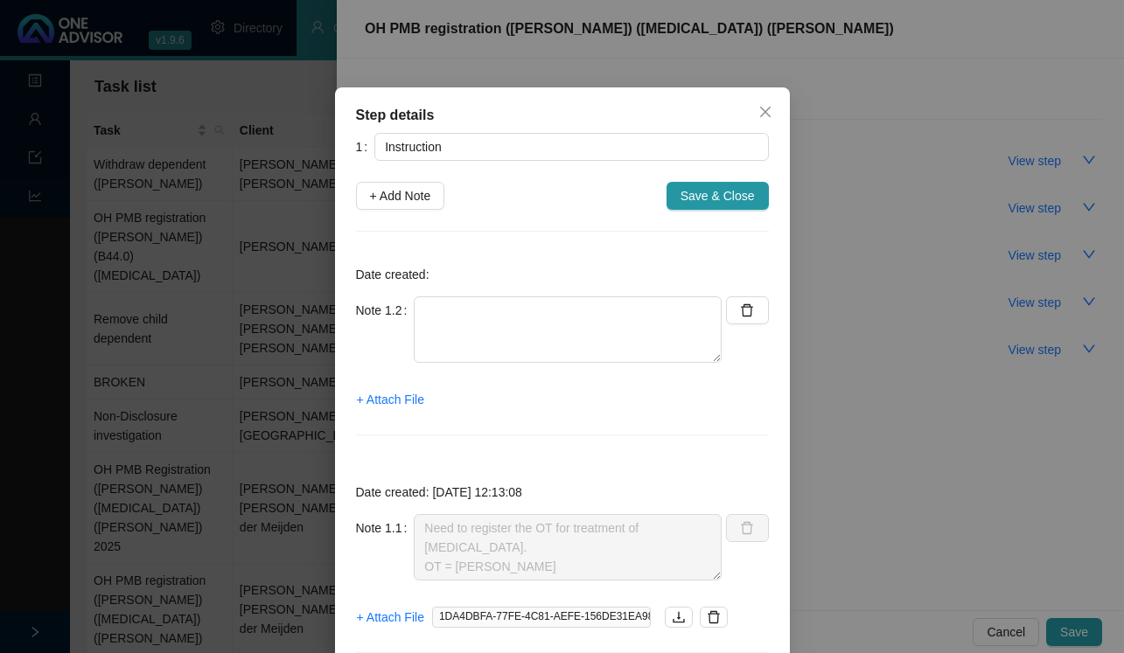
click at [1018, 59] on div "Step details 1 Instruction + Add Note Save & Close Date created: Note 1.2 + Att…" at bounding box center [562, 326] width 1124 height 653
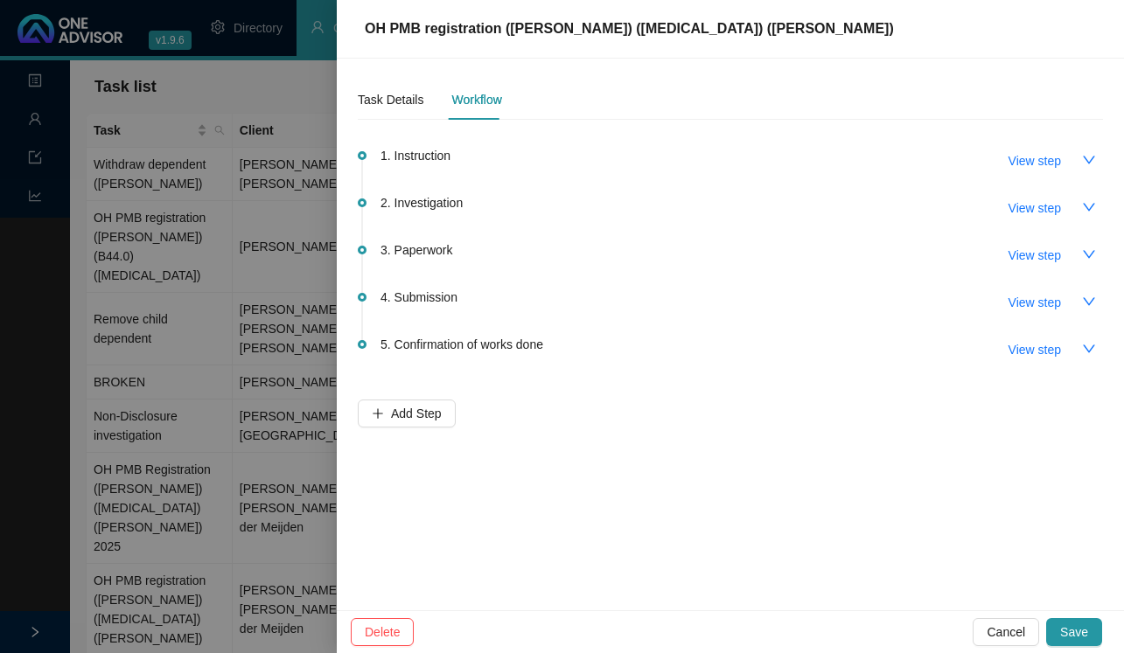
click at [247, 62] on div at bounding box center [562, 326] width 1124 height 653
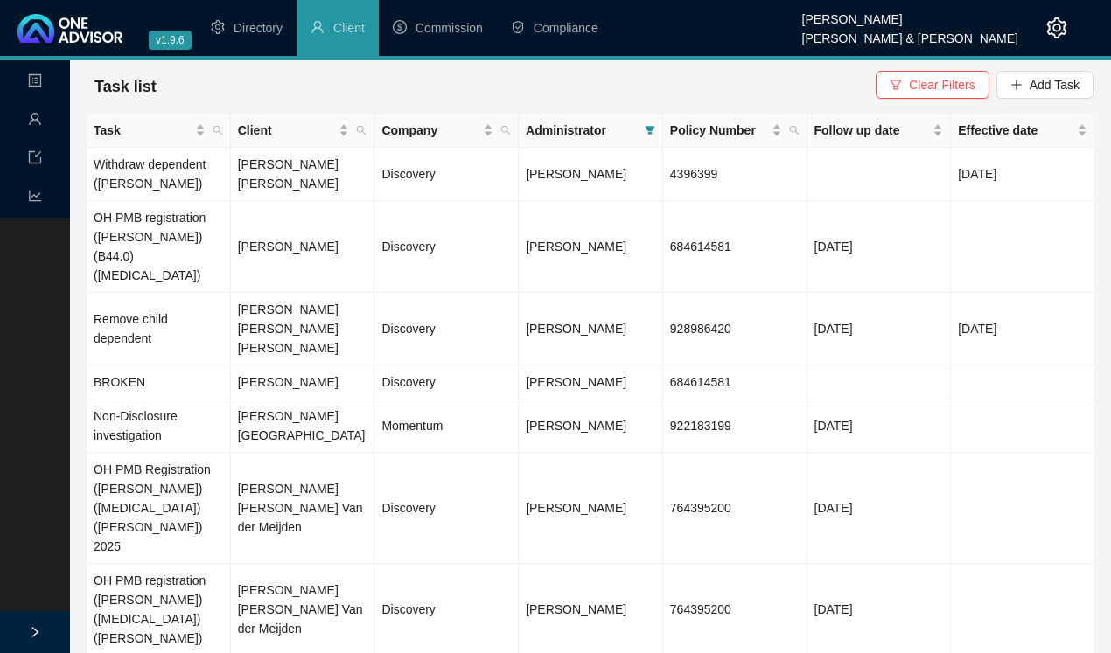
click at [248, 62] on div "Task list Clear Filters Add Task" at bounding box center [590, 86] width 1009 height 52
